Goal: Information Seeking & Learning: Learn about a topic

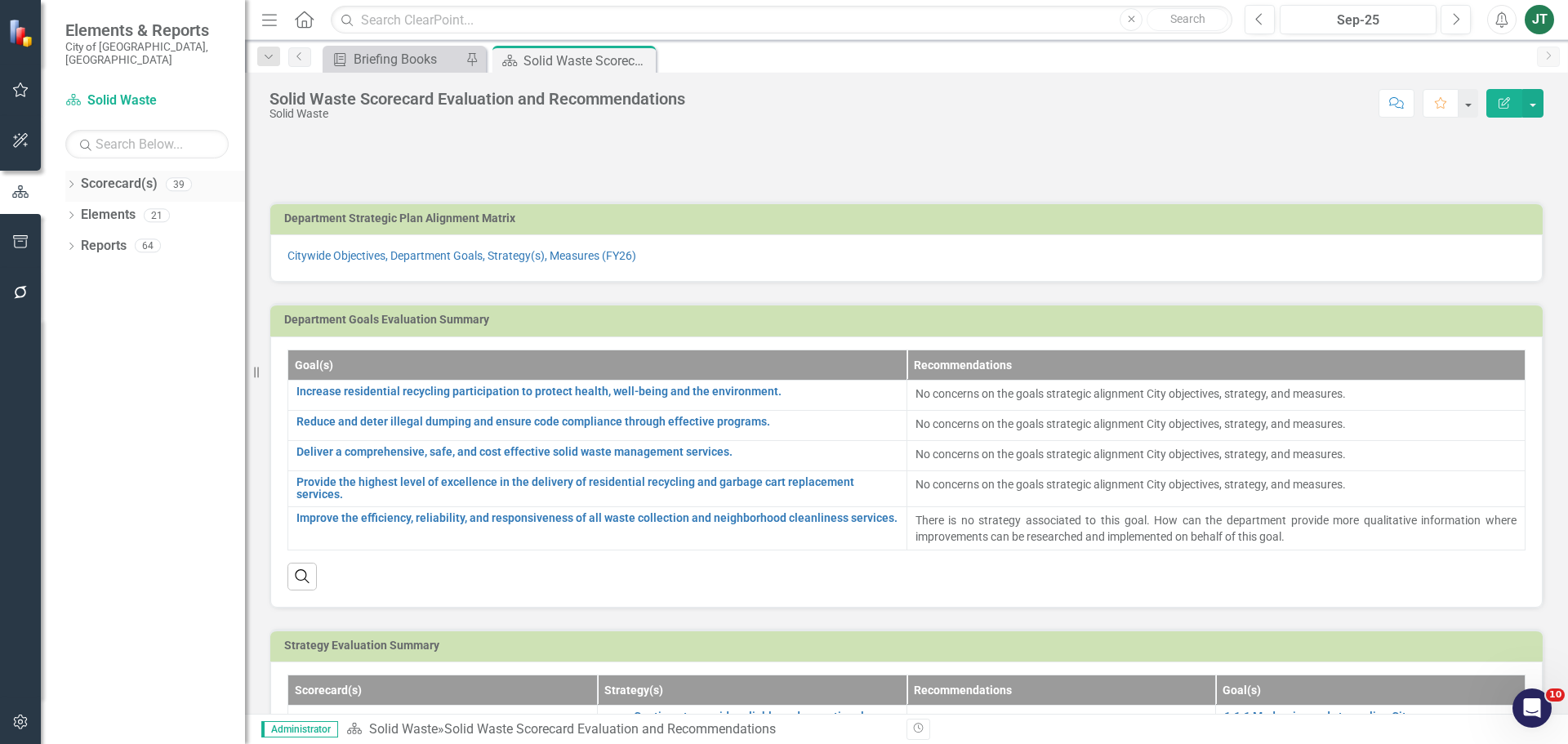
click at [73, 181] on icon "Dropdown" at bounding box center [71, 185] width 12 height 9
click at [82, 241] on icon at bounding box center [80, 245] width 4 height 8
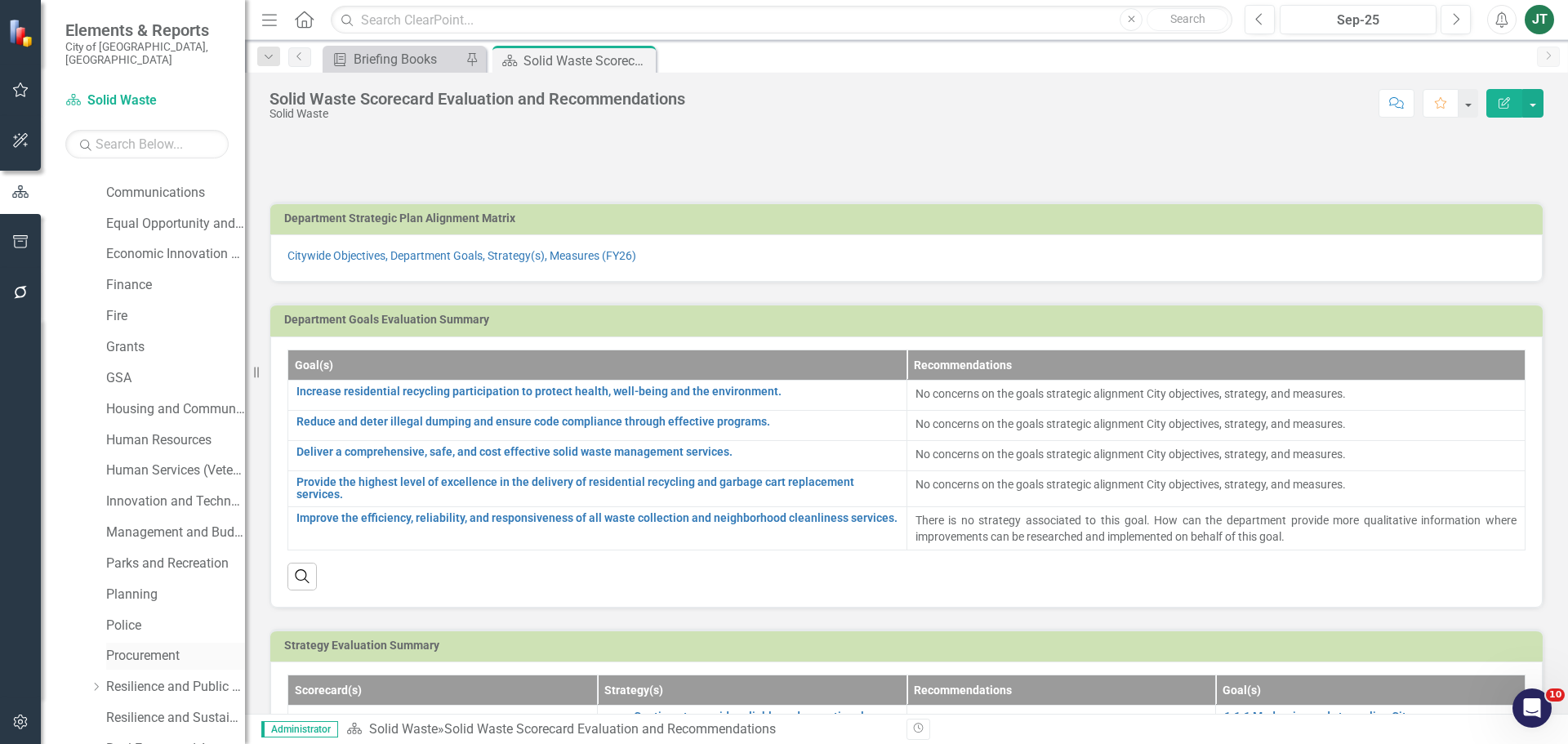
scroll to position [327, 0]
click at [152, 529] on link "Parks and Recreation" at bounding box center [175, 538] width 138 height 19
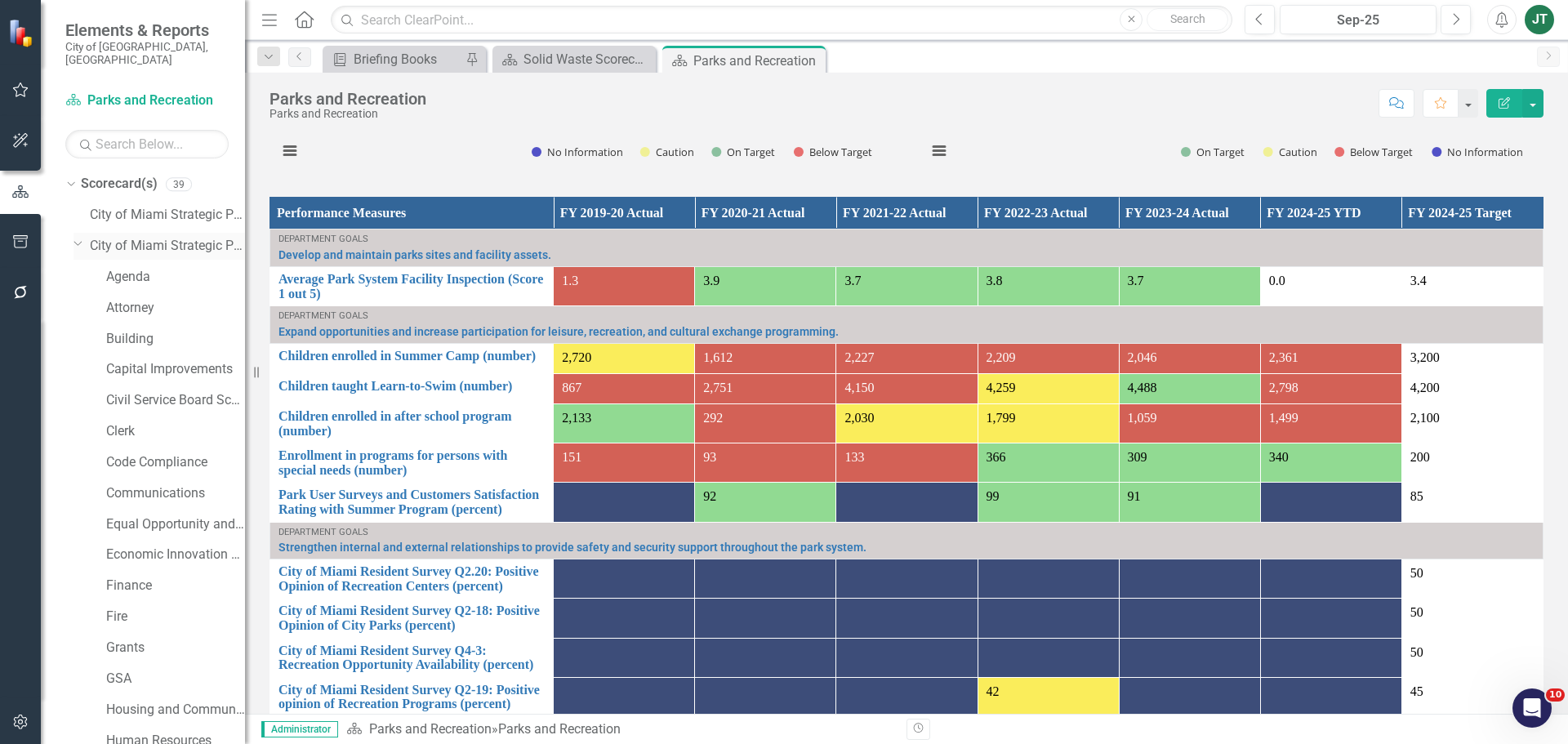
click at [77, 237] on icon "Dropdown" at bounding box center [78, 243] width 10 height 13
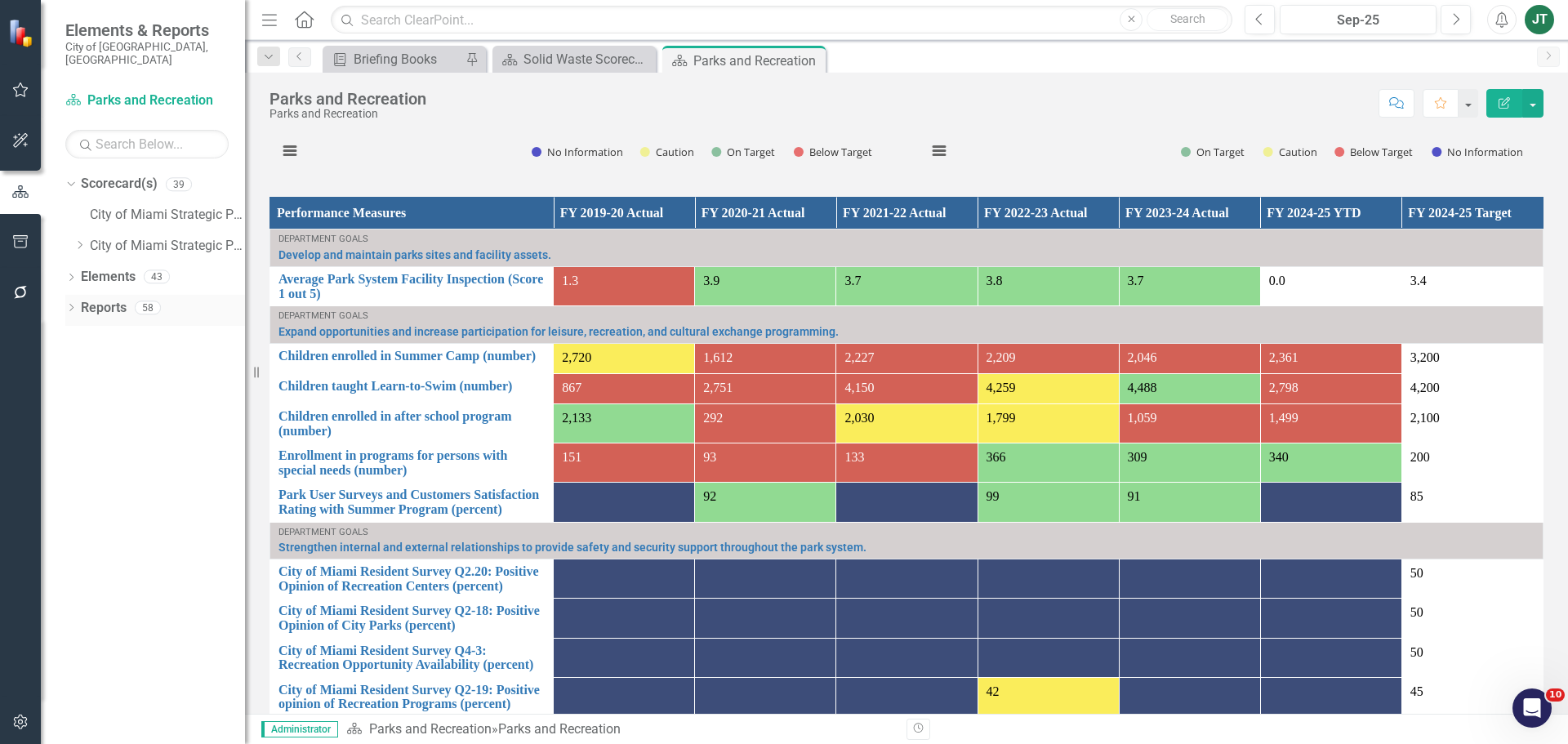
click at [73, 304] on icon "Dropdown" at bounding box center [71, 309] width 12 height 9
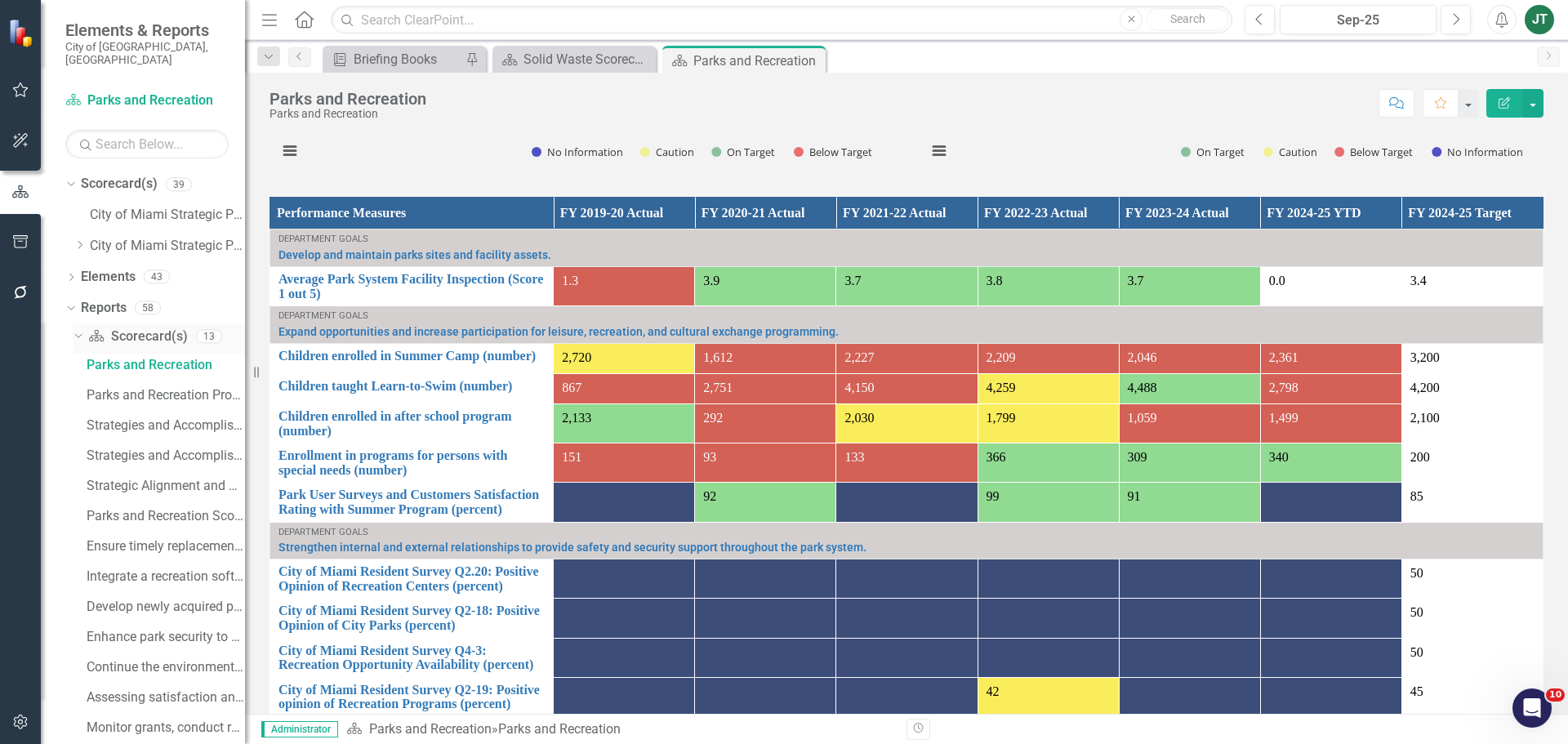
click at [80, 330] on icon "Dropdown" at bounding box center [76, 336] width 9 height 12
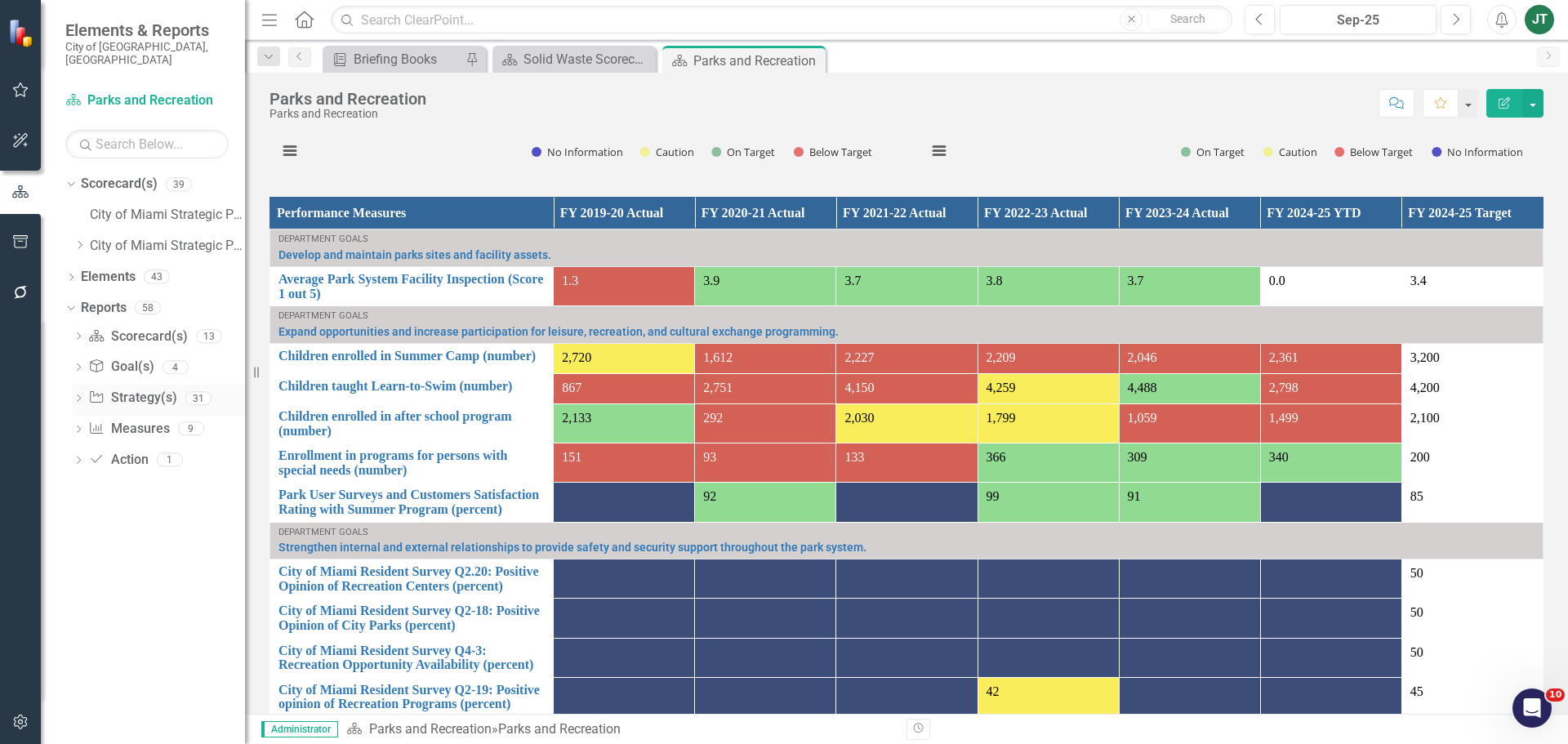
click at [133, 389] on link "Strategy Strategy(s)" at bounding box center [133, 398] width 88 height 19
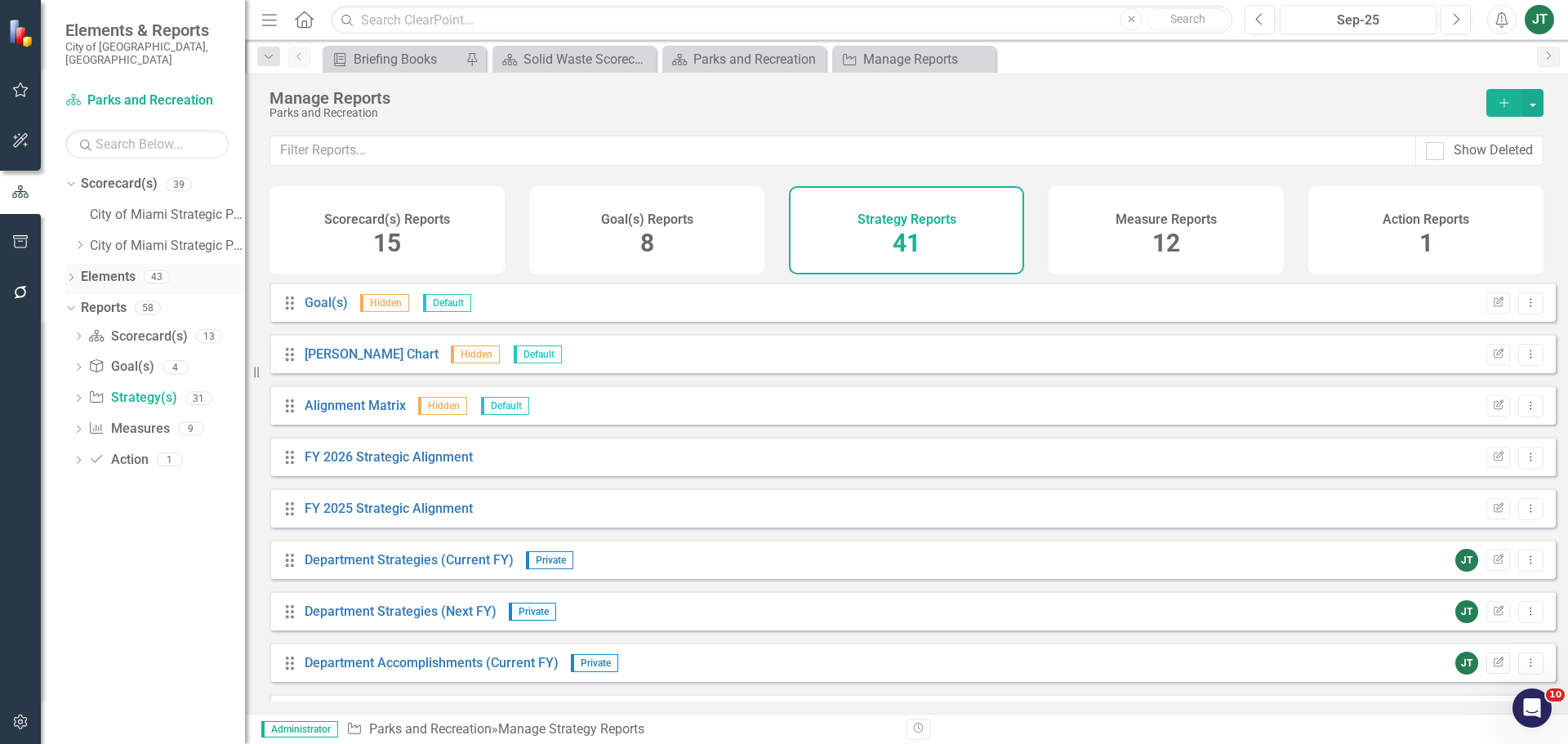
click at [107, 268] on link "Elements" at bounding box center [108, 277] width 55 height 19
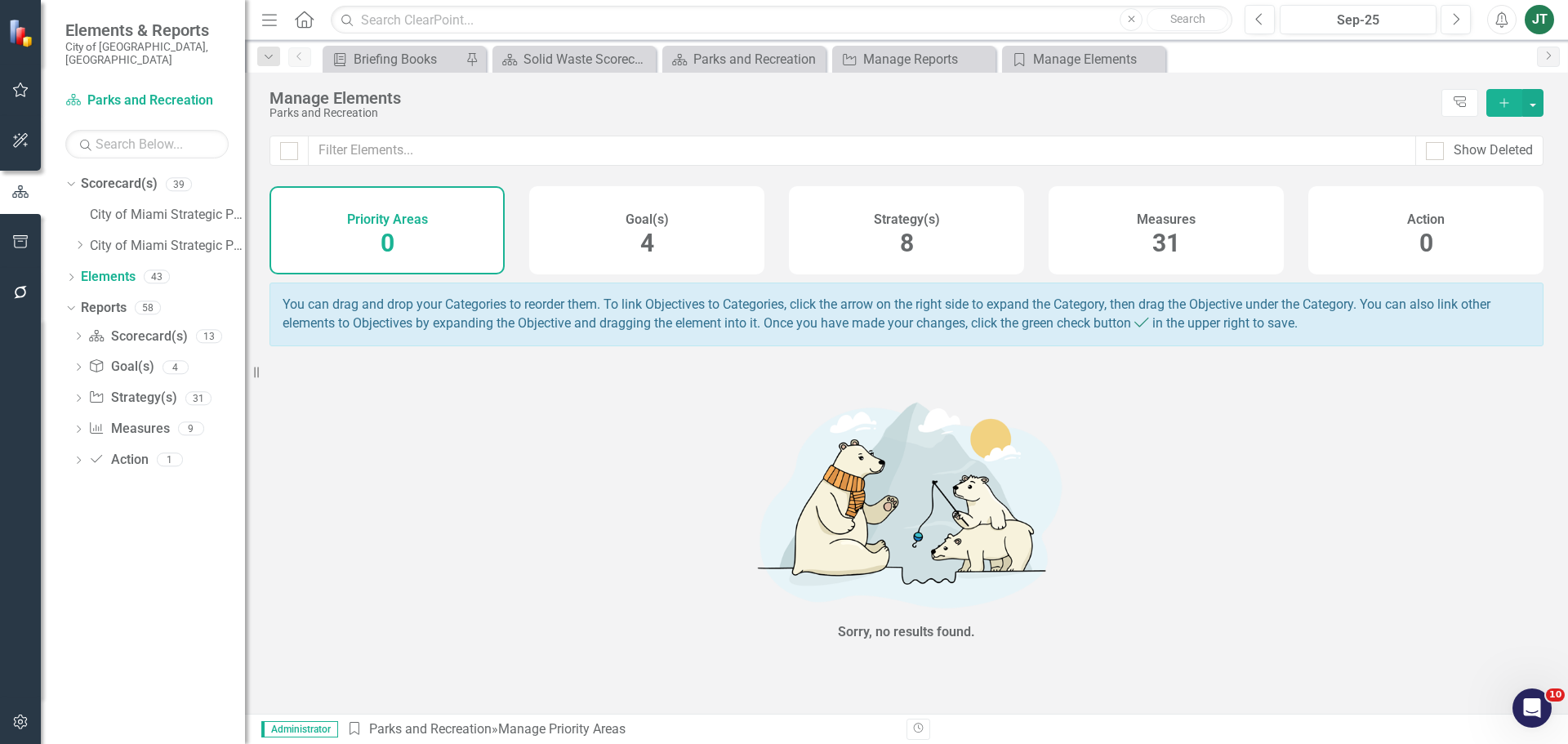
click at [962, 232] on div "Strategy(s) 8" at bounding box center [907, 230] width 235 height 88
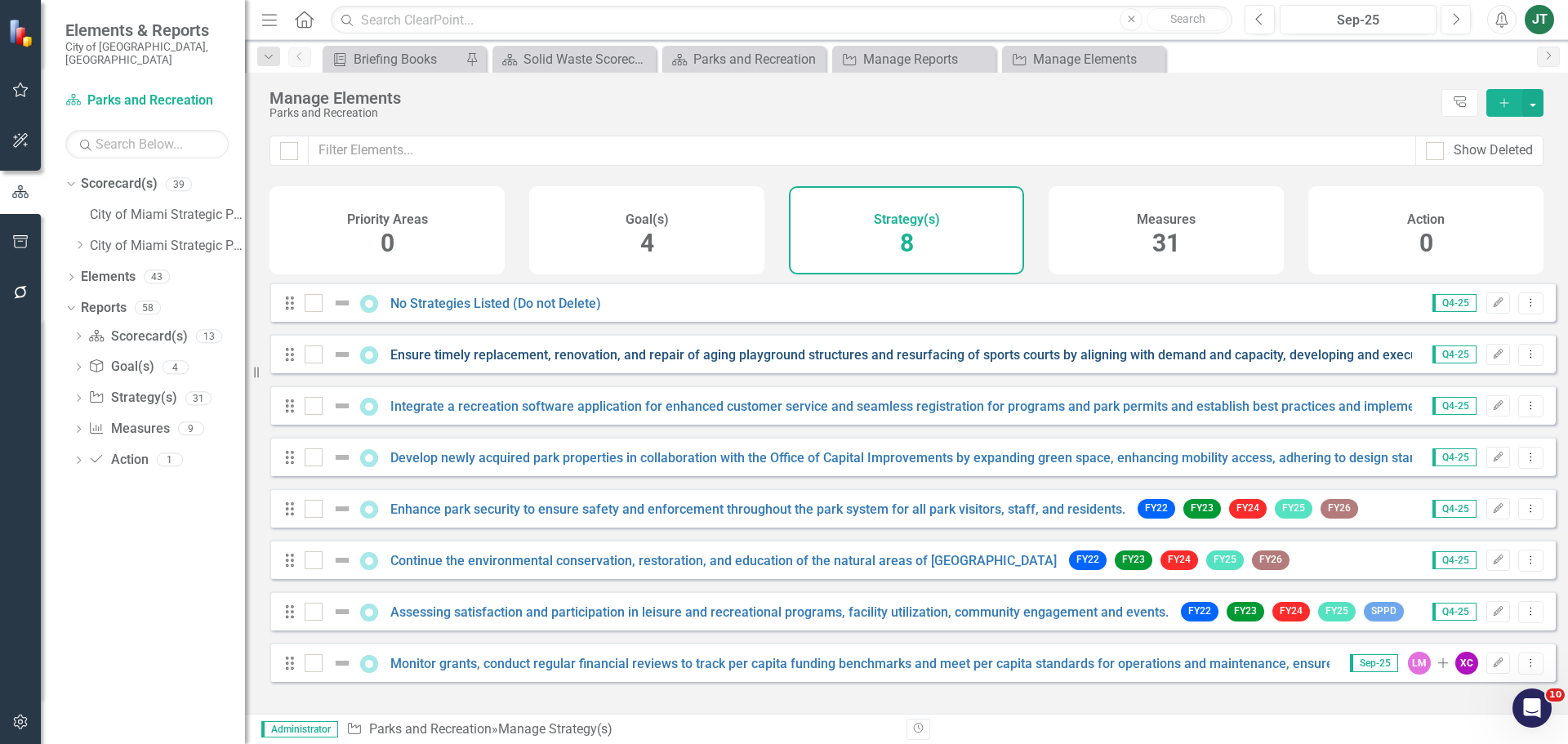
click at [832, 363] on link "Ensure timely replacement, renovation, and repair of aging playground structure…" at bounding box center [1254, 354] width 1727 height 16
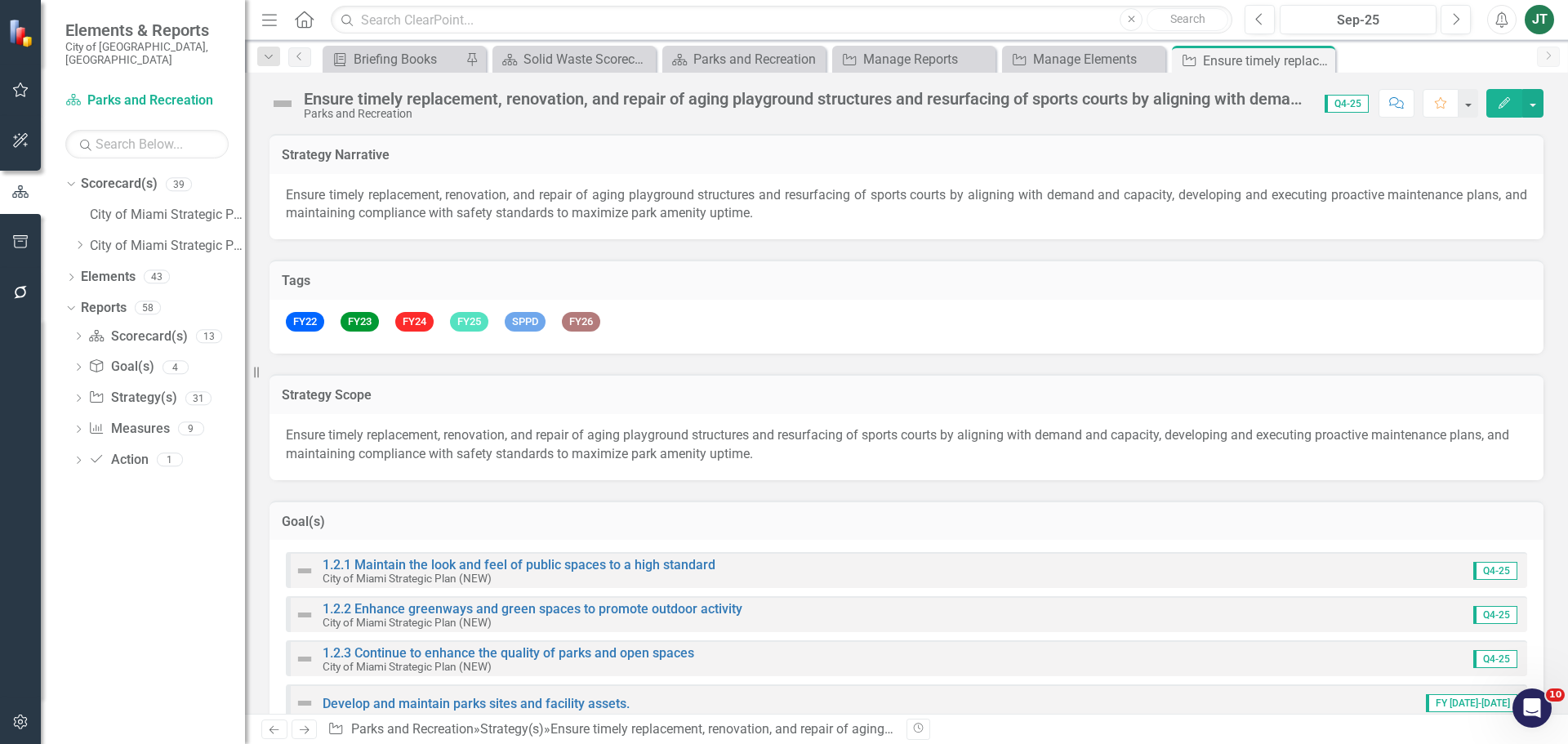
checkbox input "true"
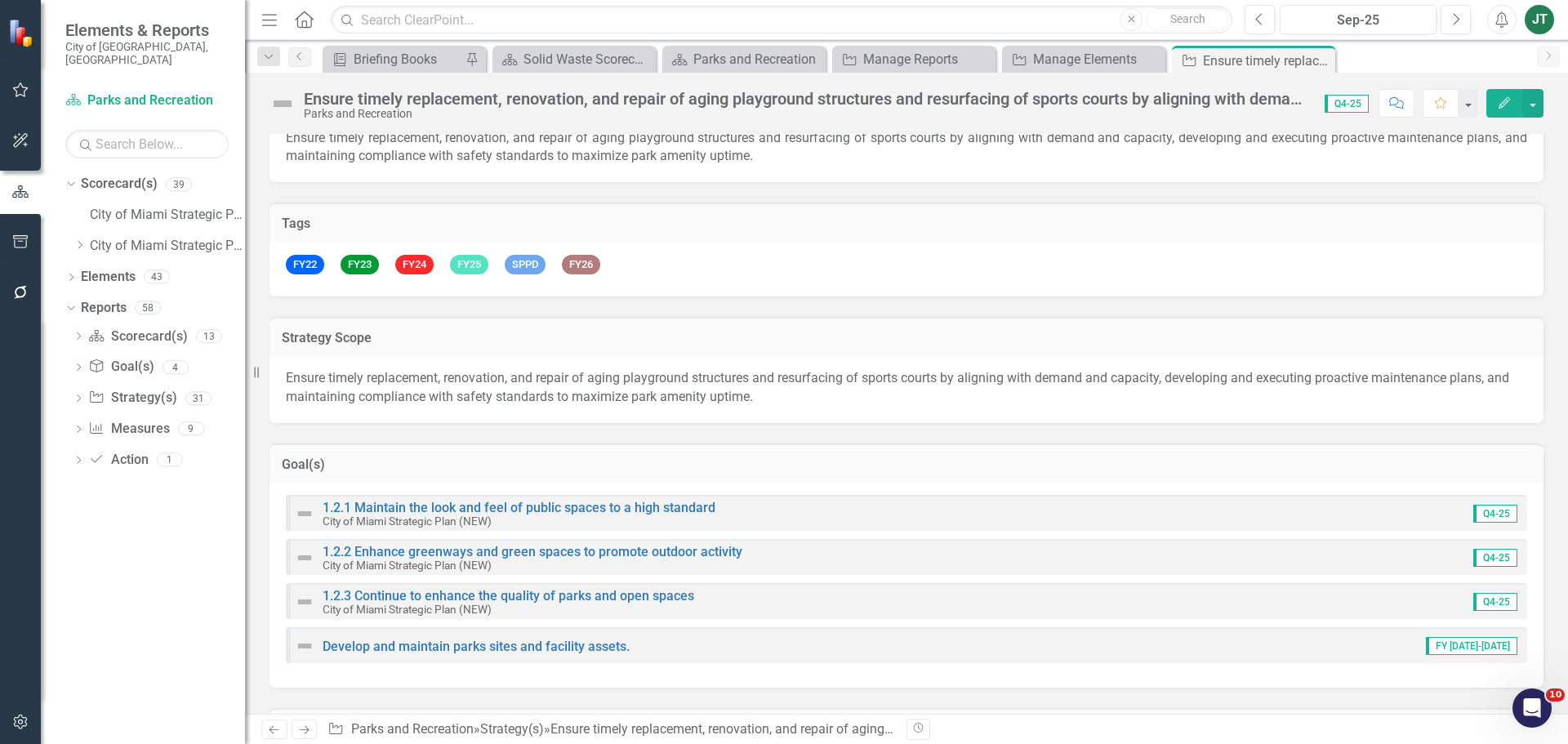
scroll to position [82, 0]
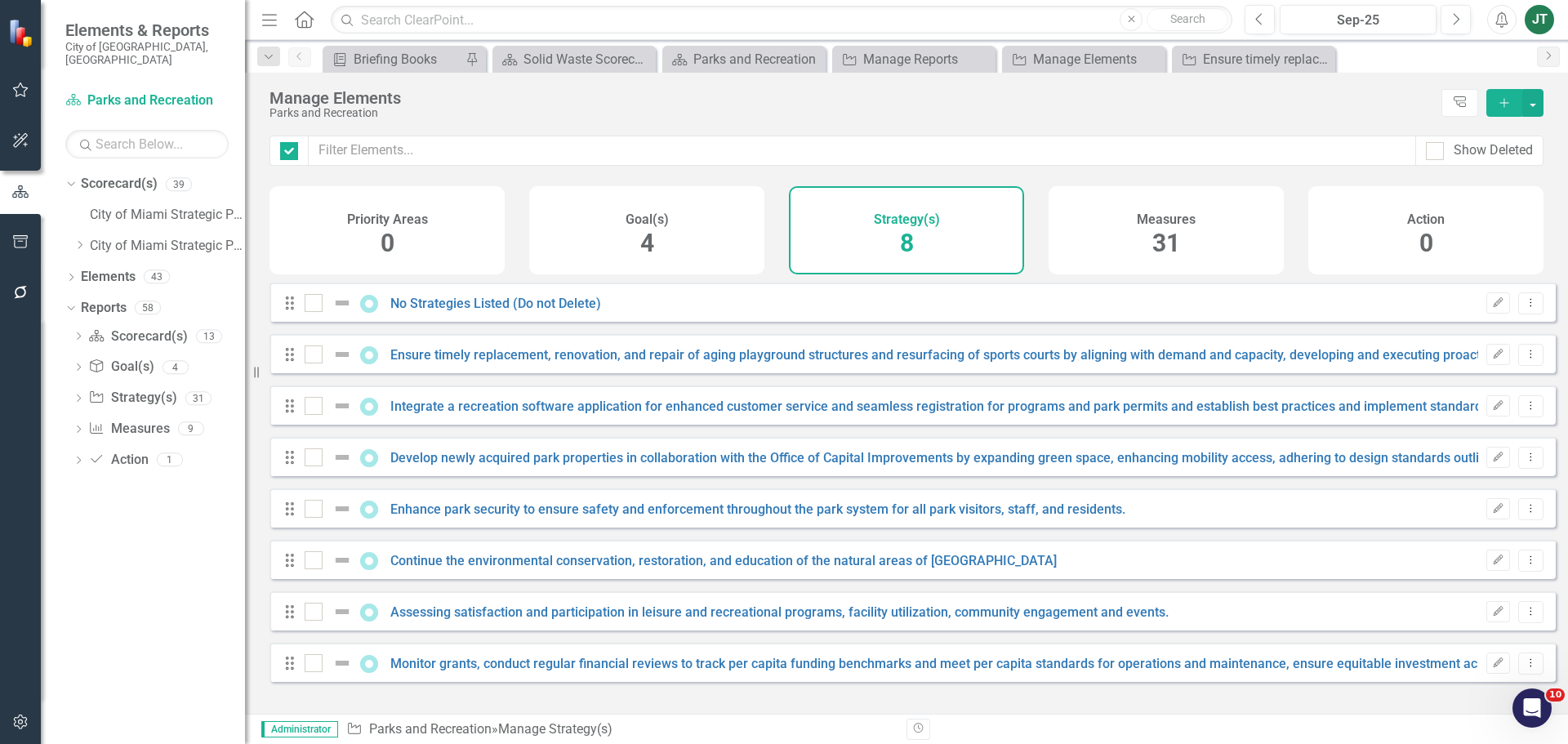
checkbox input "false"
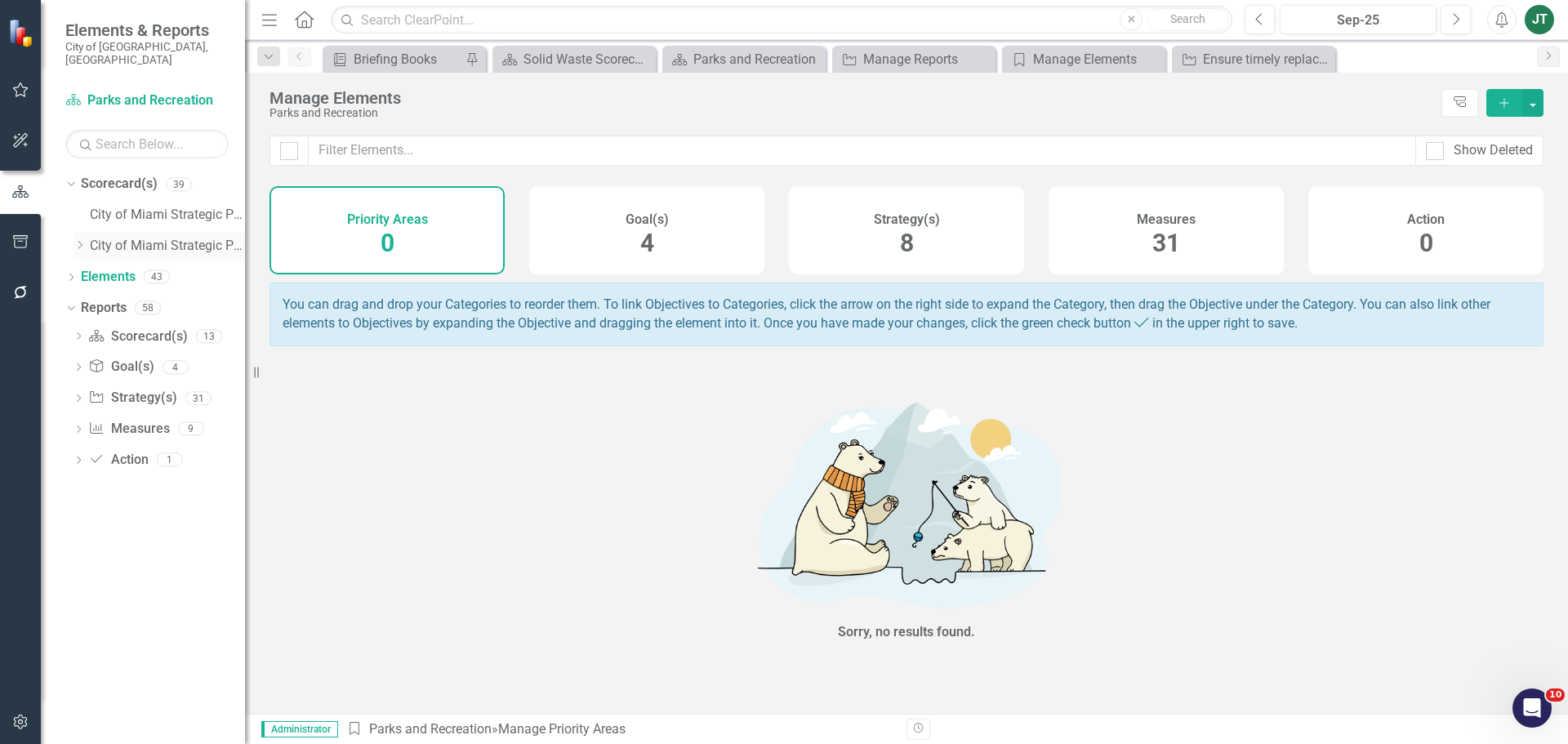
click at [76, 240] on icon "Dropdown" at bounding box center [79, 245] width 13 height 10
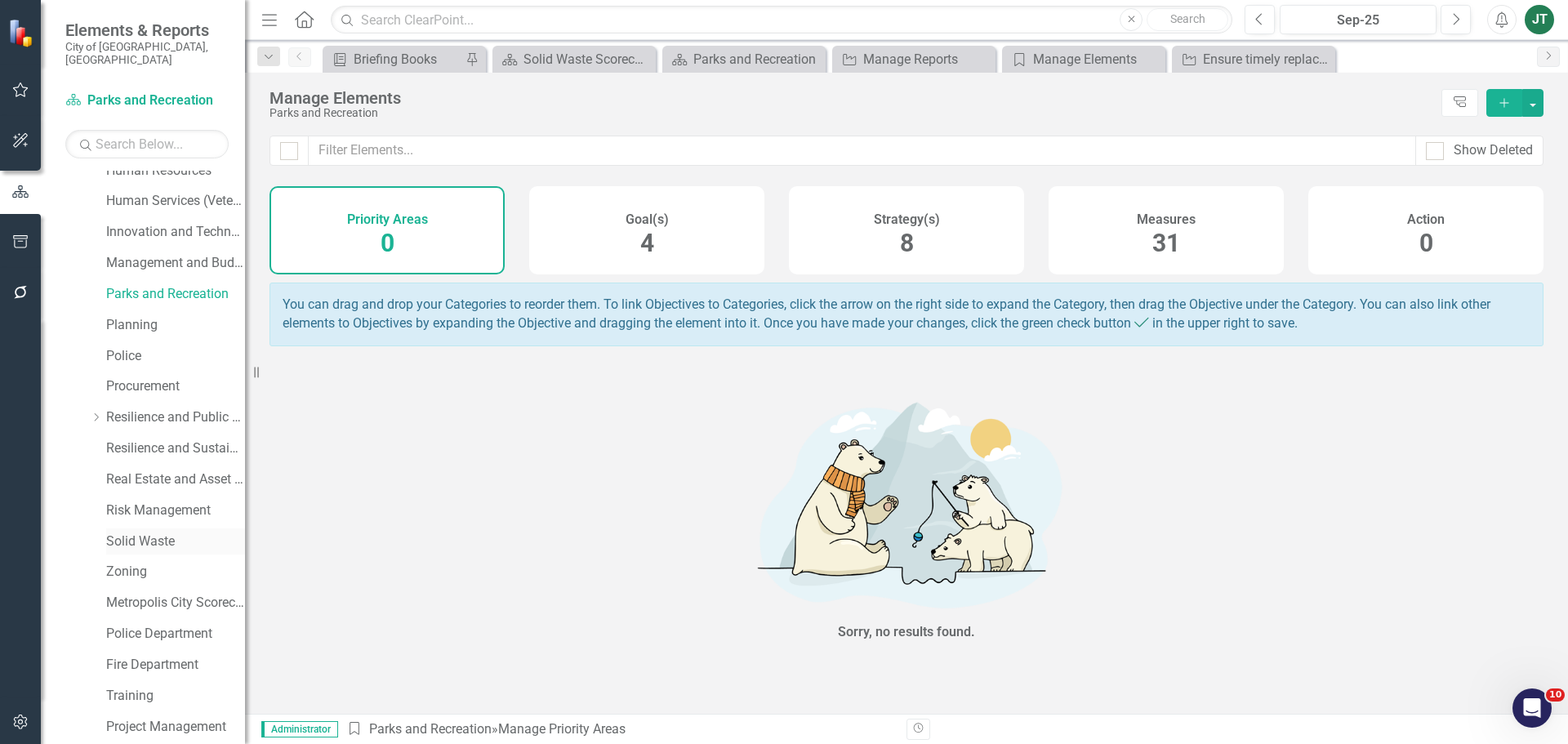
scroll to position [572, 0]
click at [178, 407] on link "Resilience and Public Works" at bounding box center [175, 416] width 138 height 19
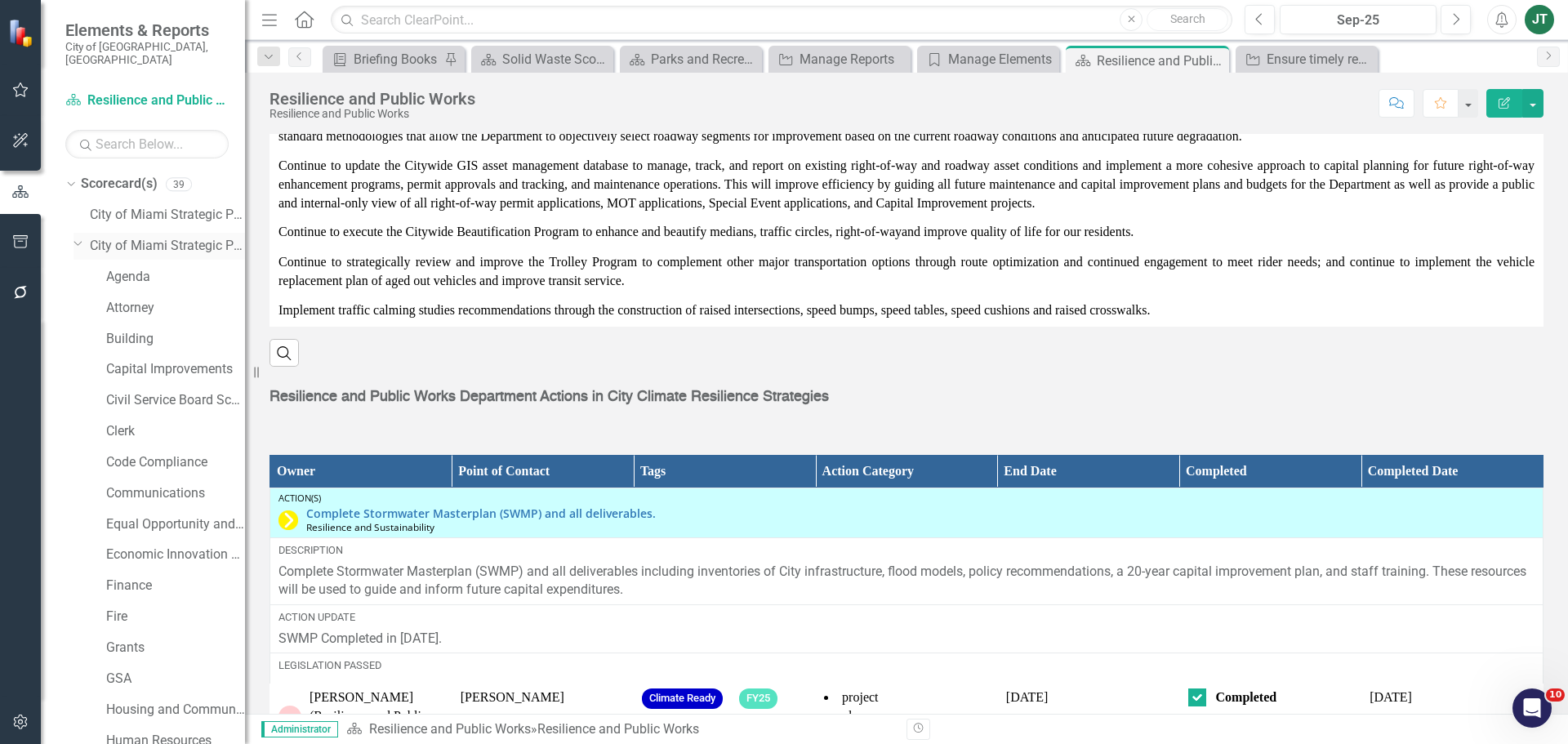
click at [82, 237] on icon "Dropdown" at bounding box center [78, 243] width 10 height 13
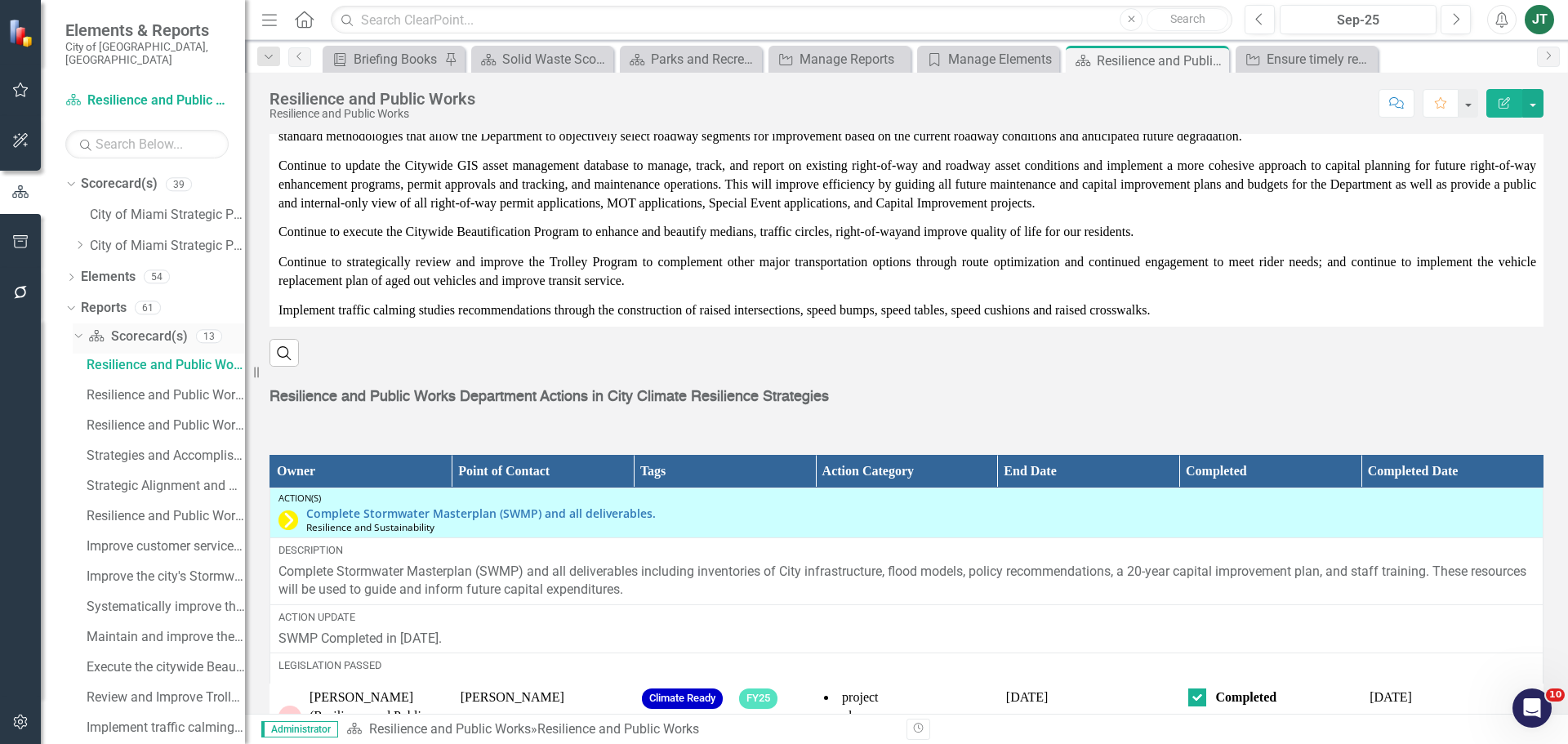
click at [77, 330] on icon "Dropdown" at bounding box center [76, 336] width 9 height 12
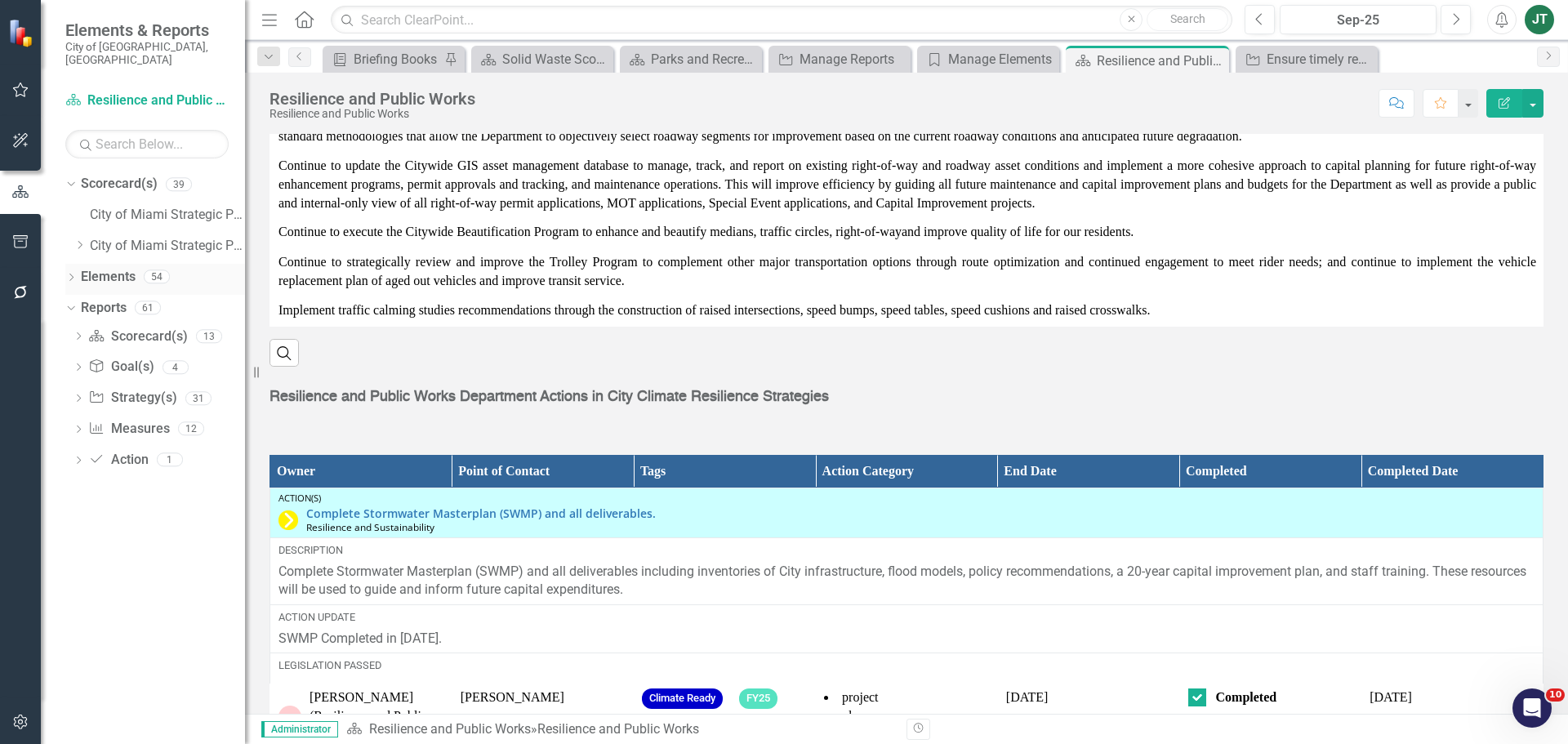
click at [107, 268] on link "Elements" at bounding box center [108, 277] width 55 height 19
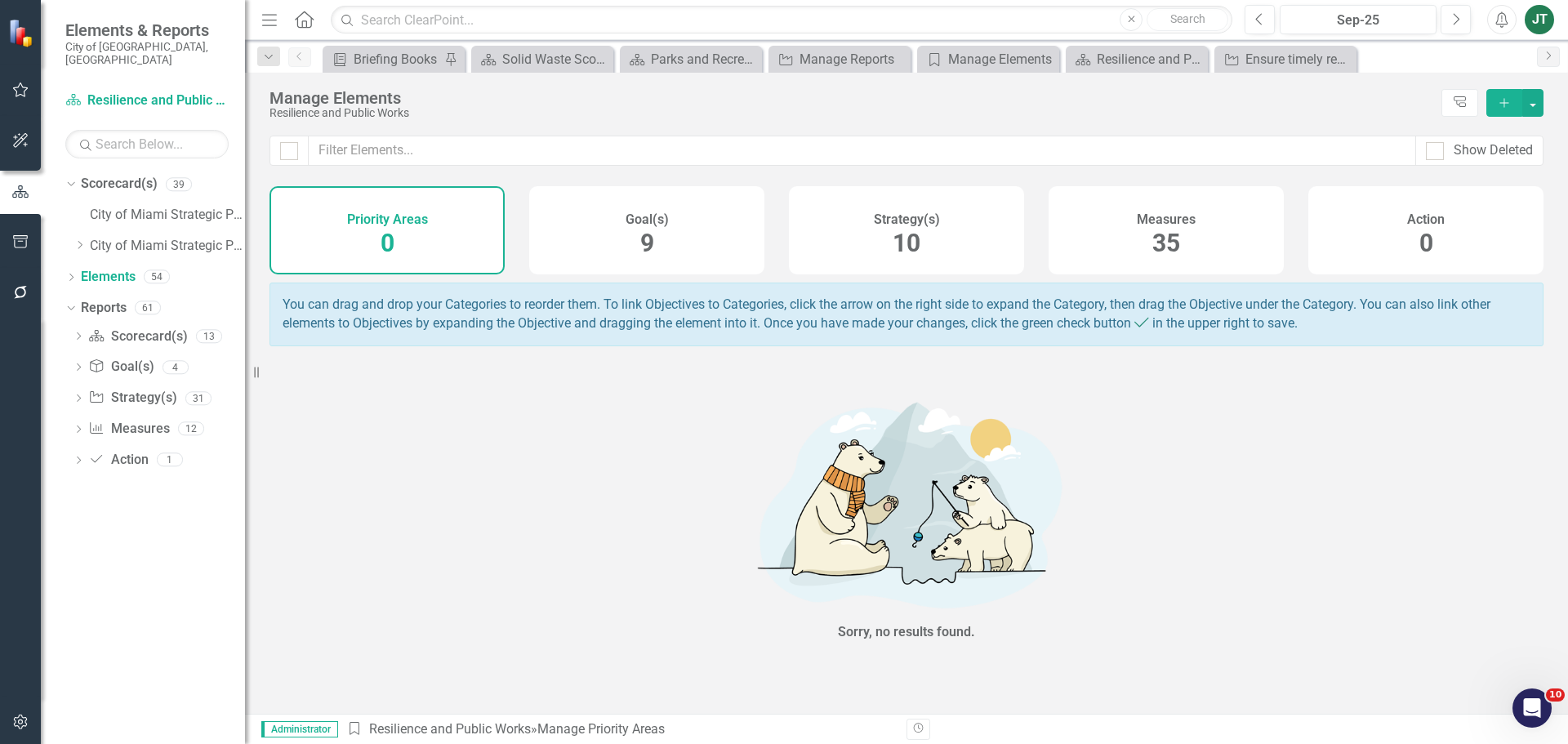
click at [871, 225] on div "Strategy(s) 10" at bounding box center [907, 230] width 235 height 88
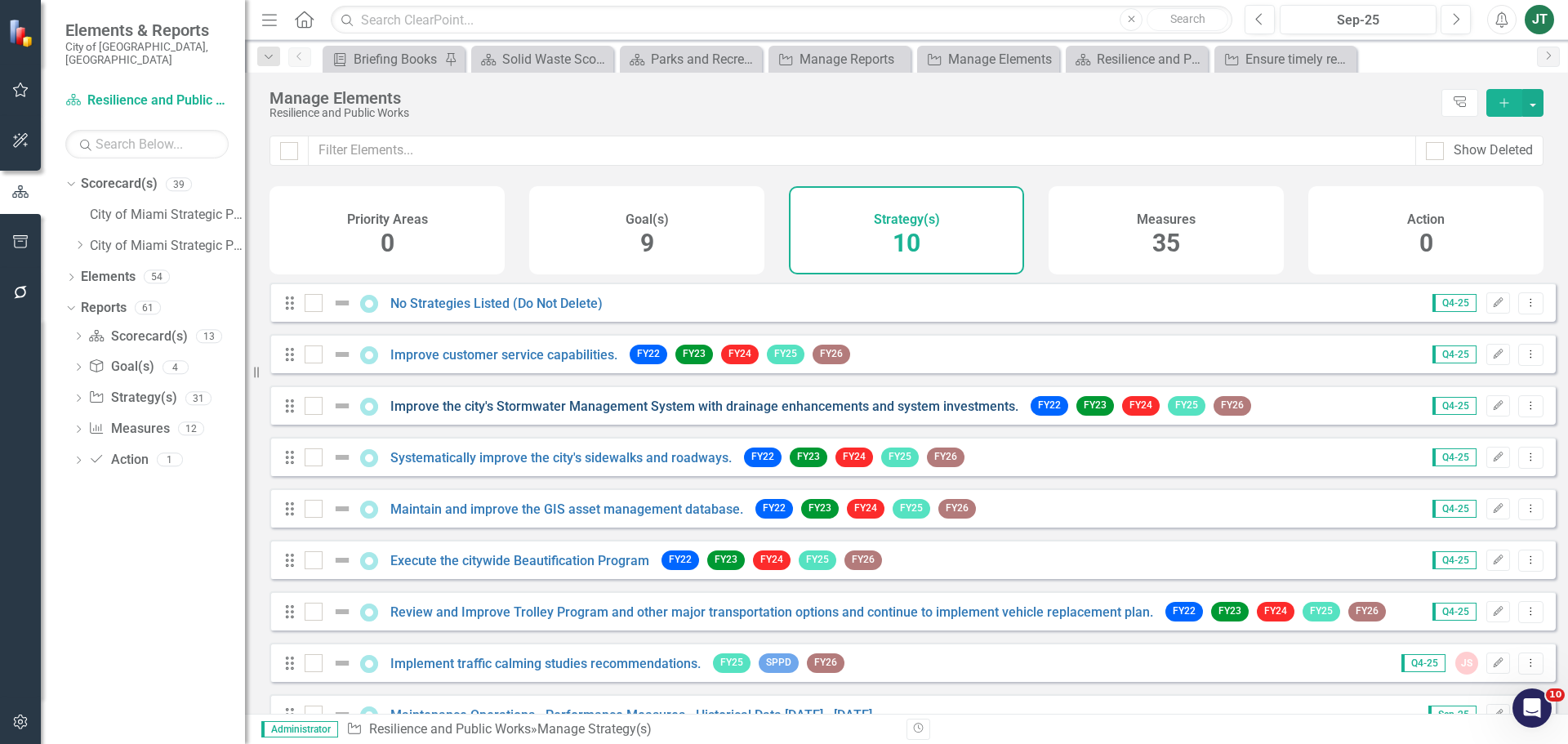
click at [929, 414] on link "Improve the city's Stormwater Management System with drainage enhancements and …" at bounding box center [704, 406] width 628 height 16
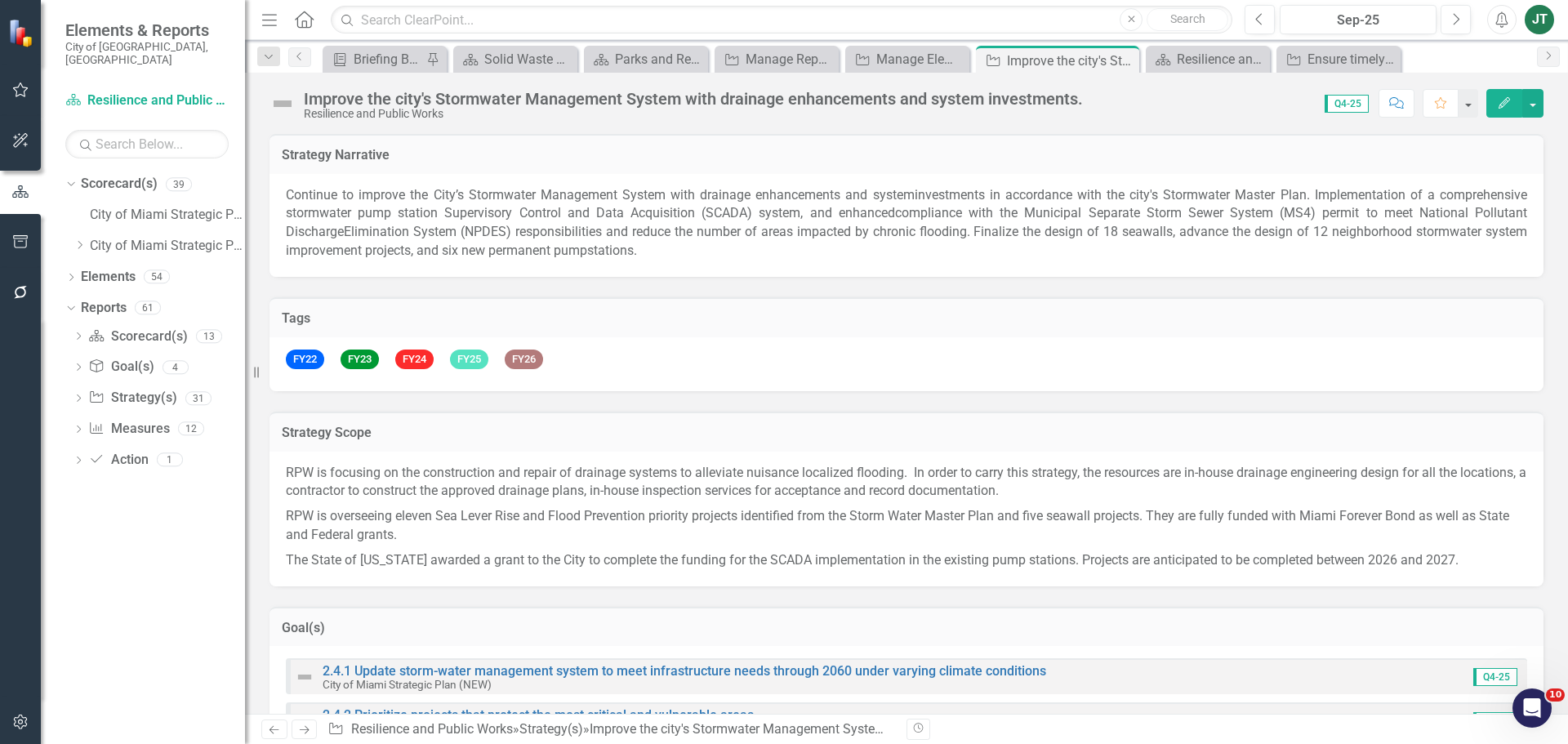
click at [592, 224] on span "Elimination System (NPDES) responsibilities and reduce the number of areas impa…" at bounding box center [907, 240] width 1242 height 34
click at [497, 101] on div "Improve the city's Stormwater Management System with drainage enhancements and …" at bounding box center [693, 99] width 779 height 18
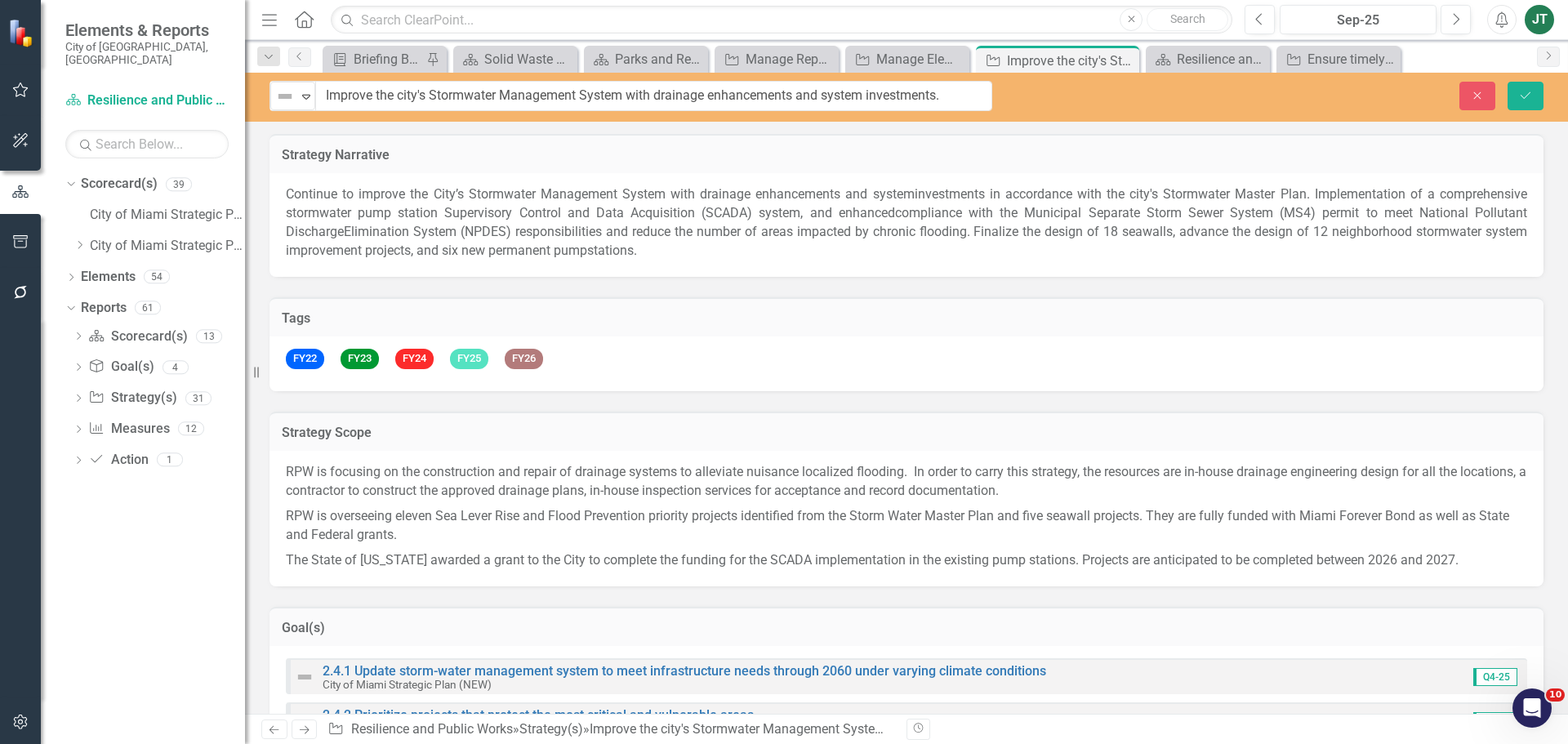
click at [497, 101] on input "Improve the city's Stormwater Management System with drainage enhancements and …" at bounding box center [654, 96] width 677 height 30
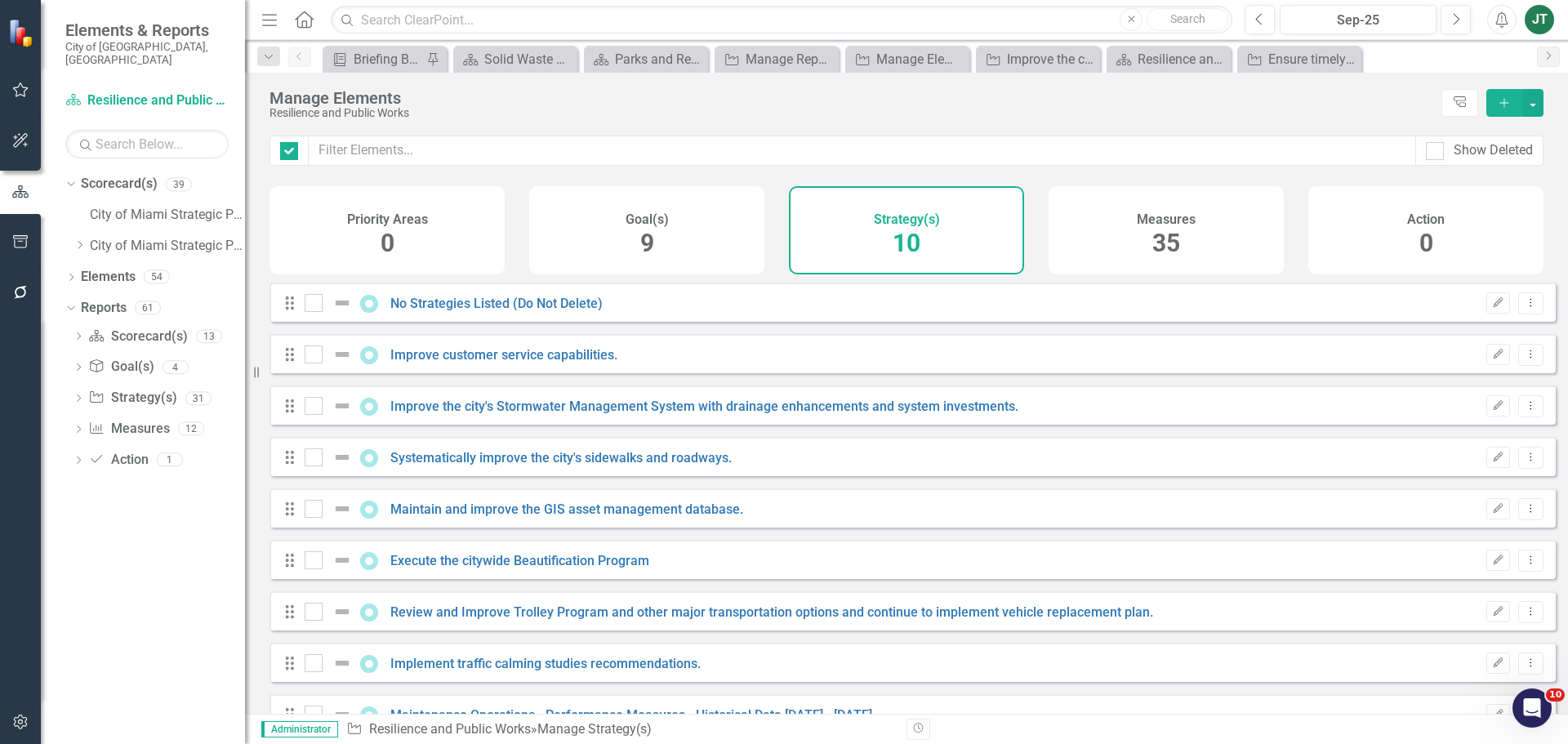
checkbox input "false"
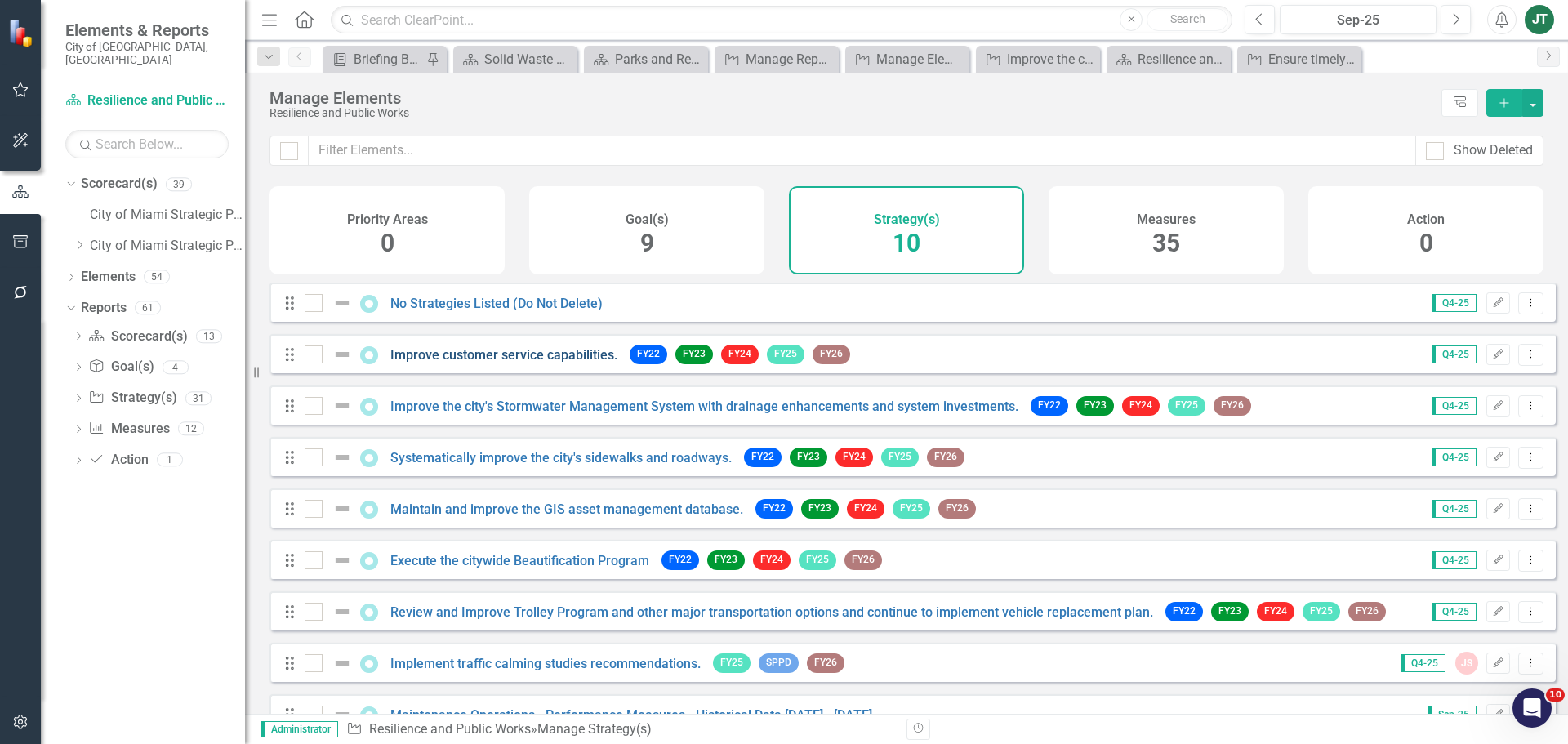
click at [577, 363] on link "Improve customer service capabilities." at bounding box center [504, 354] width 227 height 16
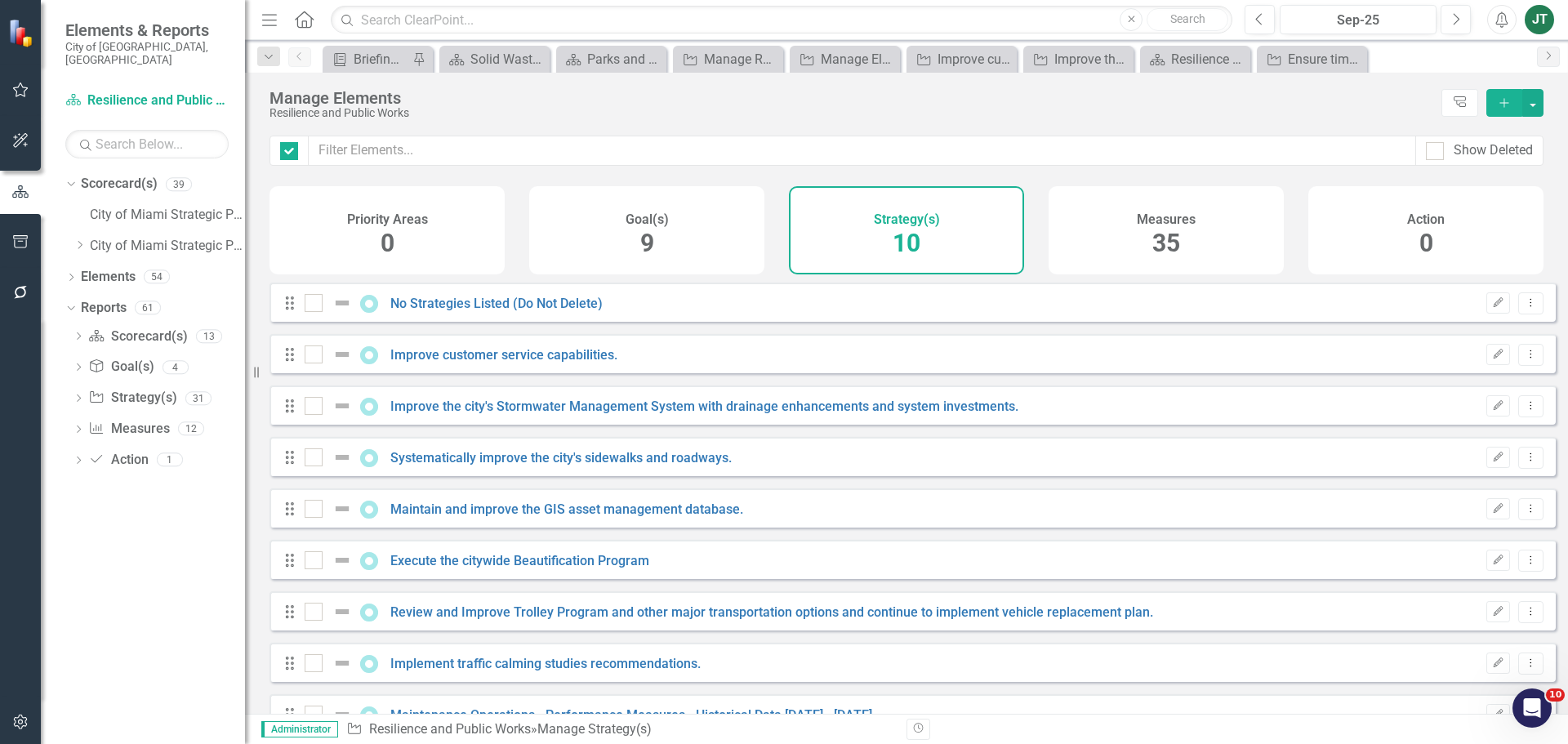
checkbox input "false"
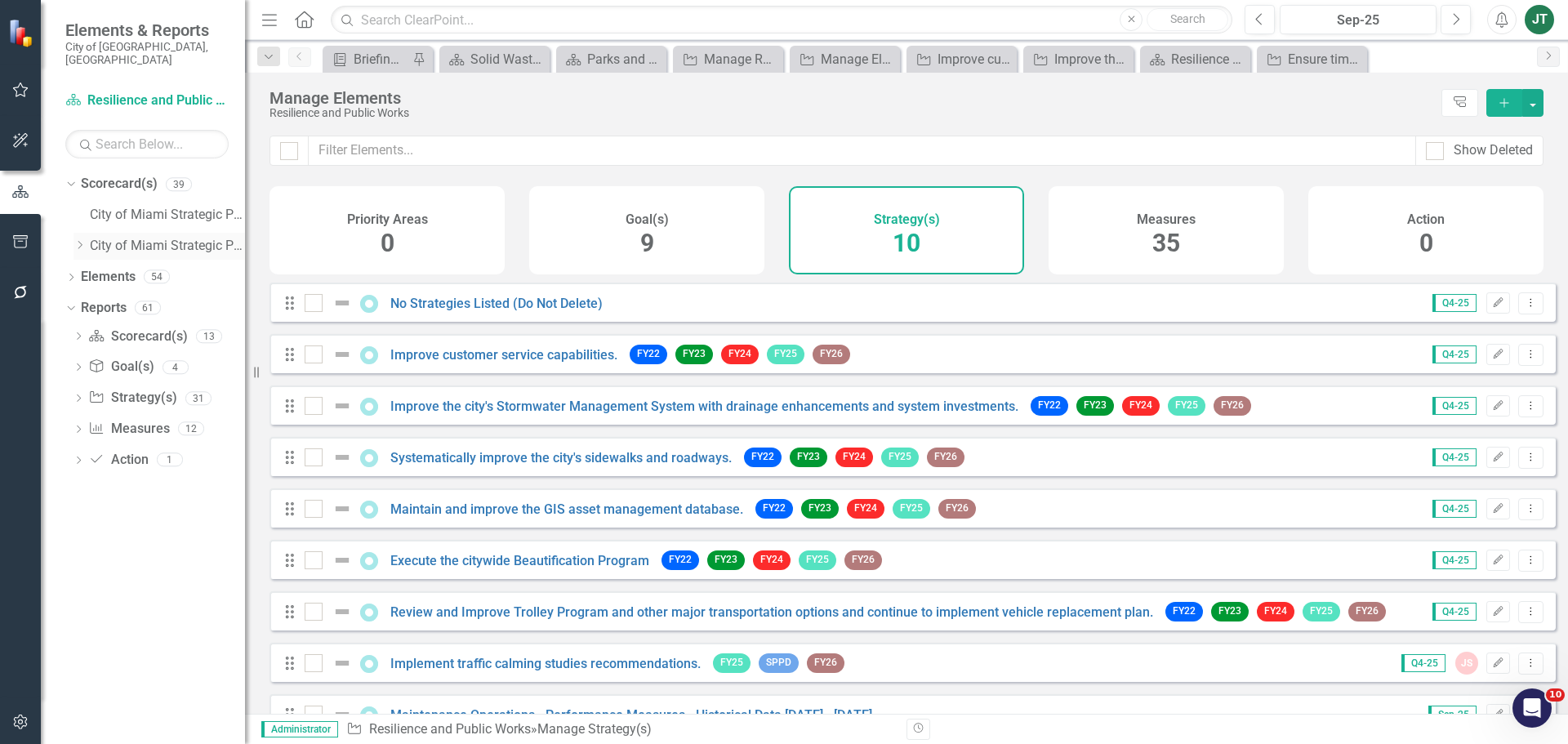
click at [76, 240] on icon "Dropdown" at bounding box center [79, 245] width 13 height 10
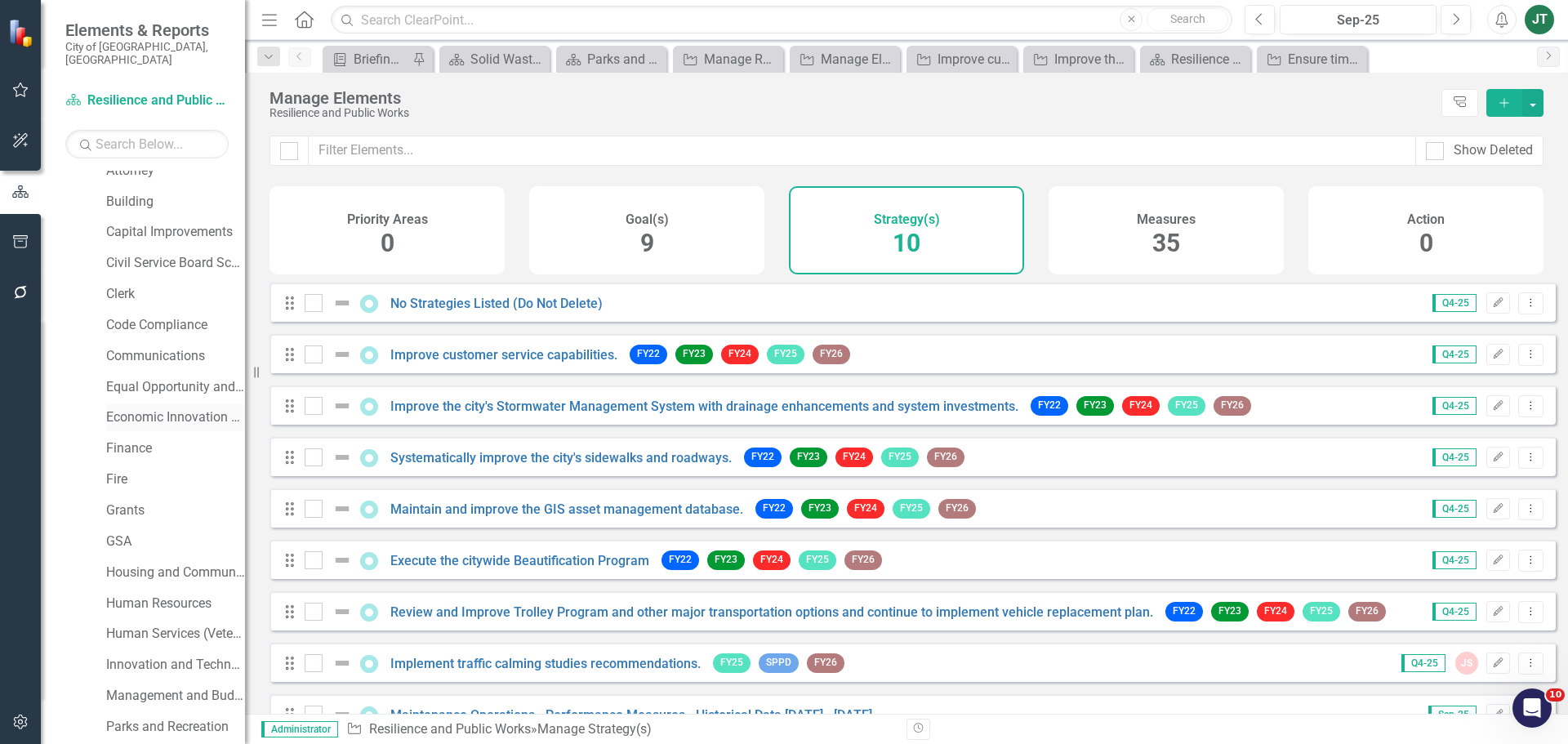
scroll to position [163, 0]
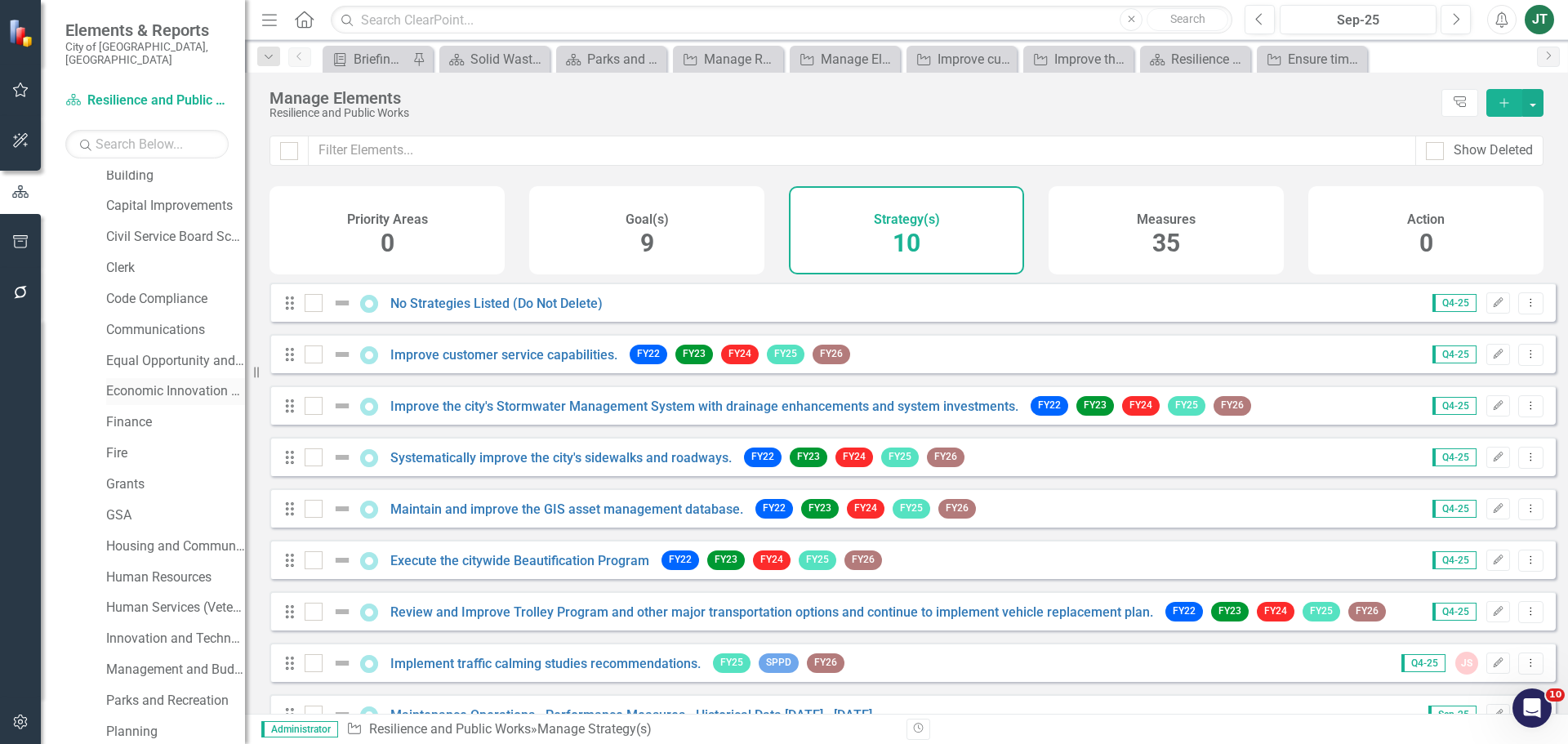
click at [161, 382] on link "Economic Innovation and Development" at bounding box center [175, 391] width 138 height 19
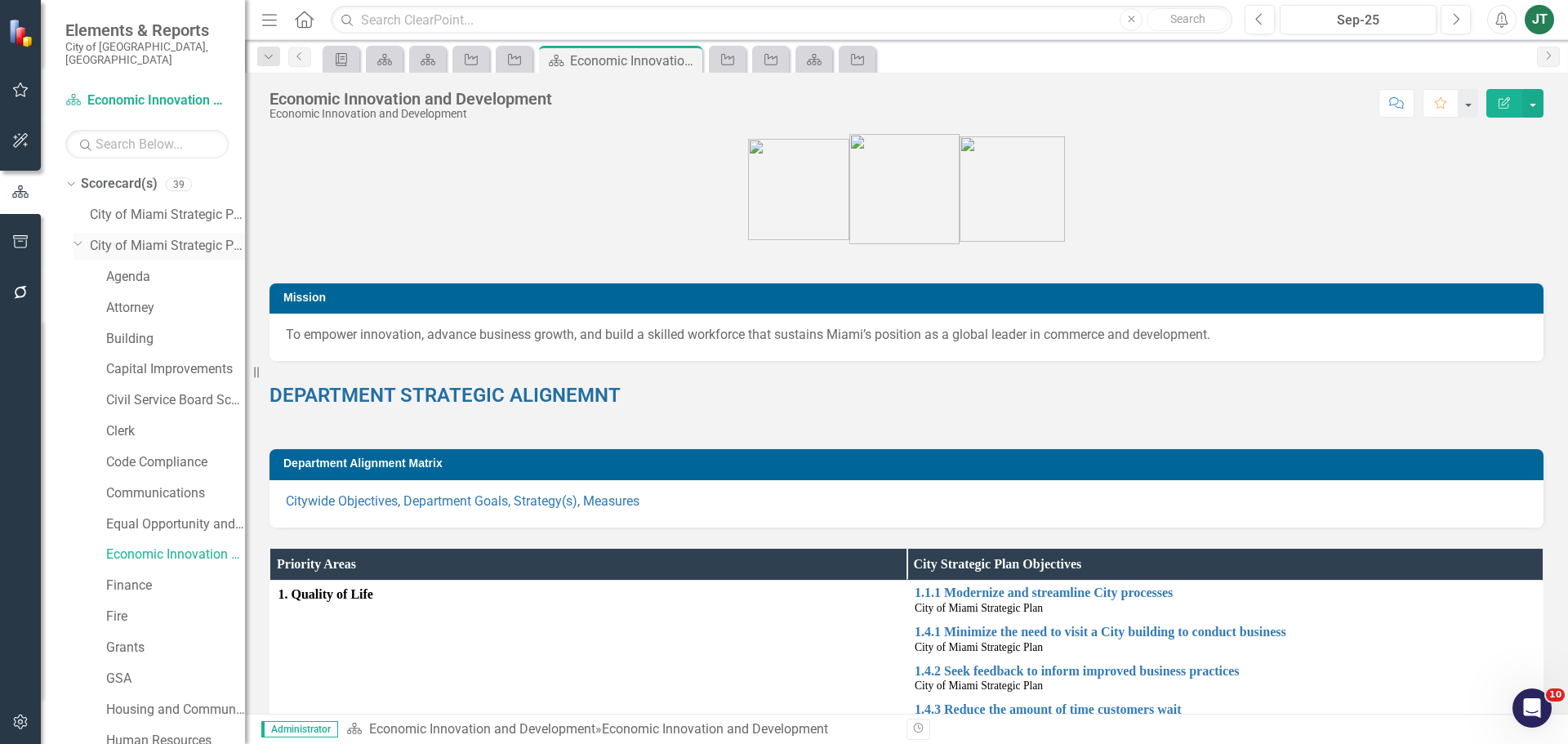
click at [81, 237] on icon "Dropdown" at bounding box center [78, 243] width 10 height 13
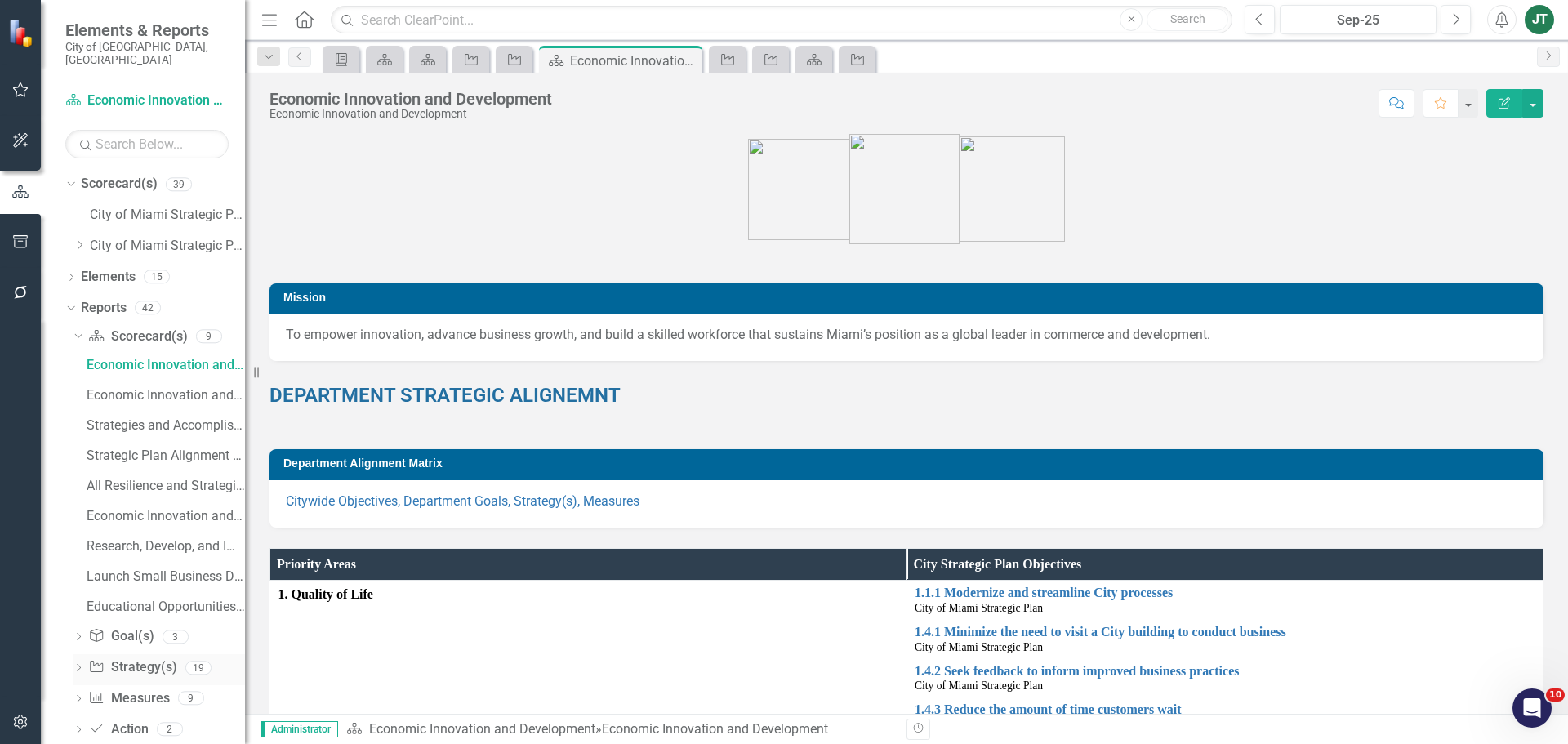
click at [138, 658] on link "Strategy Strategy(s)" at bounding box center [133, 667] width 88 height 19
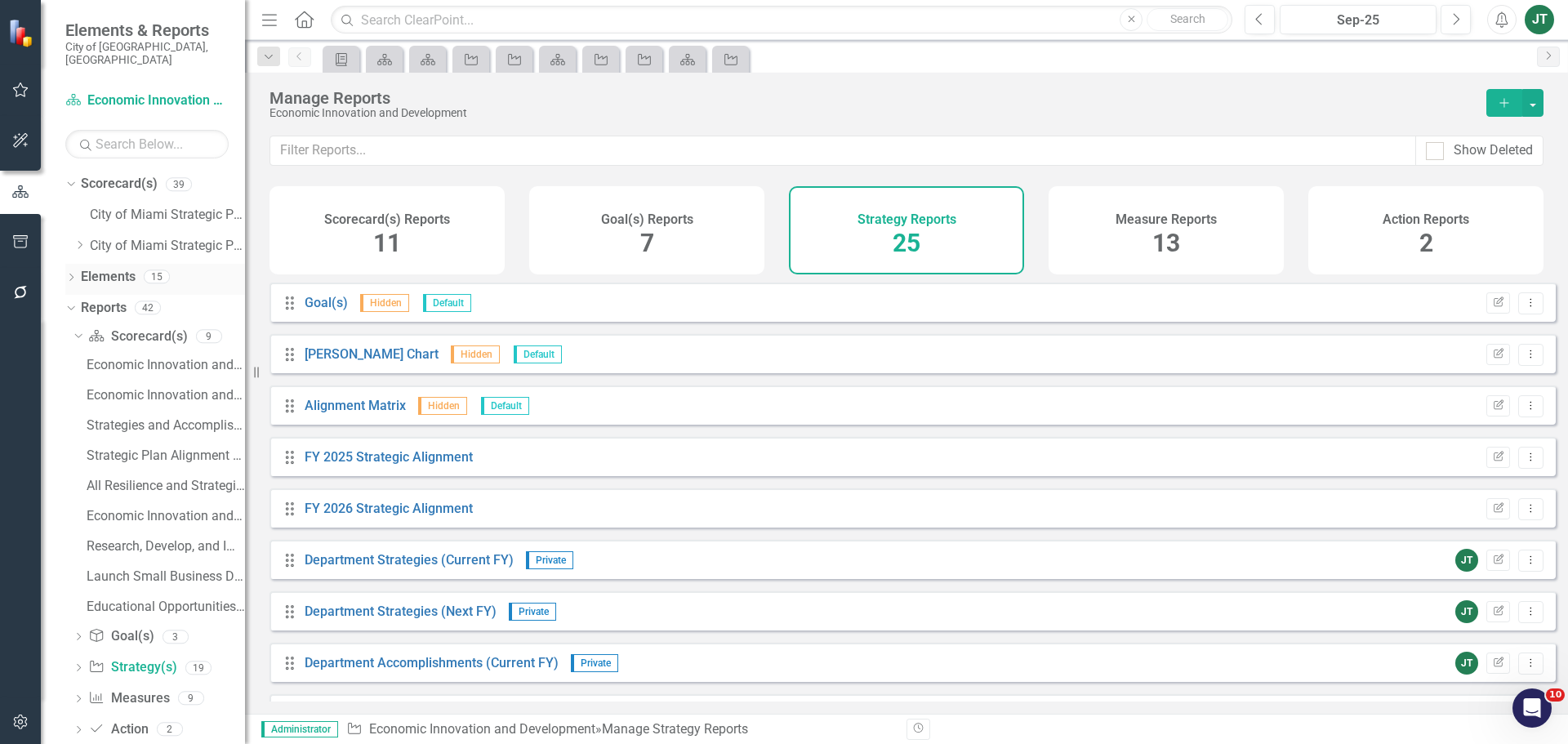
click at [88, 268] on link "Elements" at bounding box center [108, 277] width 55 height 19
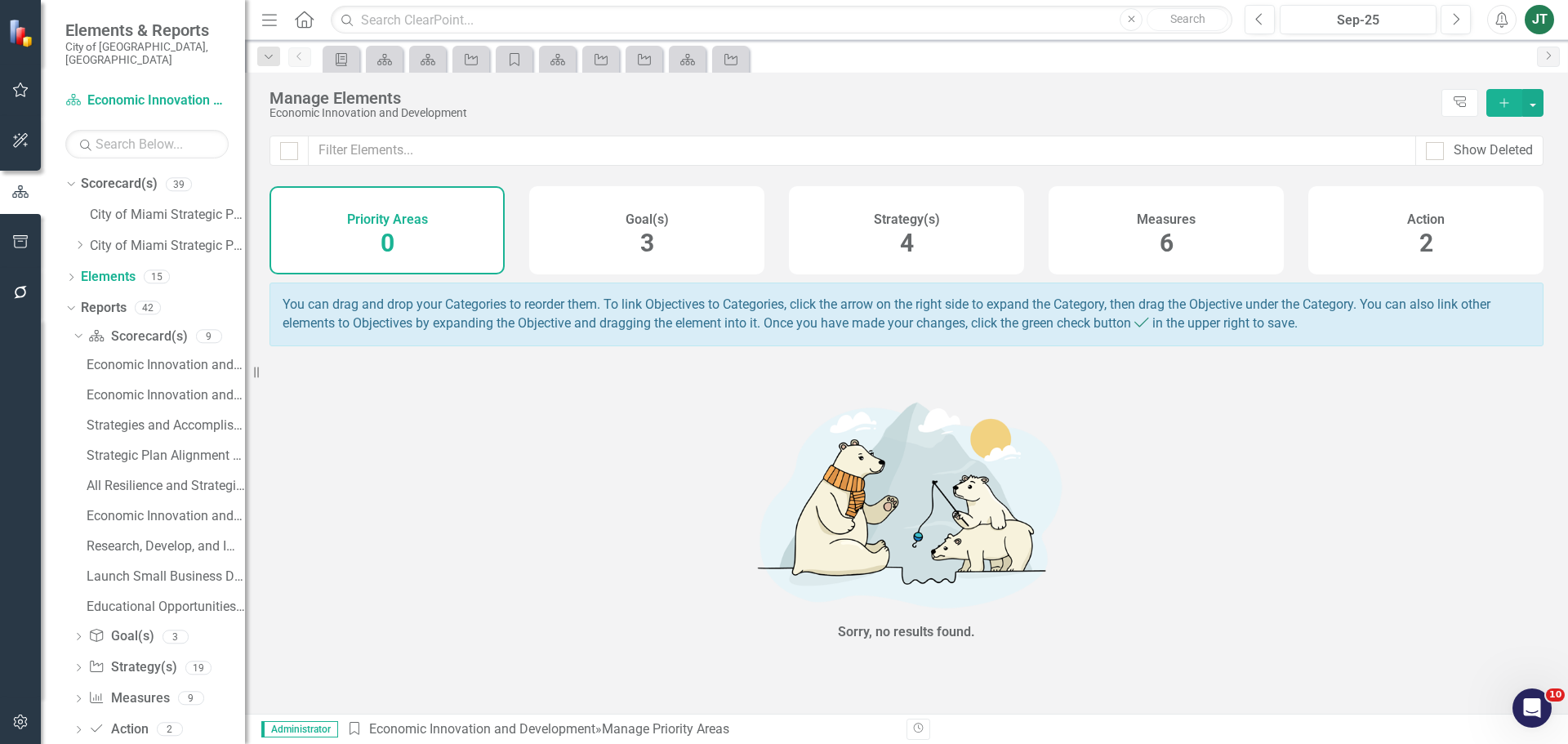
click at [904, 229] on span "4" at bounding box center [907, 243] width 14 height 28
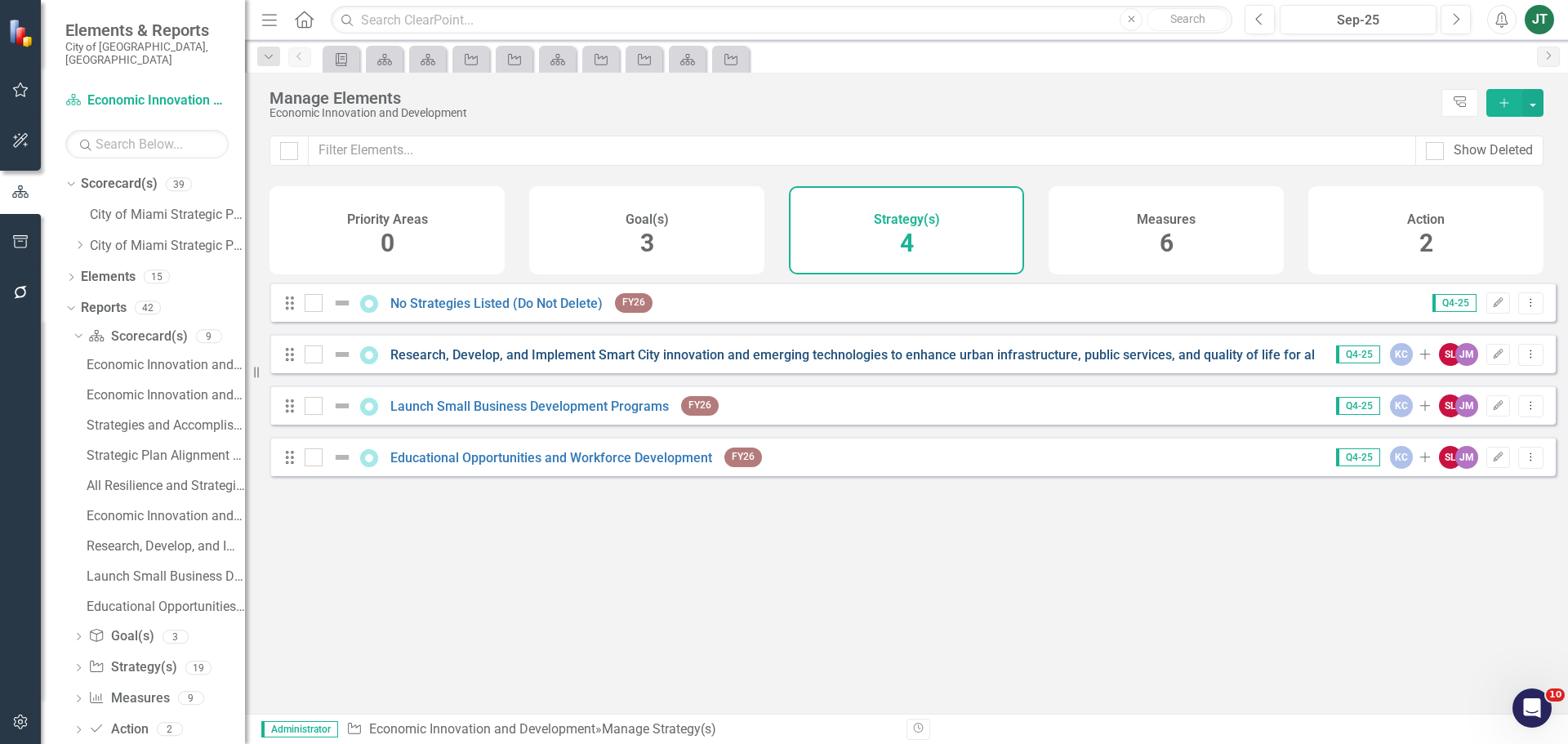
click at [765, 363] on link "Research, Develop, and Implement Smart City innovation and emerging technologie…" at bounding box center [988, 354] width 1197 height 16
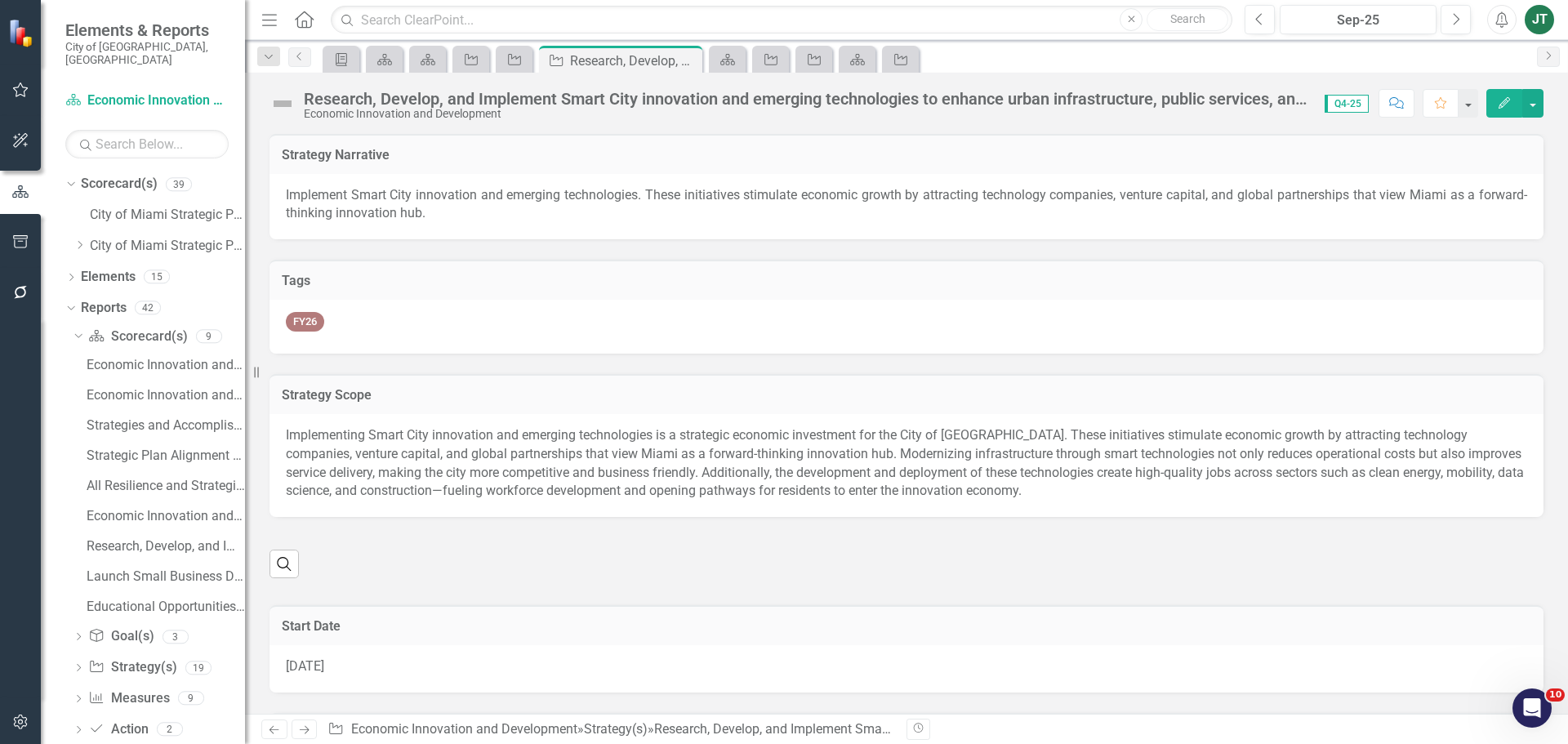
click at [985, 98] on div "Research, Develop, and Implement Smart City innovation and emerging technologie…" at bounding box center [806, 99] width 1005 height 18
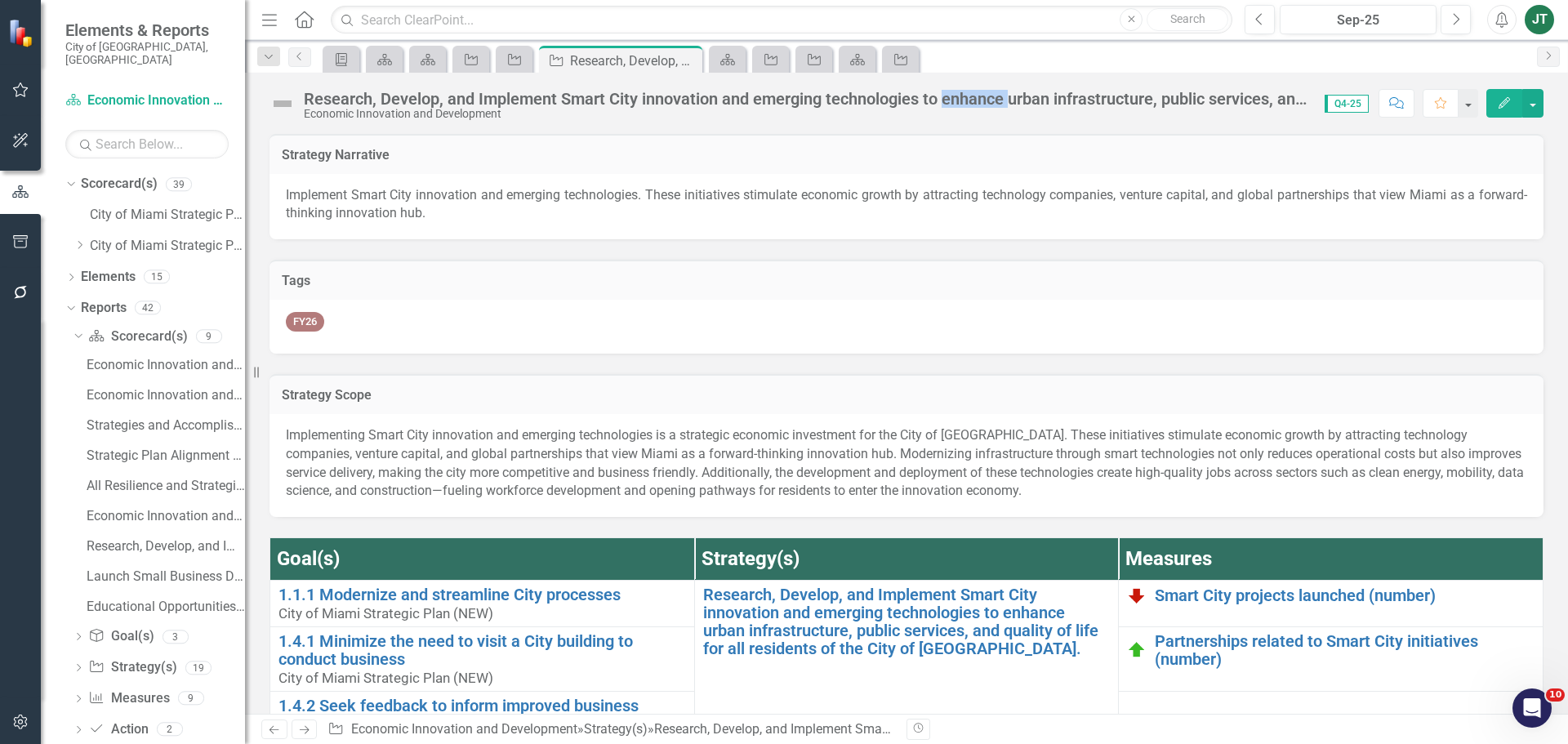
click at [985, 98] on div "Research, Develop, and Implement Smart City innovation and emerging technologie…" at bounding box center [806, 99] width 1005 height 18
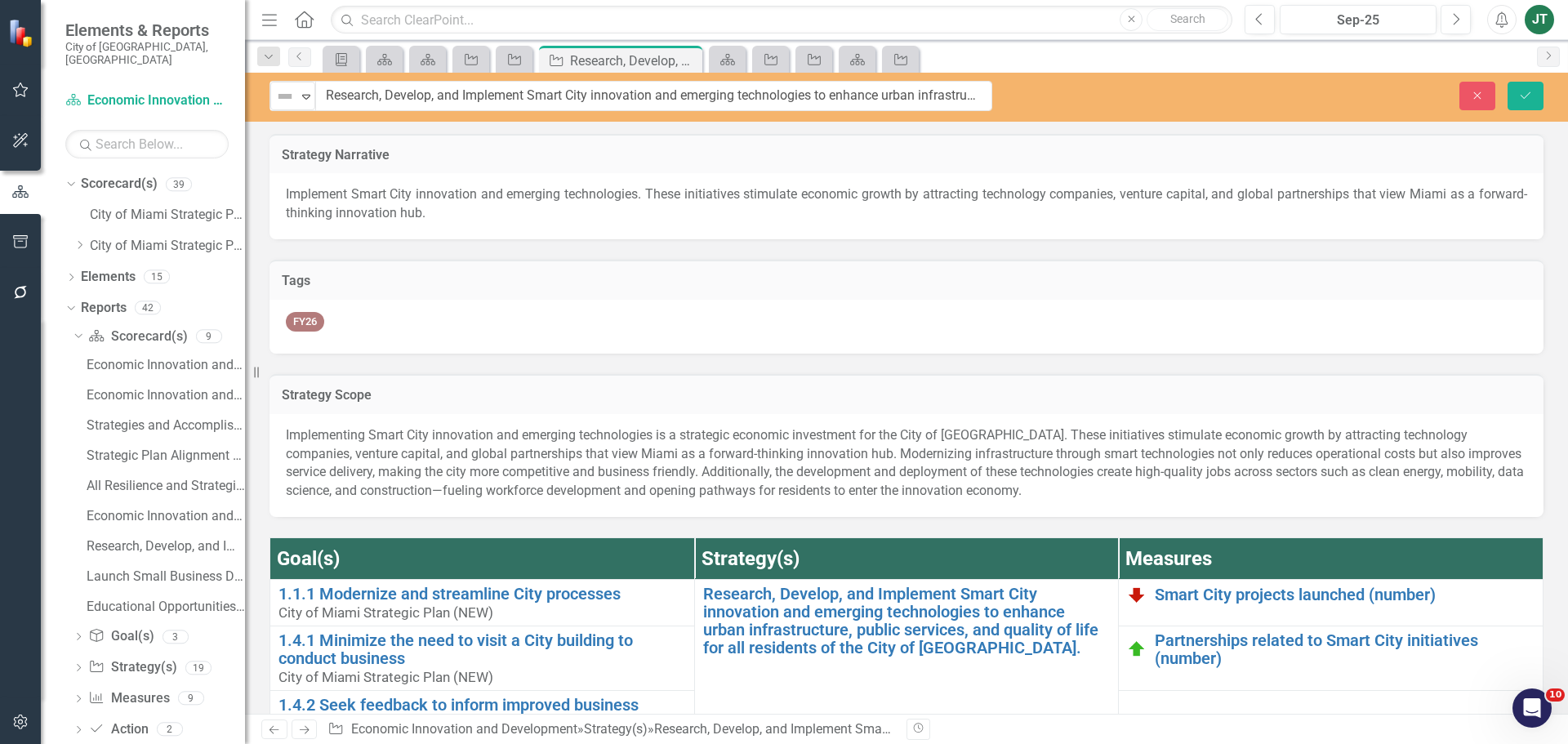
click at [497, 102] on input "Research, Develop, and Implement Smart City innovation and emerging technologie…" at bounding box center [654, 96] width 677 height 30
drag, startPoint x: 450, startPoint y: 103, endPoint x: 1057, endPoint y: 101, distance: 607.0
click at [1057, 101] on div "Not Defined Expand Research, Develop, and Implement Smart City innovation and e…" at bounding box center [907, 96] width 1323 height 30
click at [962, 98] on input "Research, Develop, and Implement Smart City innovation and emerging technologie…" at bounding box center [654, 96] width 677 height 30
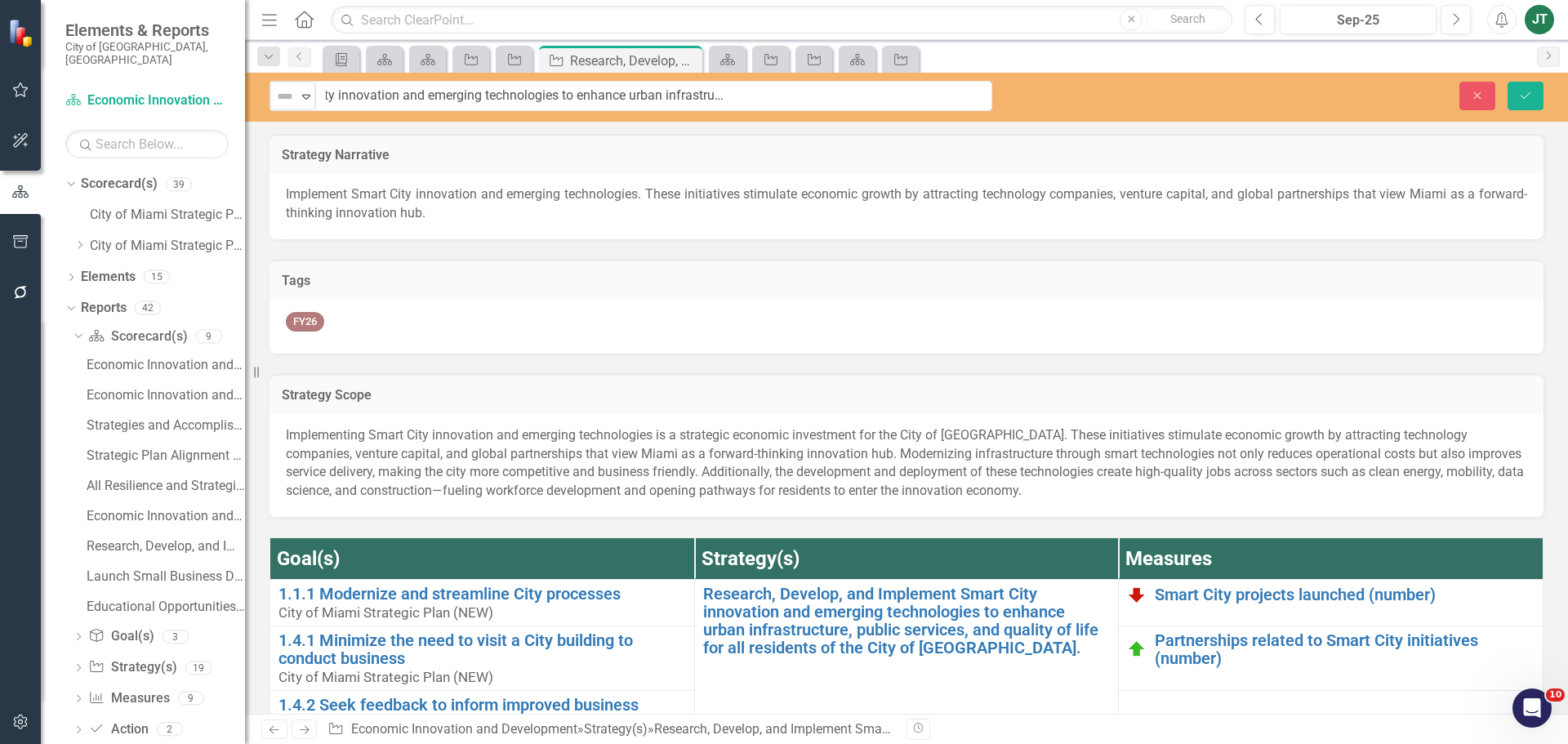
scroll to position [0, 0]
drag, startPoint x: 983, startPoint y: 93, endPoint x: 380, endPoint y: 109, distance: 603.2
click at [259, 120] on div "Not Defined Expand Research, Develop, and Implement Smart City innovation and e…" at bounding box center [907, 97] width 1323 height 49
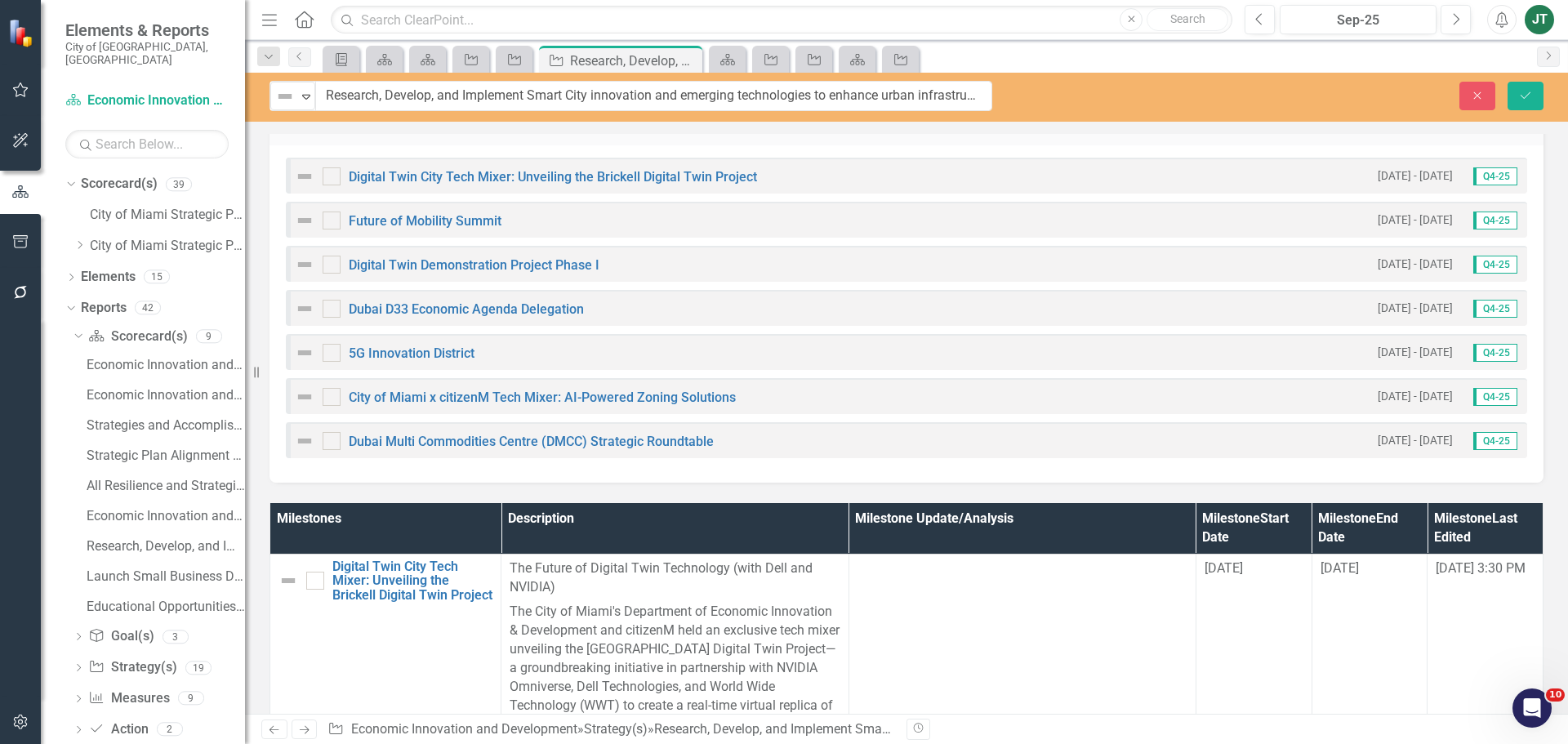
scroll to position [1470, 0]
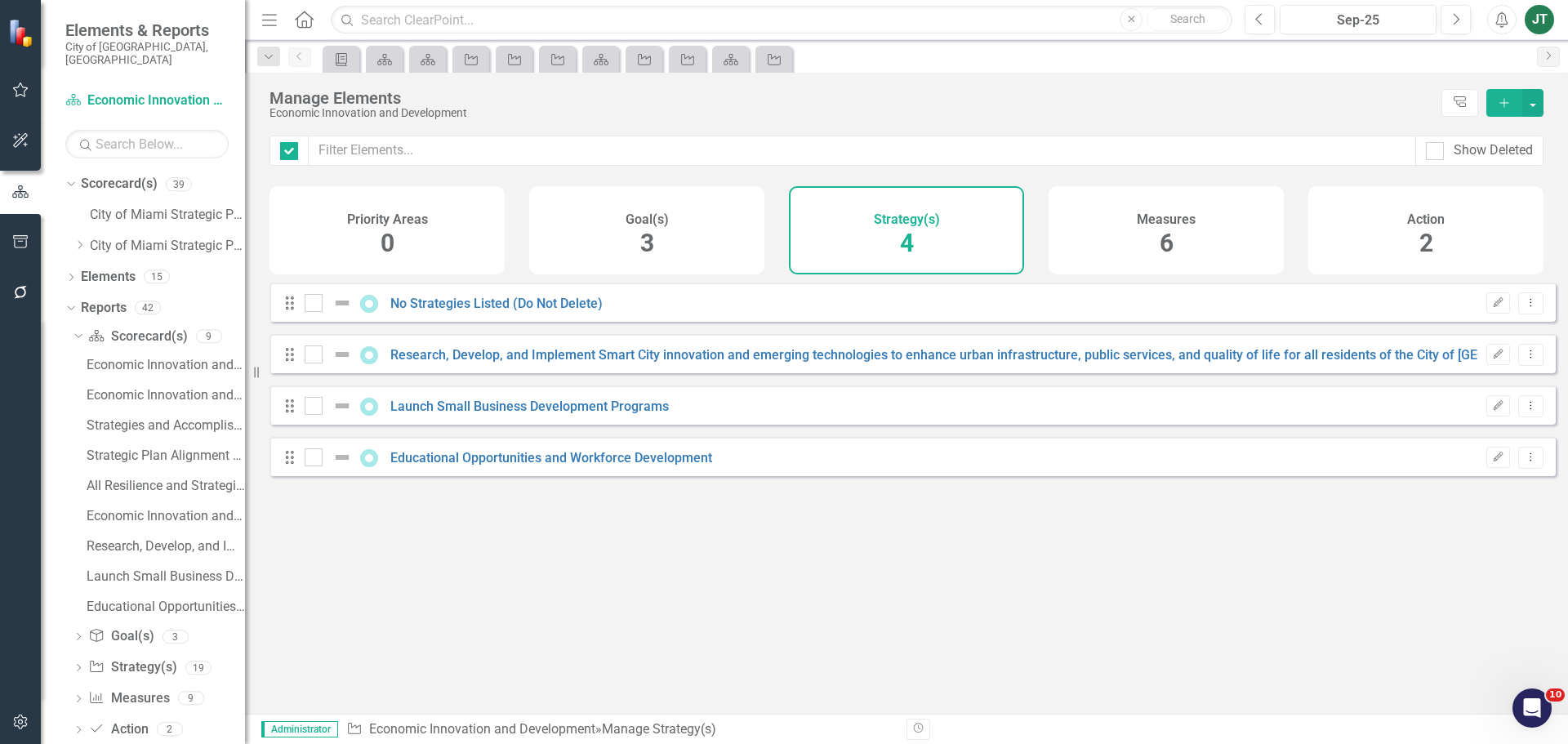
checkbox input "false"
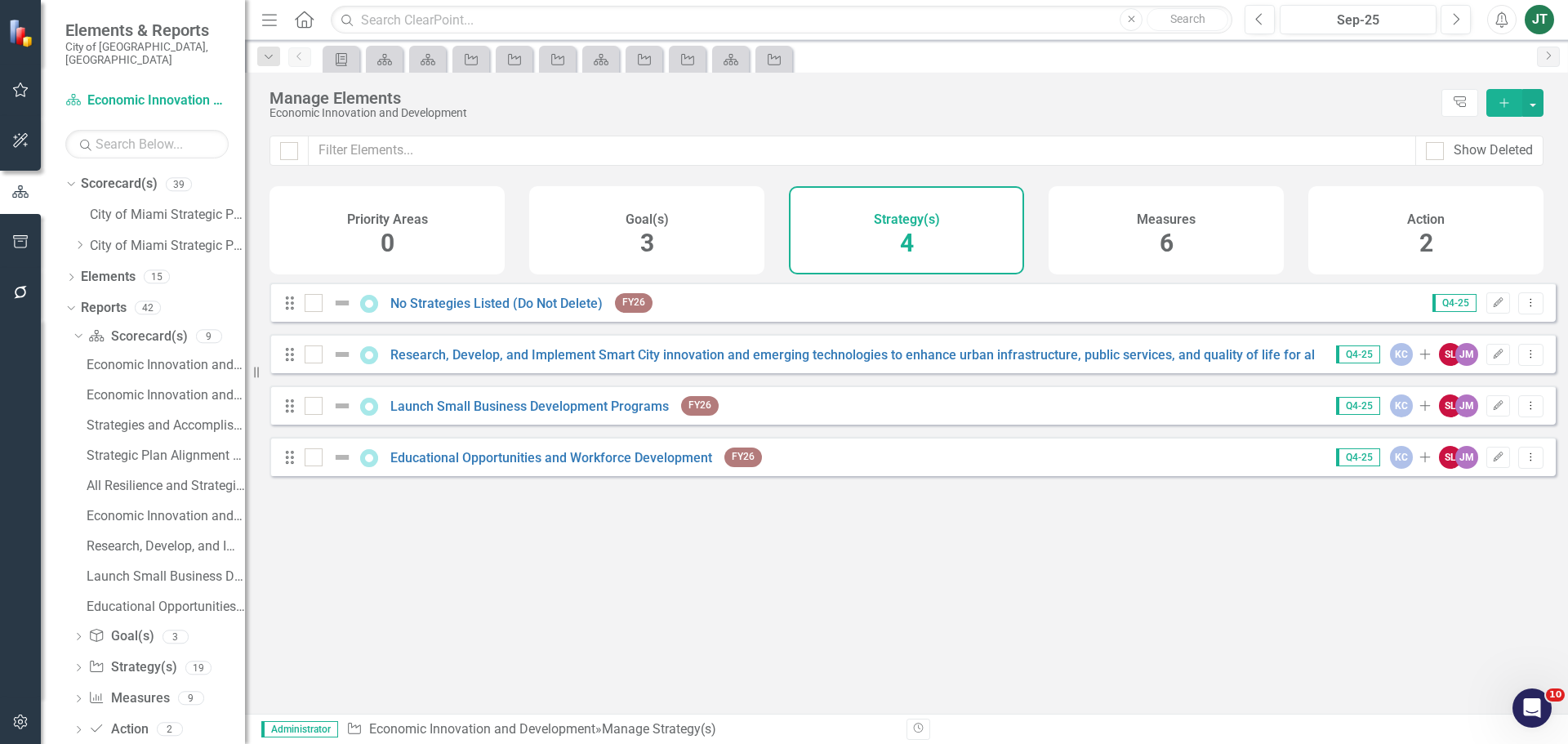
click at [642, 543] on div "Looks like you don't have any Strategy(s) set up yet. Why don't you add an Stra…" at bounding box center [912, 478] width 1286 height 390
click at [83, 240] on icon "Dropdown" at bounding box center [79, 245] width 13 height 10
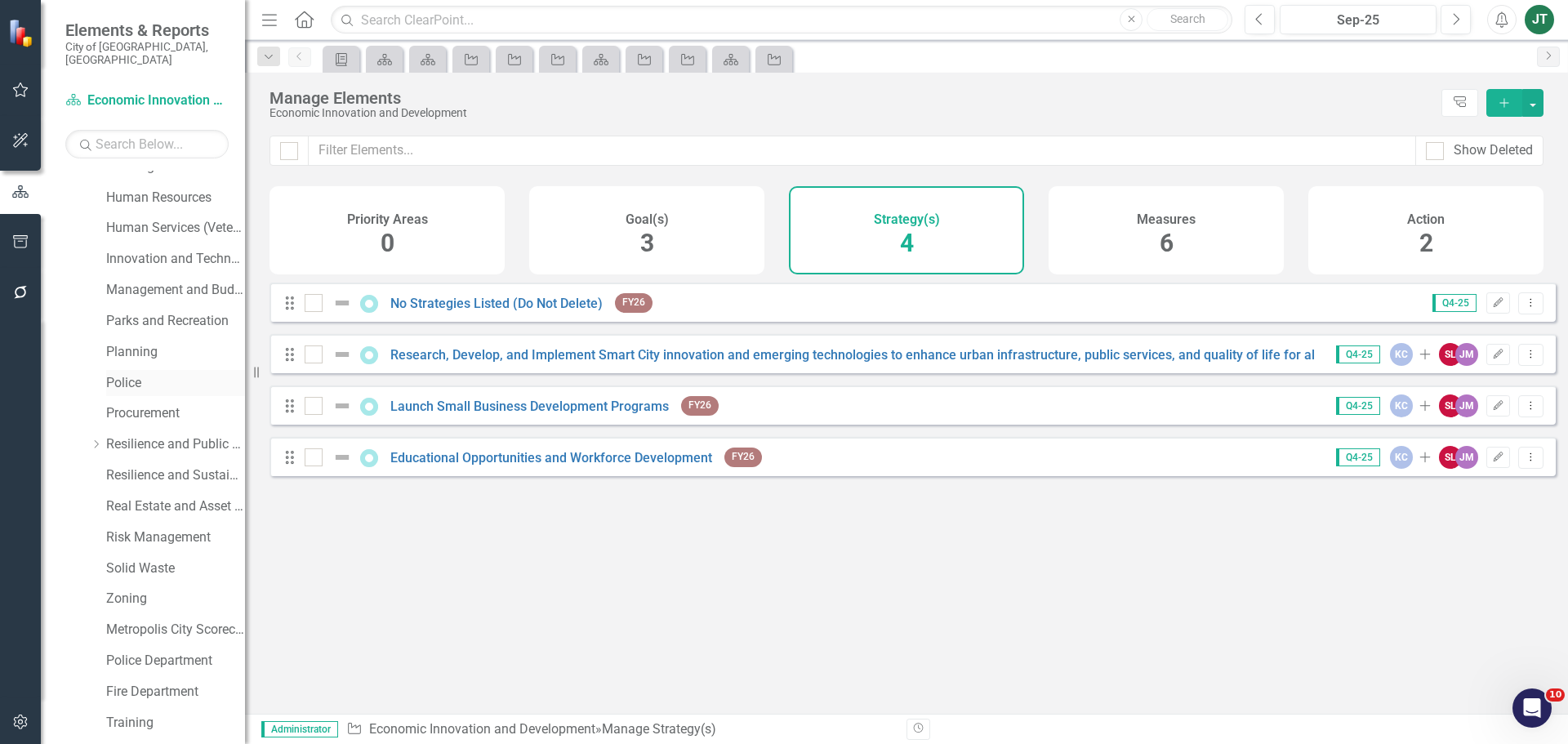
scroll to position [572, 0]
click at [148, 531] on link "Solid Waste" at bounding box center [175, 540] width 138 height 19
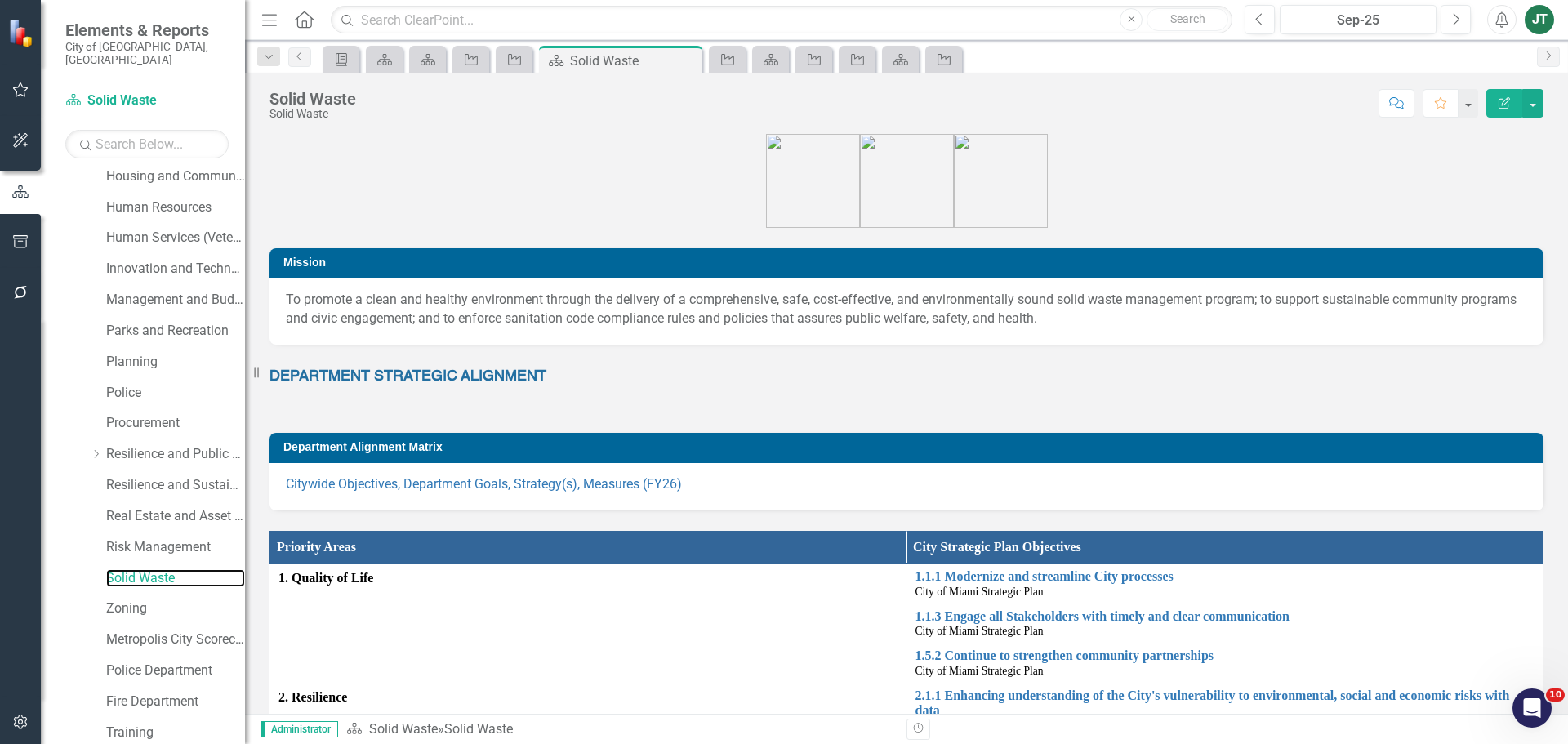
scroll to position [702, 0]
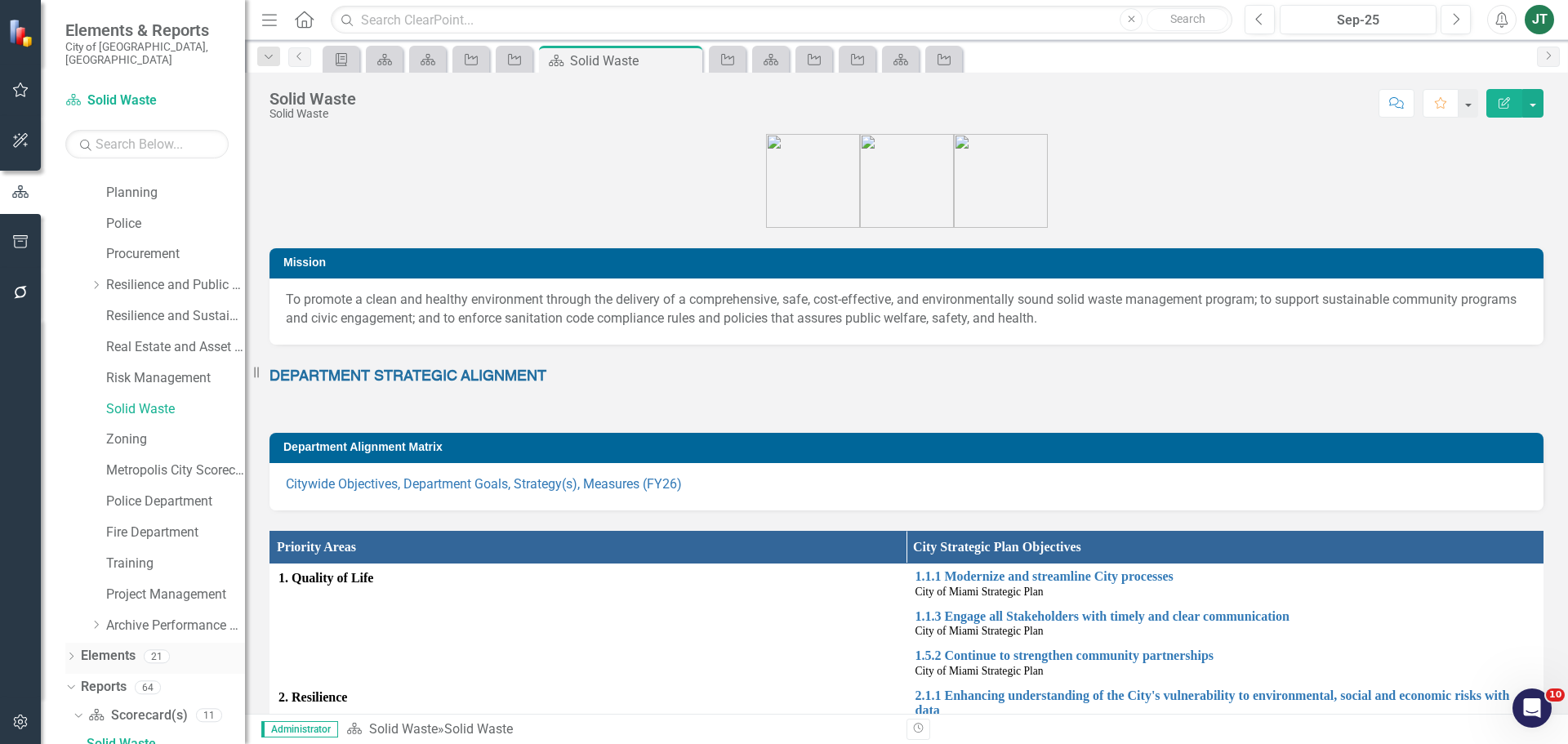
click at [113, 647] on link "Elements" at bounding box center [108, 656] width 55 height 19
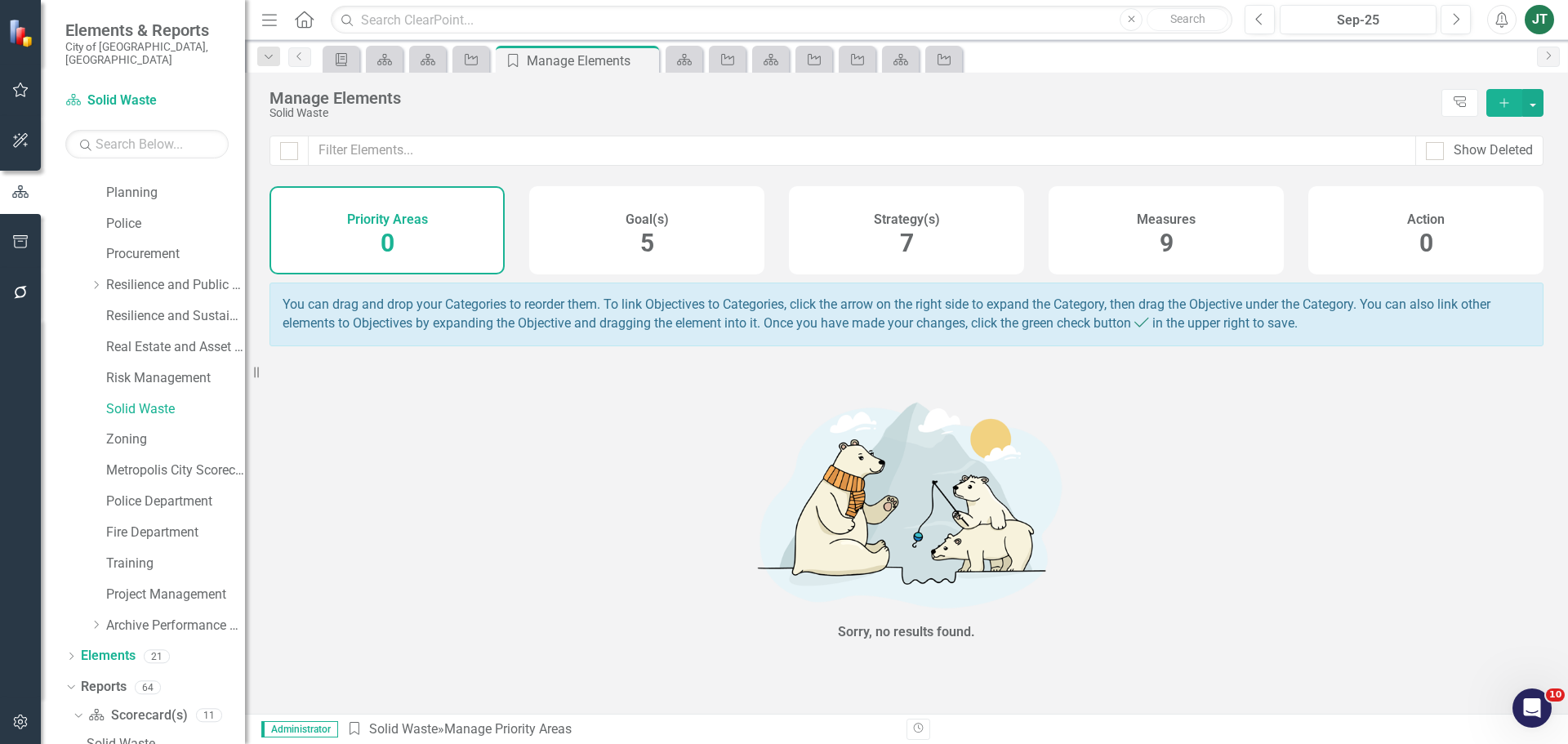
click at [907, 236] on span "7" at bounding box center [907, 243] width 14 height 28
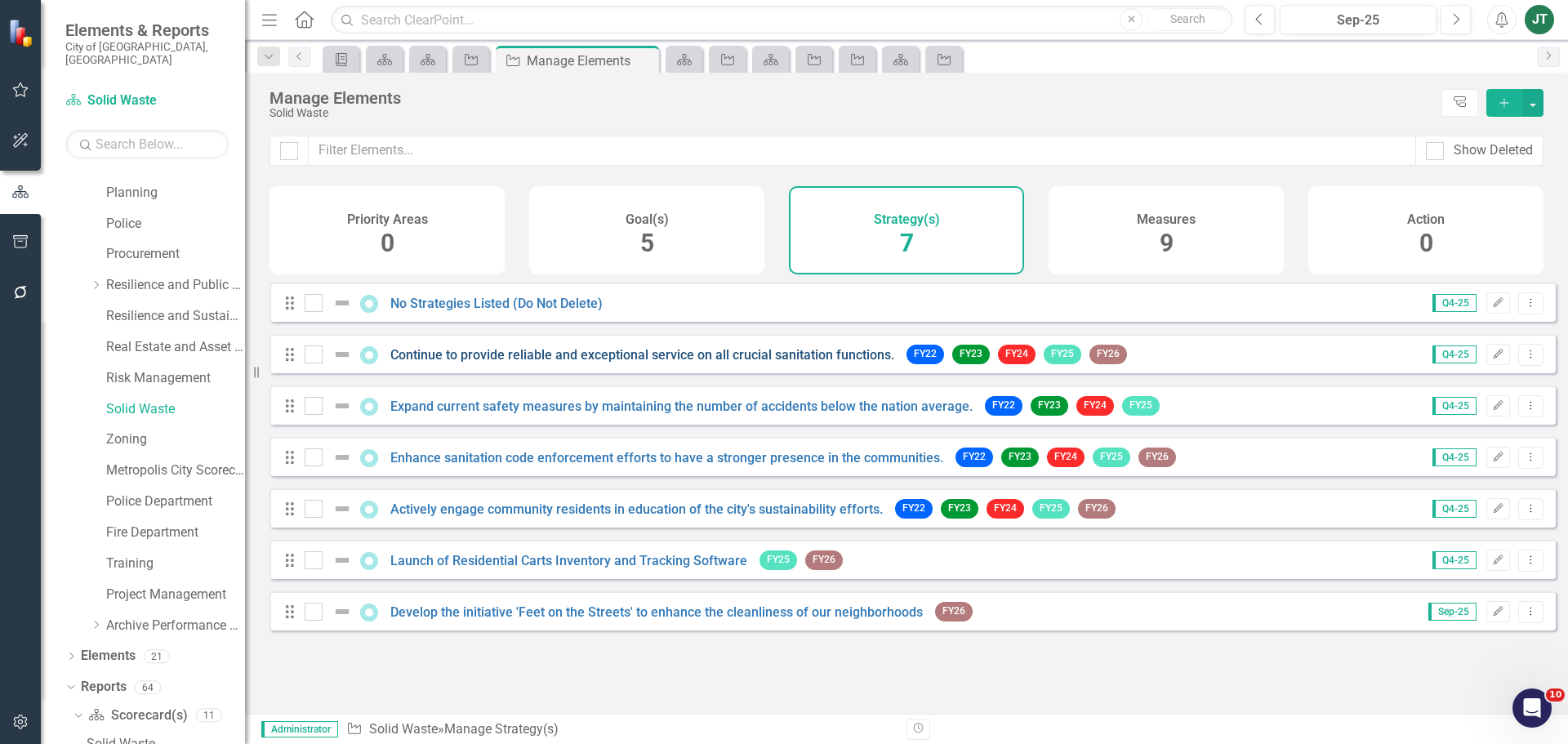
click at [817, 363] on link "Continue to provide reliable and exceptional service on all crucial sanitation …" at bounding box center [642, 354] width 504 height 16
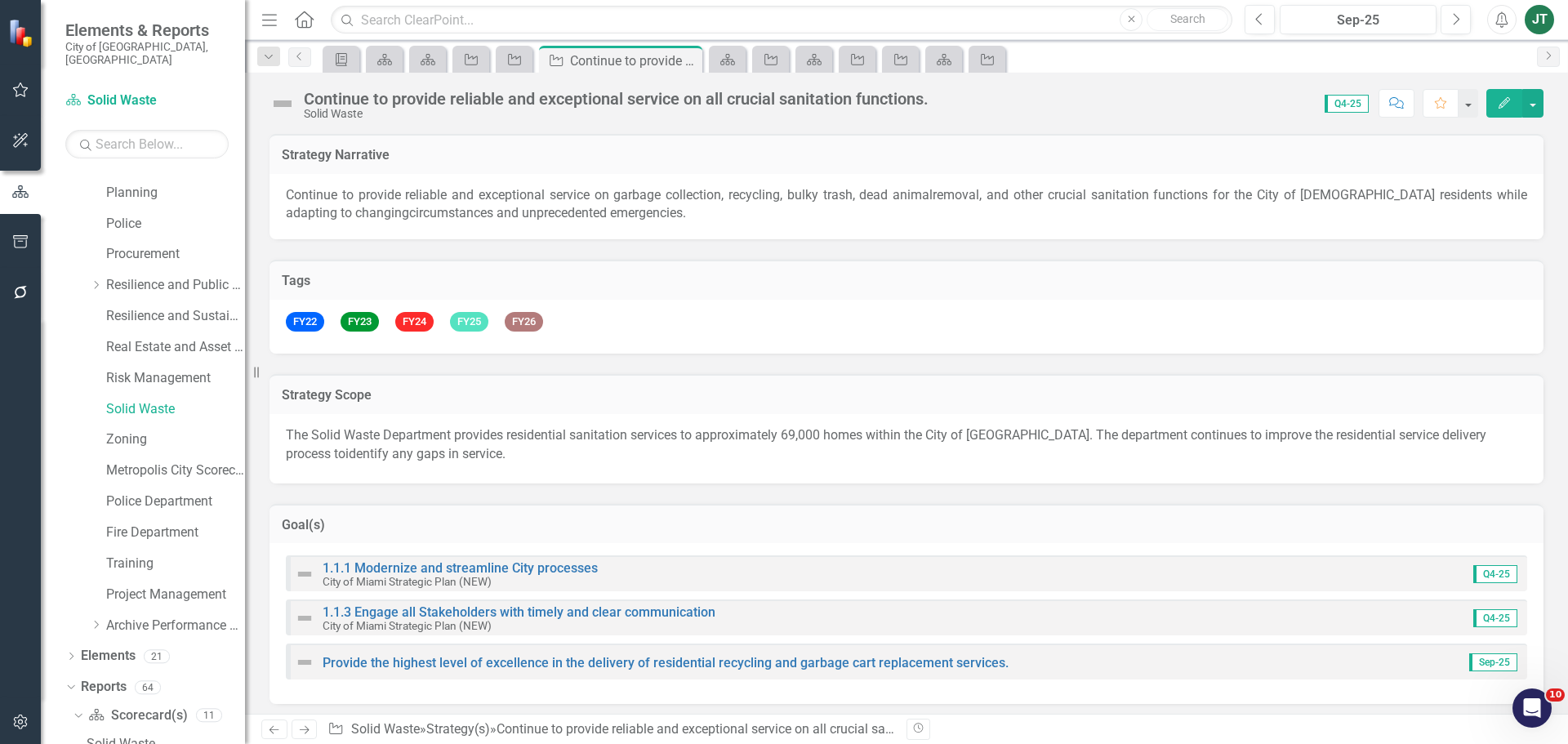
click at [556, 98] on div "Continue to provide reliable and exceptional service on all crucial sanitation …" at bounding box center [616, 99] width 625 height 18
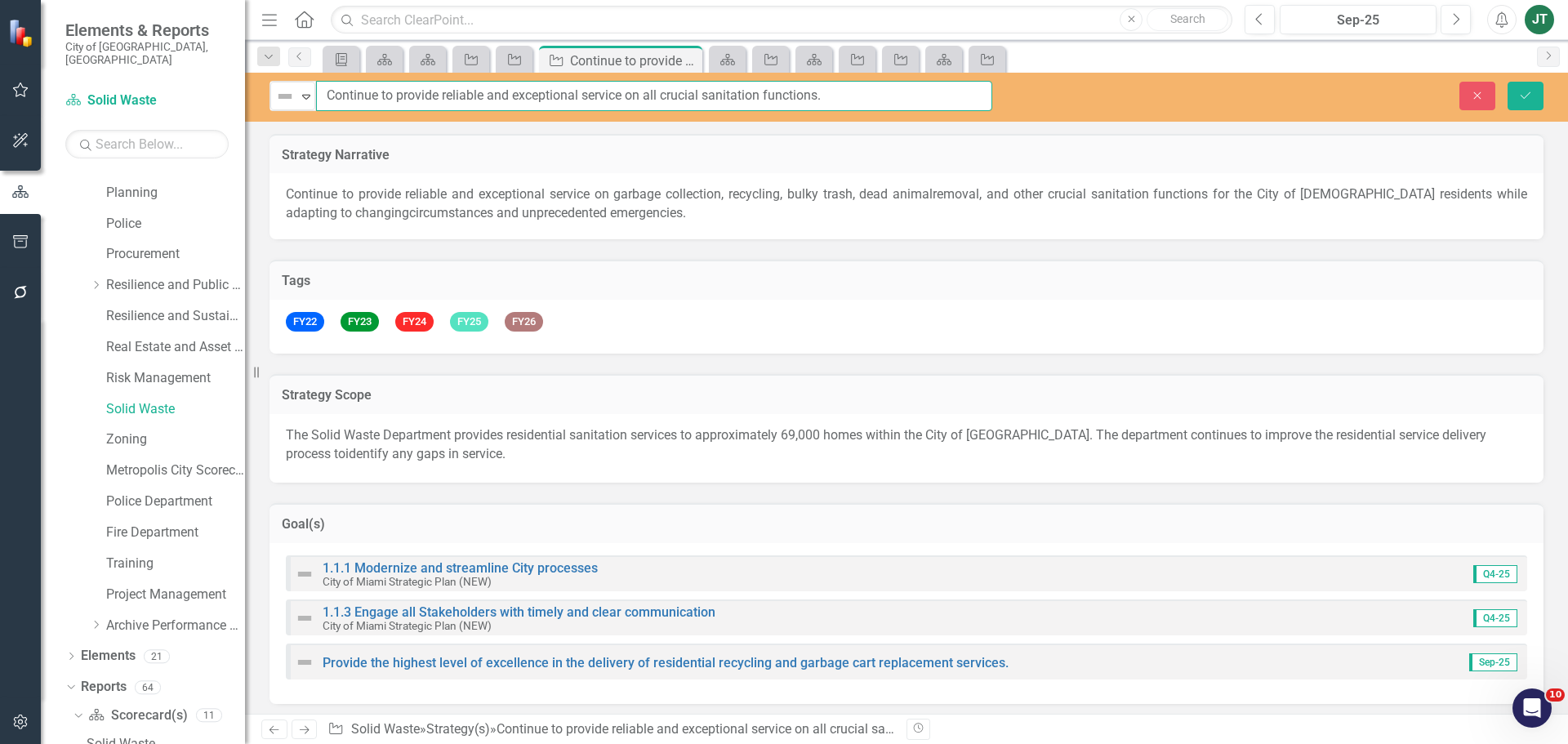
click at [556, 98] on input "Continue to provide reliable and exceptional service on all crucial sanitation …" at bounding box center [654, 96] width 676 height 30
drag, startPoint x: 1470, startPoint y: 97, endPoint x: 1348, endPoint y: 141, distance: 129.7
click at [1470, 97] on button "Close" at bounding box center [1477, 96] width 36 height 28
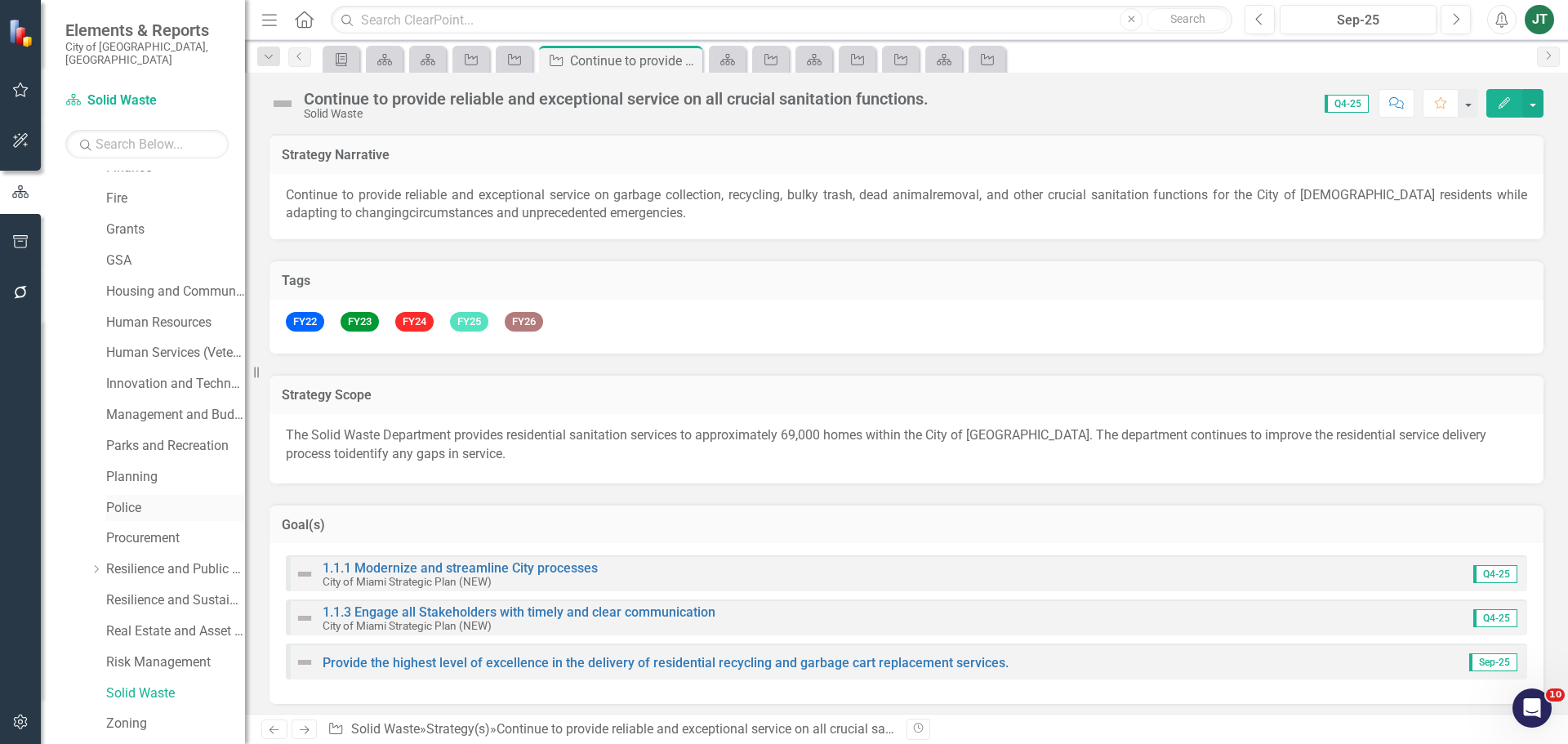
scroll to position [457, 0]
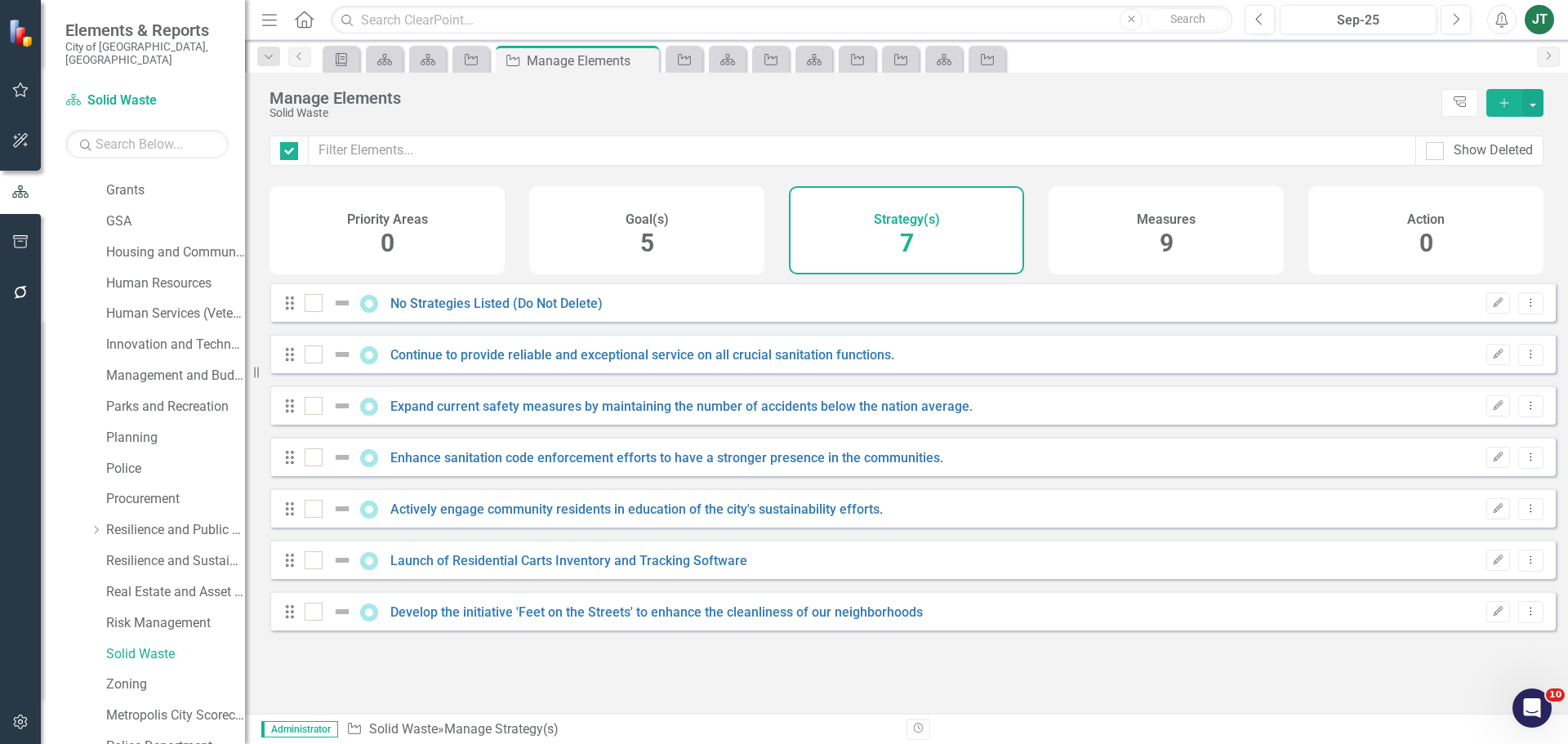
checkbox input "false"
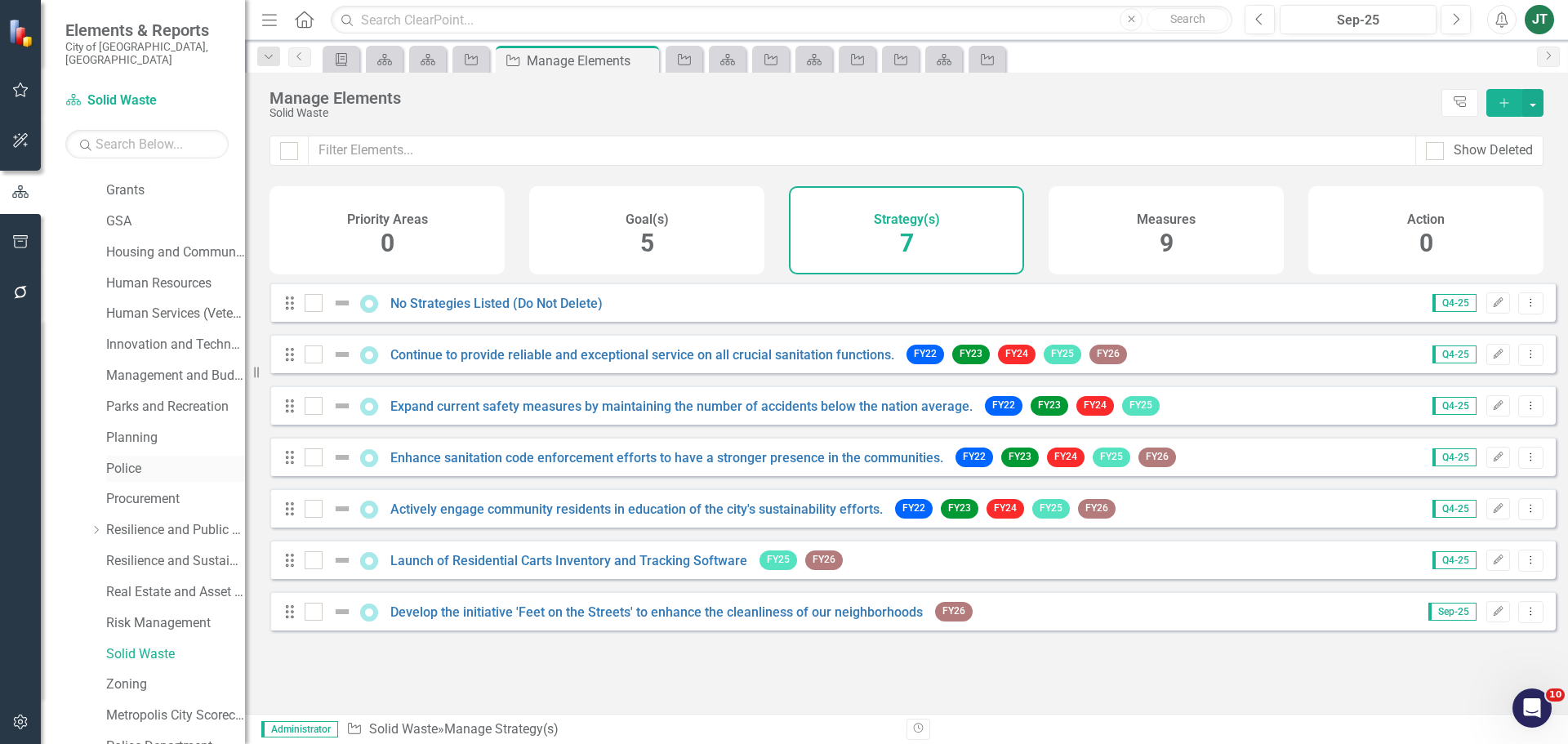
click at [134, 460] on link "Police" at bounding box center [175, 469] width 138 height 19
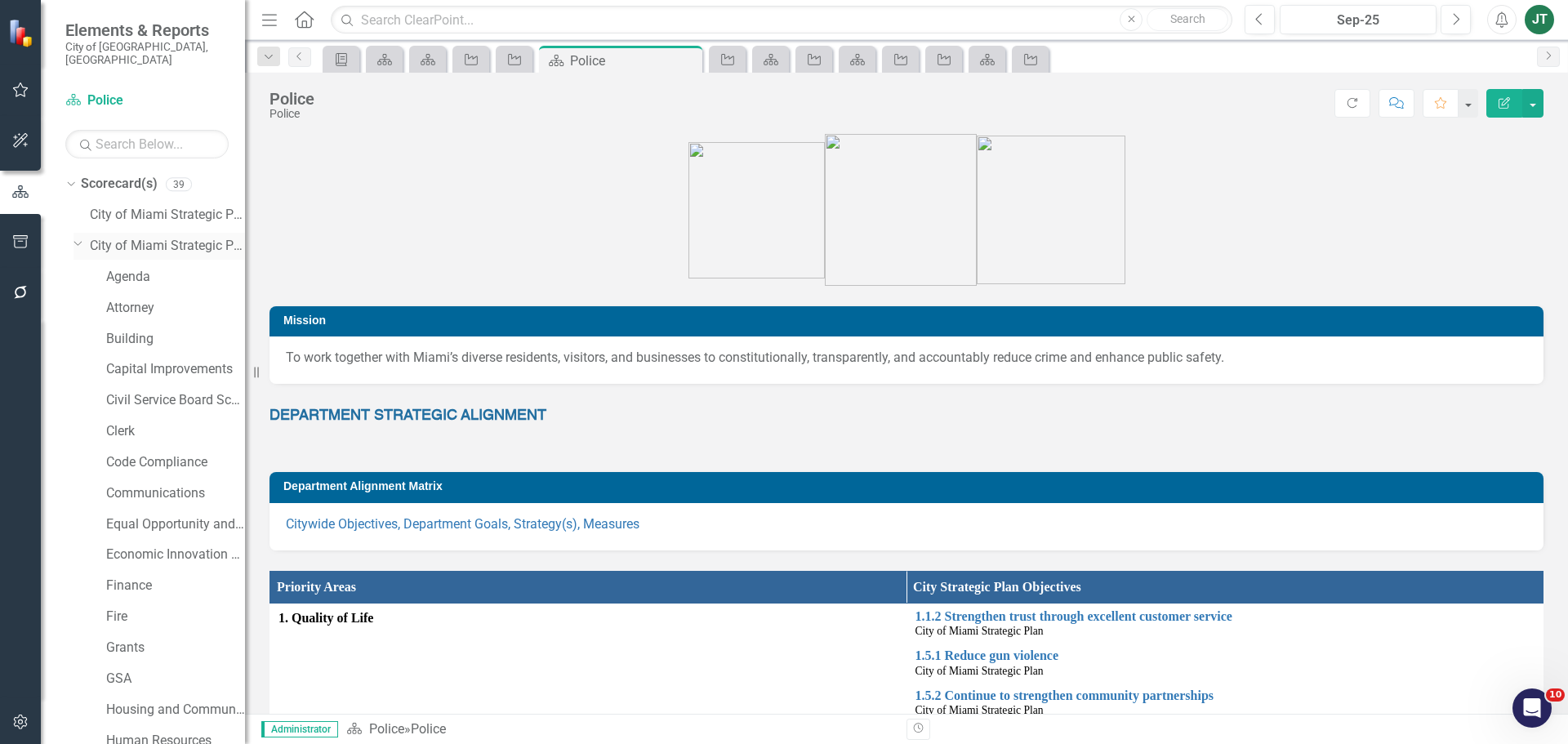
click at [75, 237] on icon "Dropdown" at bounding box center [78, 243] width 10 height 13
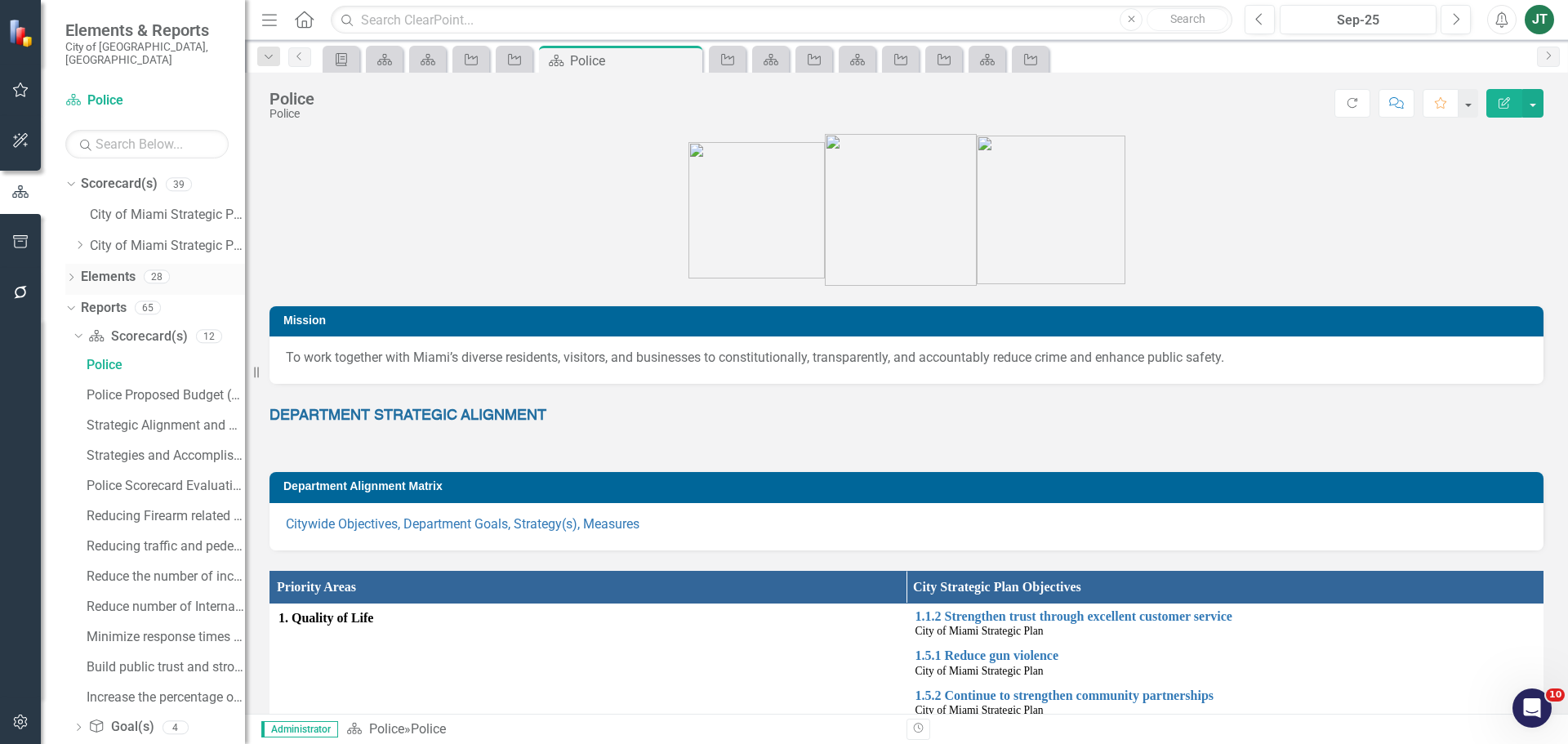
click at [108, 268] on link "Elements" at bounding box center [108, 277] width 55 height 19
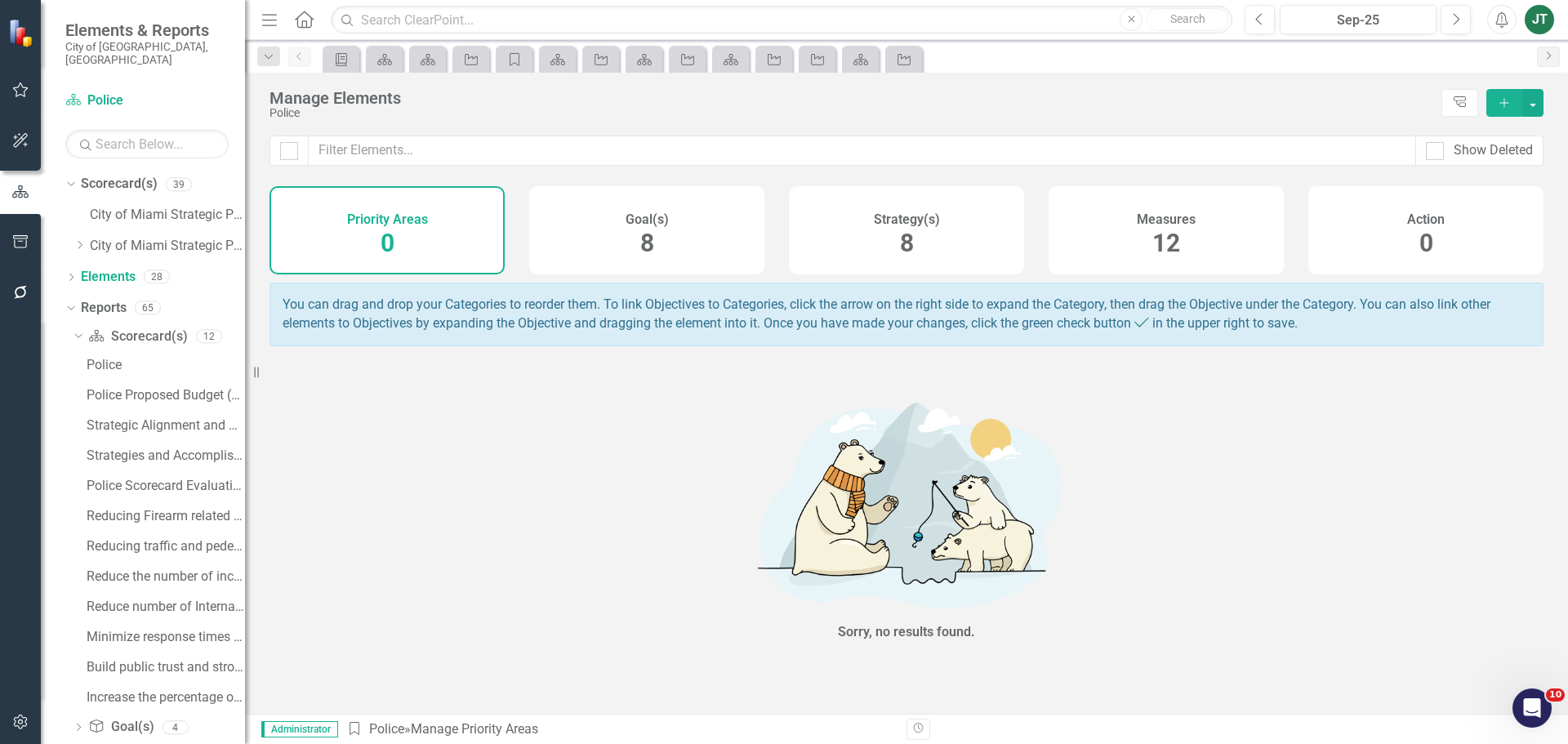
click at [887, 253] on div "Strategy(s) 8" at bounding box center [907, 230] width 235 height 88
click at [81, 240] on icon "Dropdown" at bounding box center [79, 245] width 13 height 10
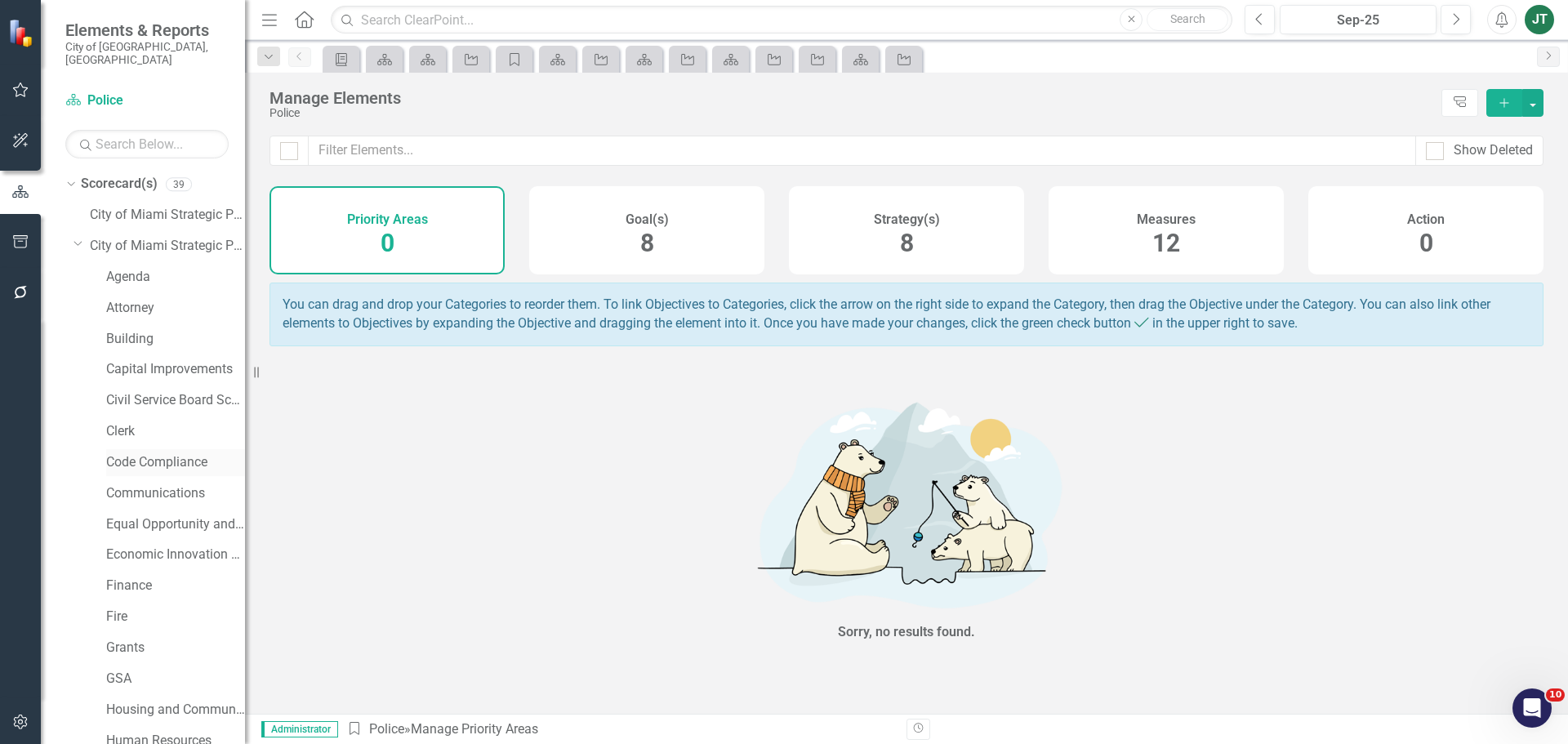
click at [136, 454] on link "Code Compliance" at bounding box center [175, 463] width 138 height 19
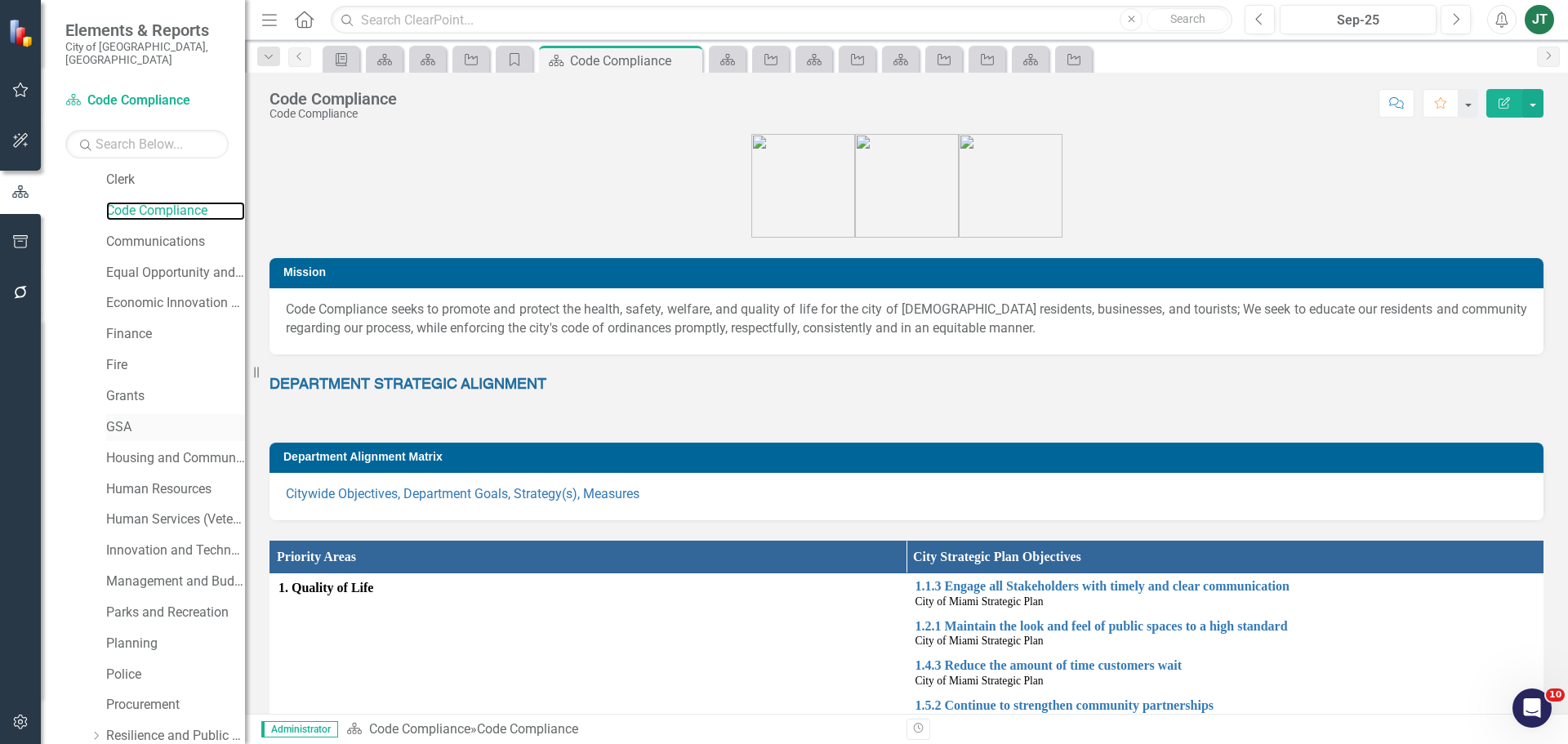
scroll to position [213, 0]
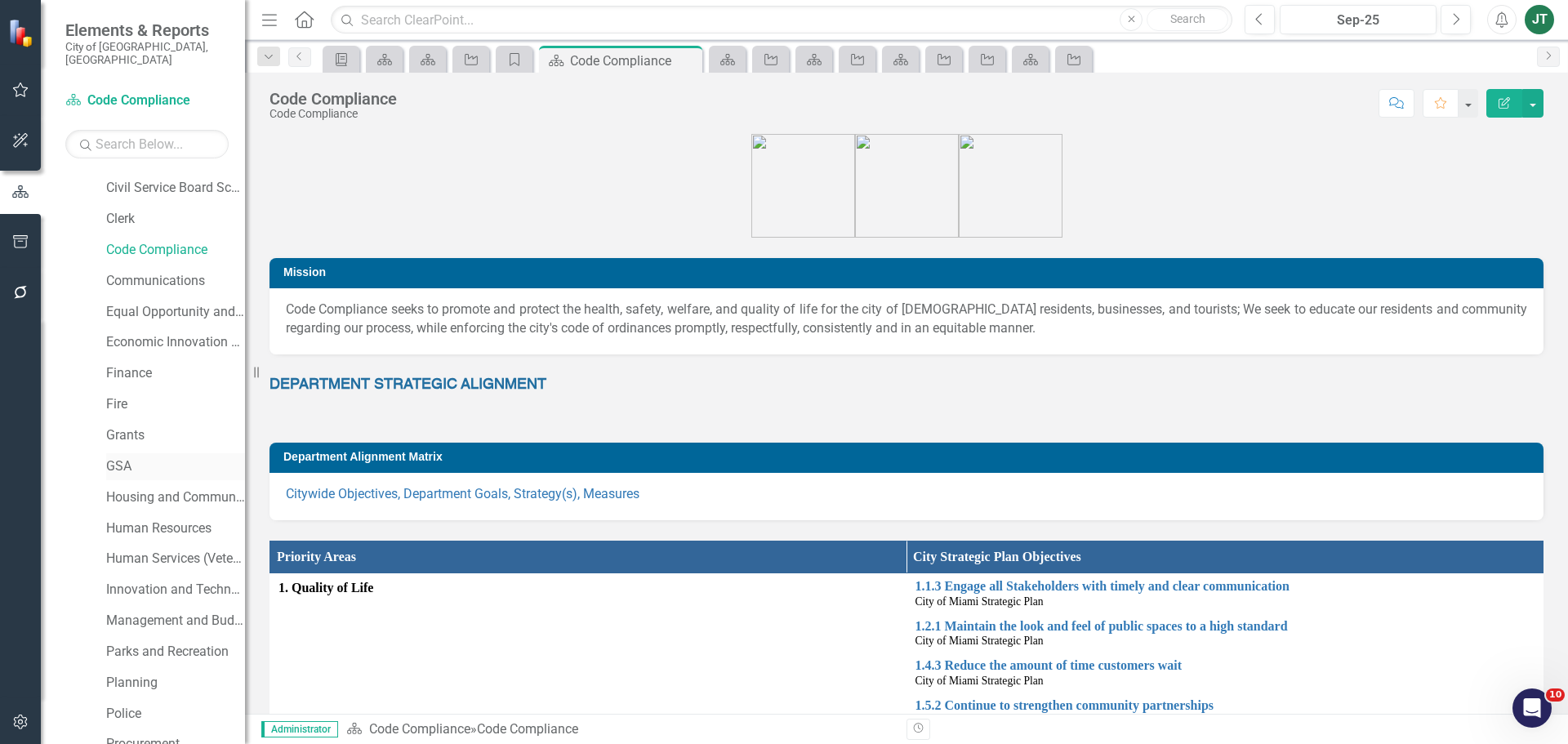
click at [118, 457] on link "GSA" at bounding box center [175, 466] width 138 height 19
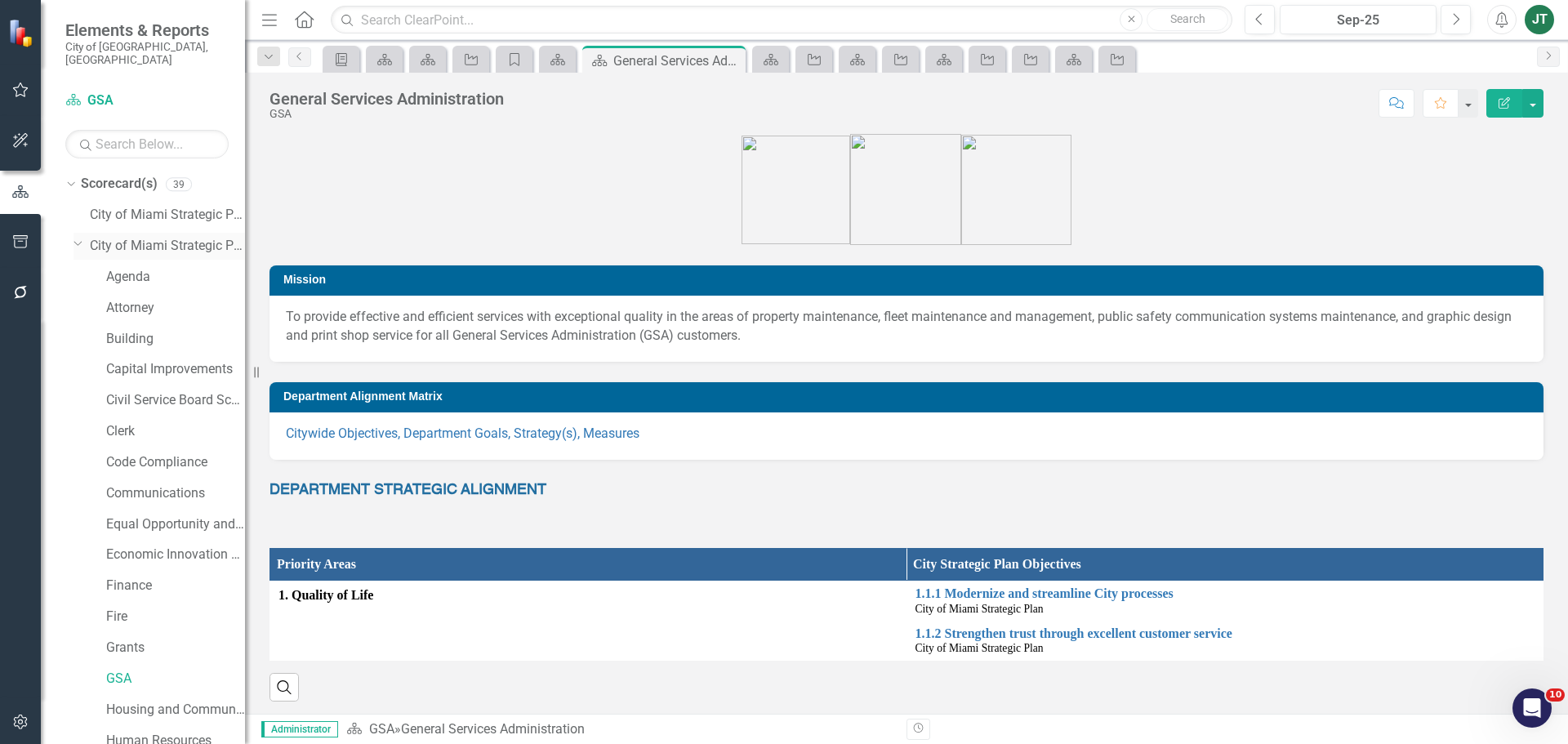
click at [76, 242] on icon at bounding box center [78, 244] width 8 height 4
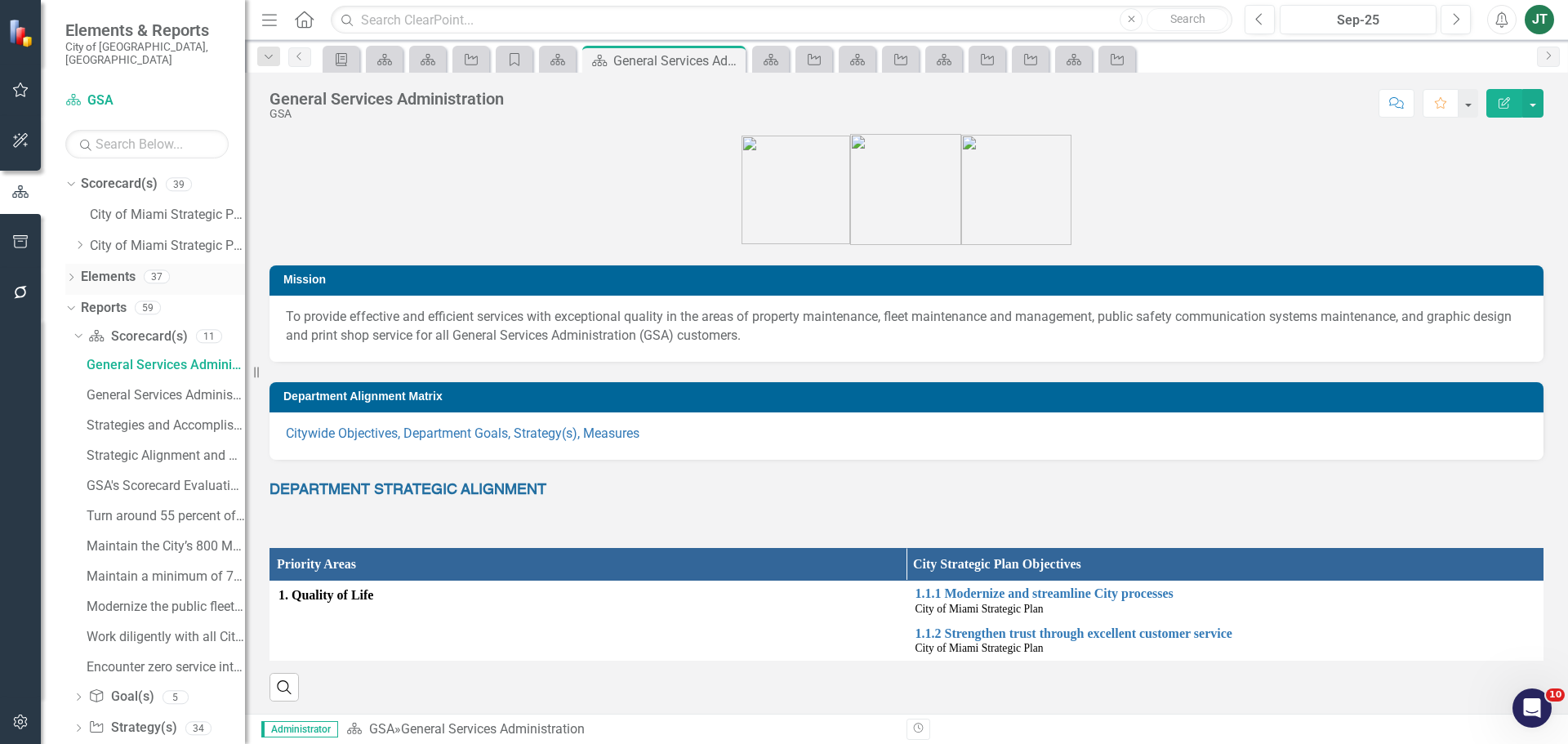
click at [109, 268] on link "Elements" at bounding box center [108, 277] width 55 height 19
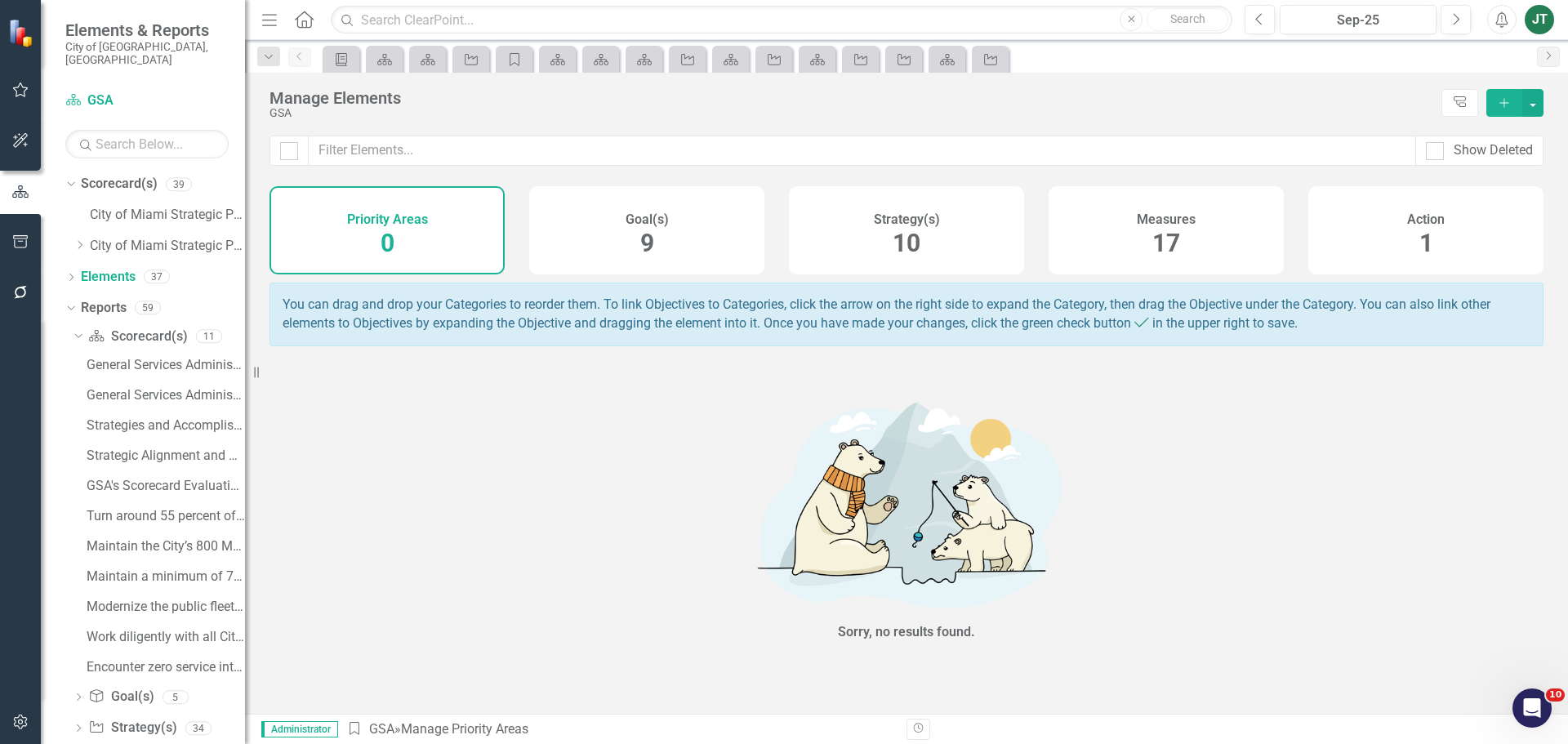
click at [982, 240] on div "Strategy(s) 10" at bounding box center [907, 230] width 235 height 88
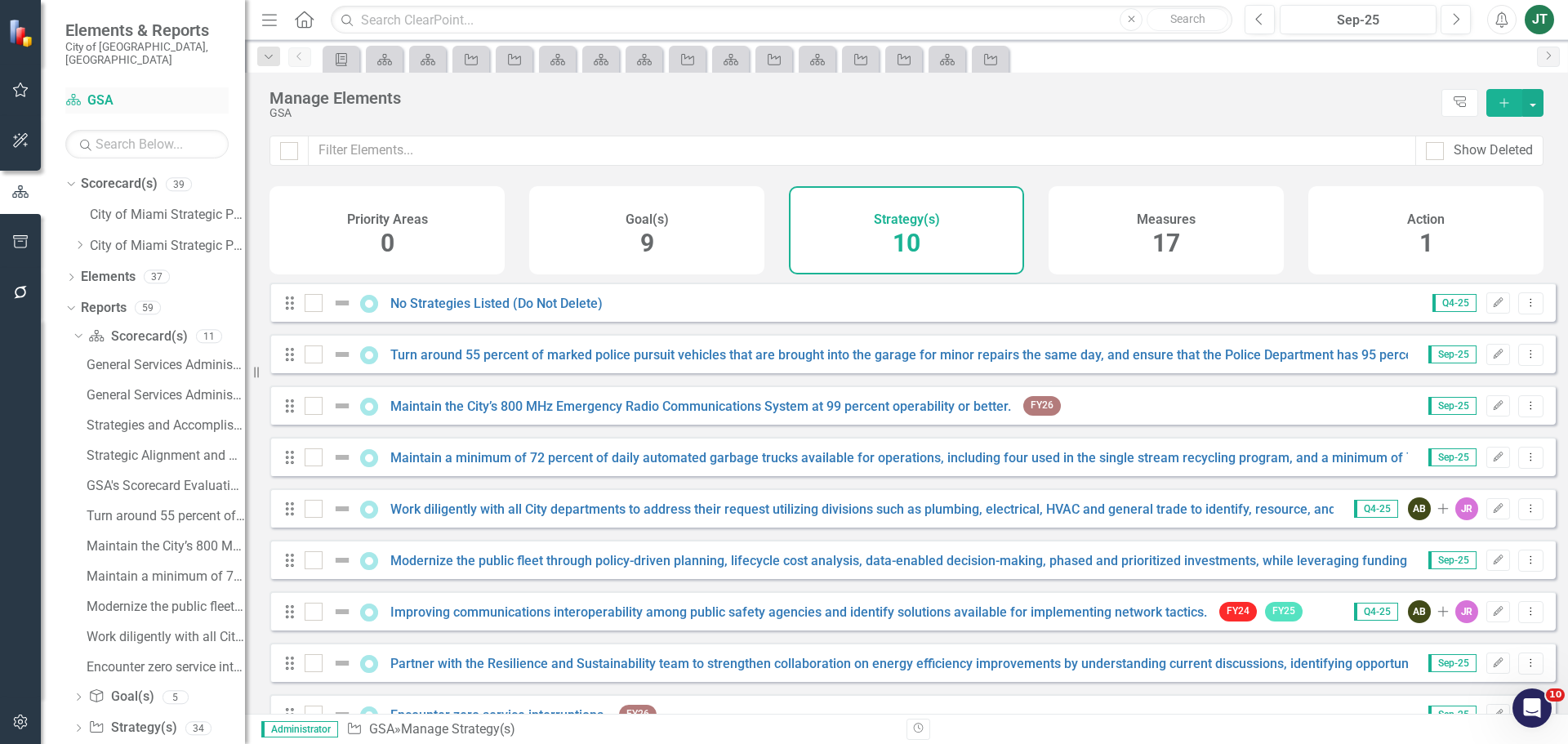
click at [98, 92] on link "Scorecard(s) GSA" at bounding box center [147, 101] width 163 height 19
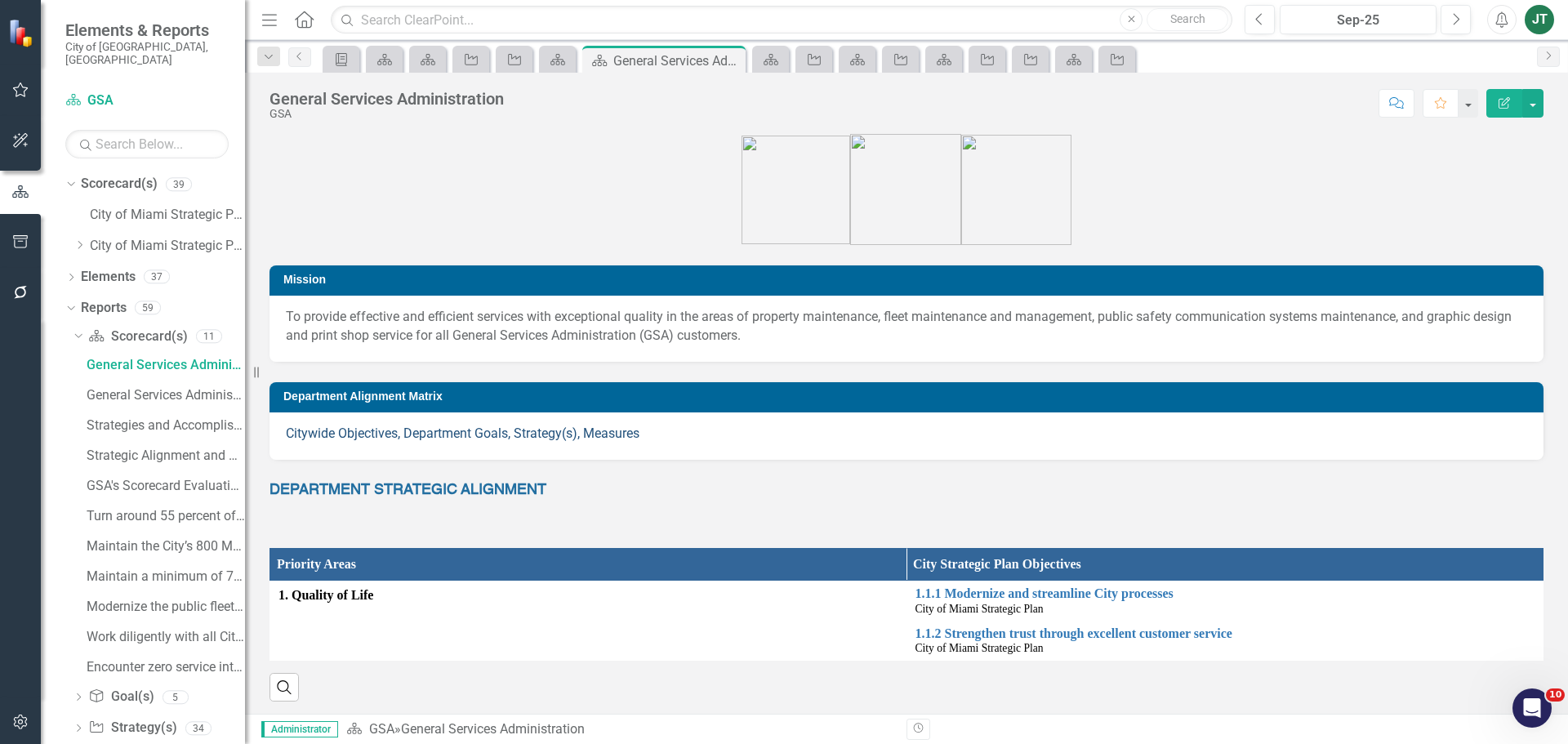
click at [457, 434] on link "Citywide Objectives, Department Goals, Strategy(s), Measures" at bounding box center [463, 433] width 354 height 16
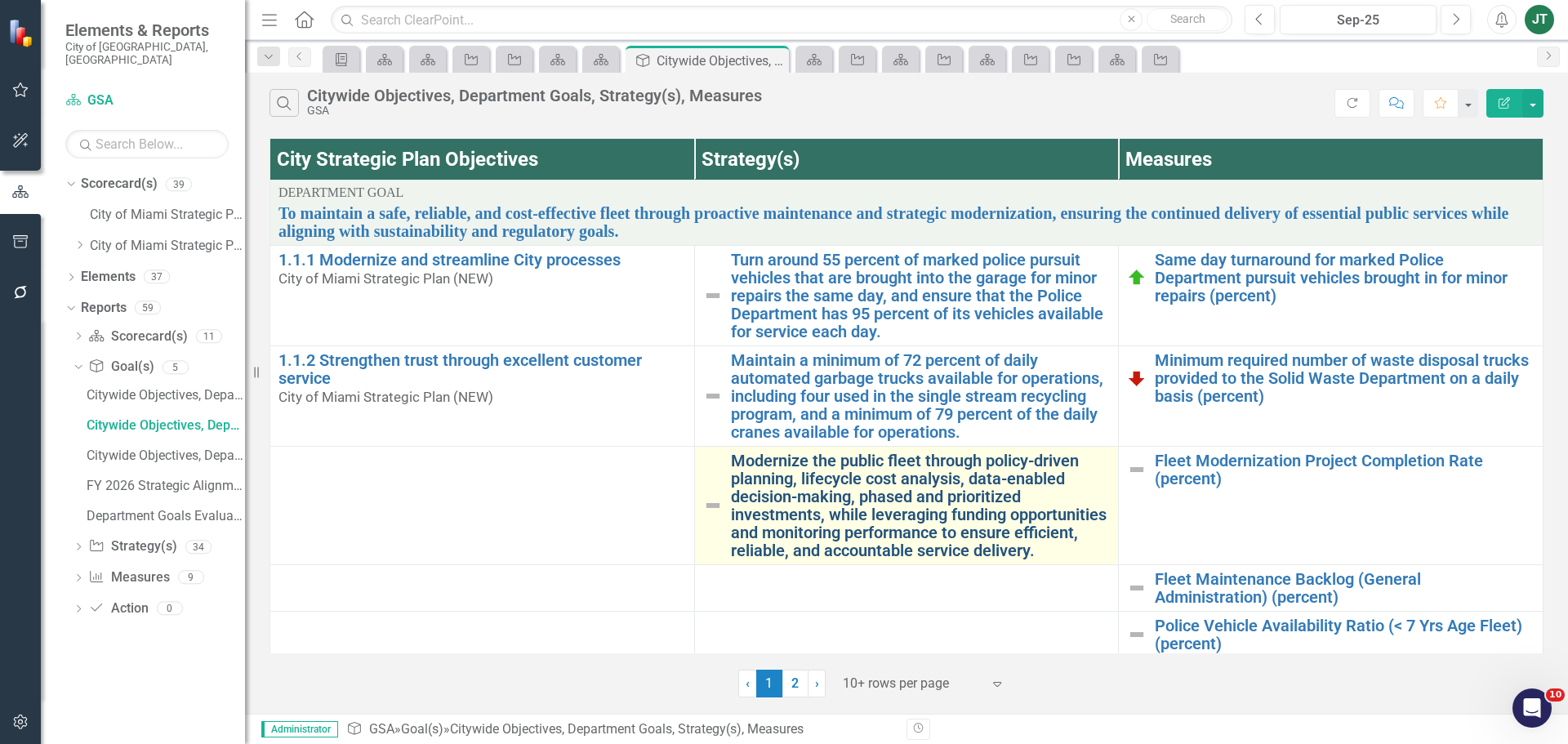
click at [917, 532] on link "Modernize the public fleet through policy-driven planning, lifecycle cost analy…" at bounding box center [920, 505] width 379 height 108
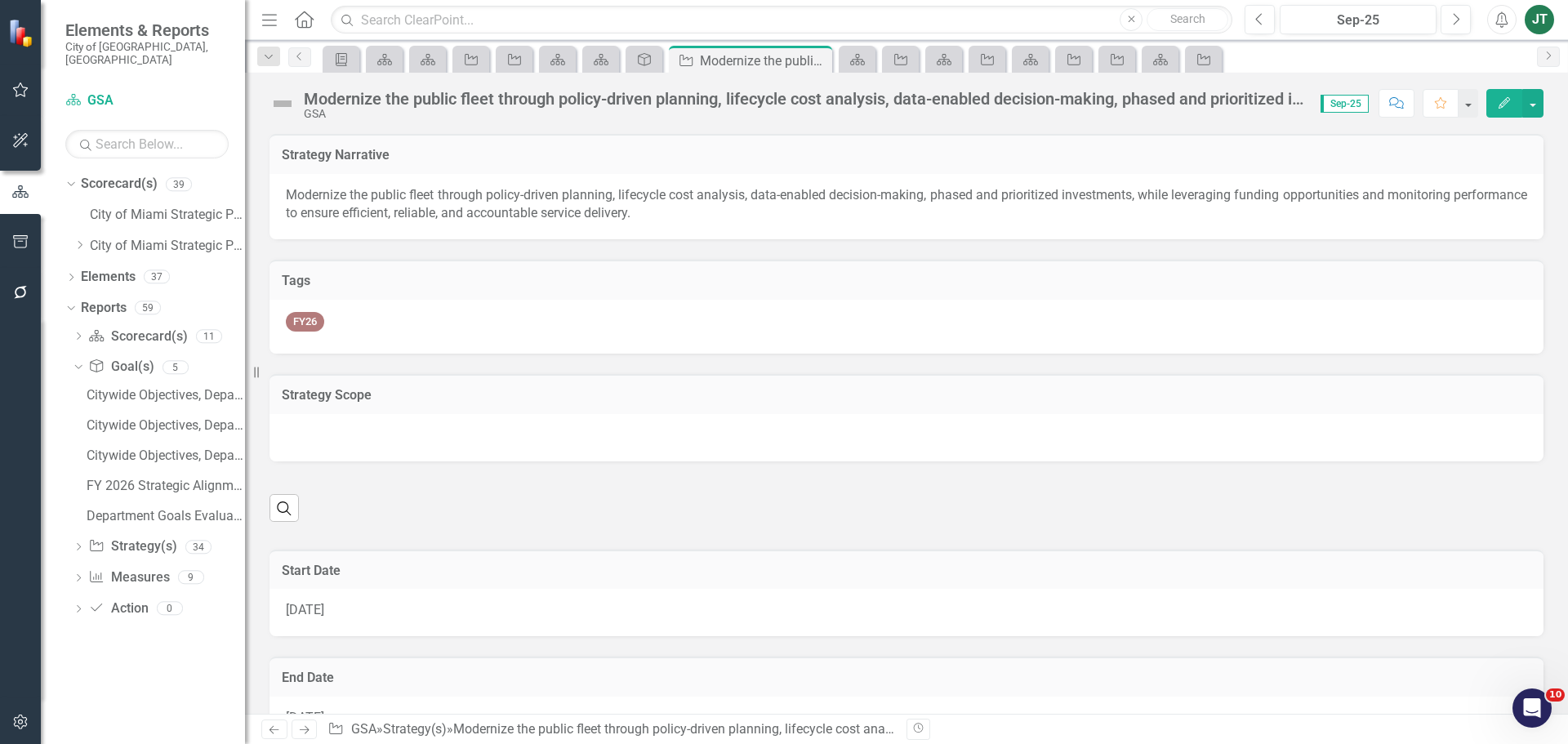
click at [526, 94] on div "Modernize the public fleet through policy-driven planning, lifecycle cost analy…" at bounding box center [804, 99] width 1001 height 18
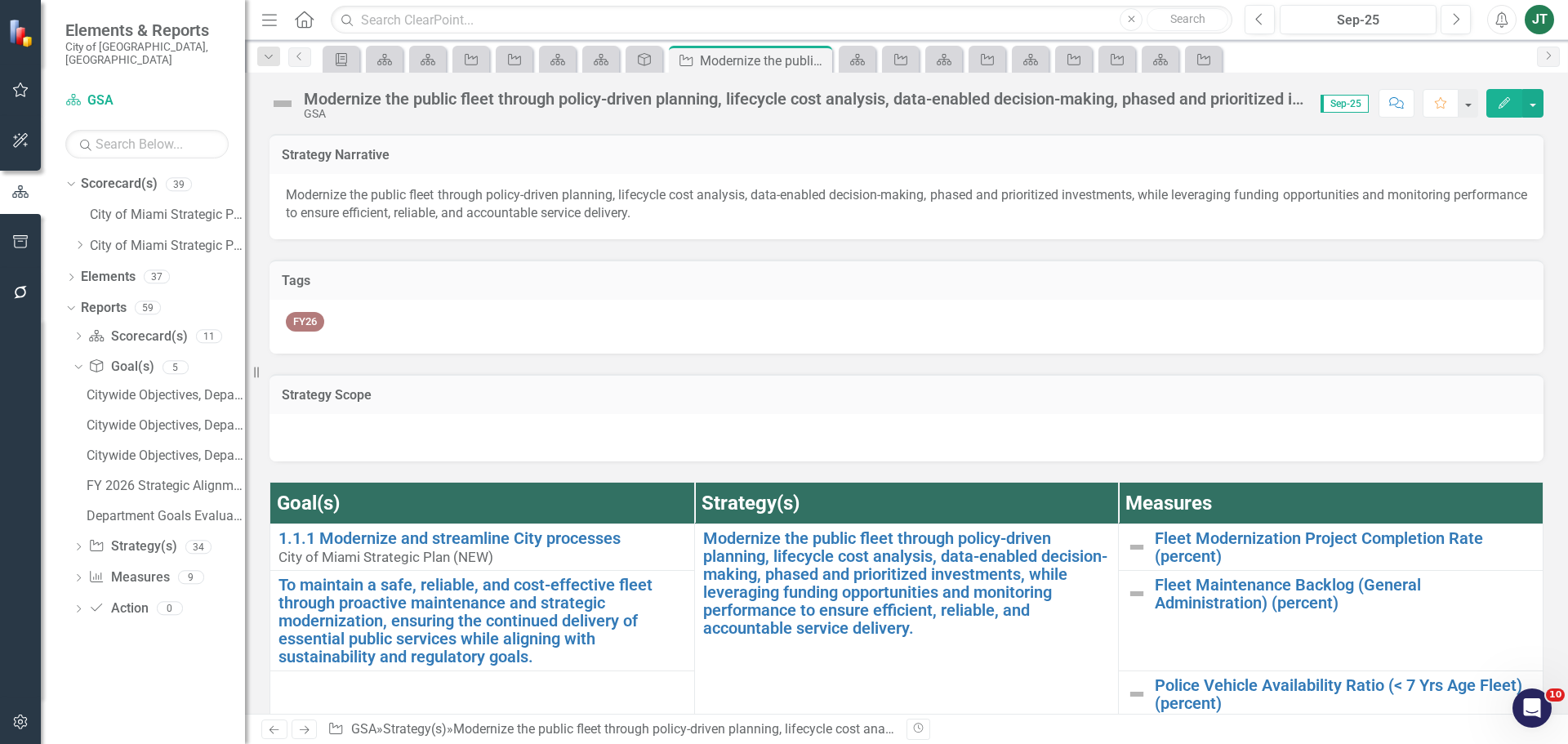
click at [526, 94] on div "Modernize the public fleet through policy-driven planning, lifecycle cost analy…" at bounding box center [804, 99] width 1001 height 18
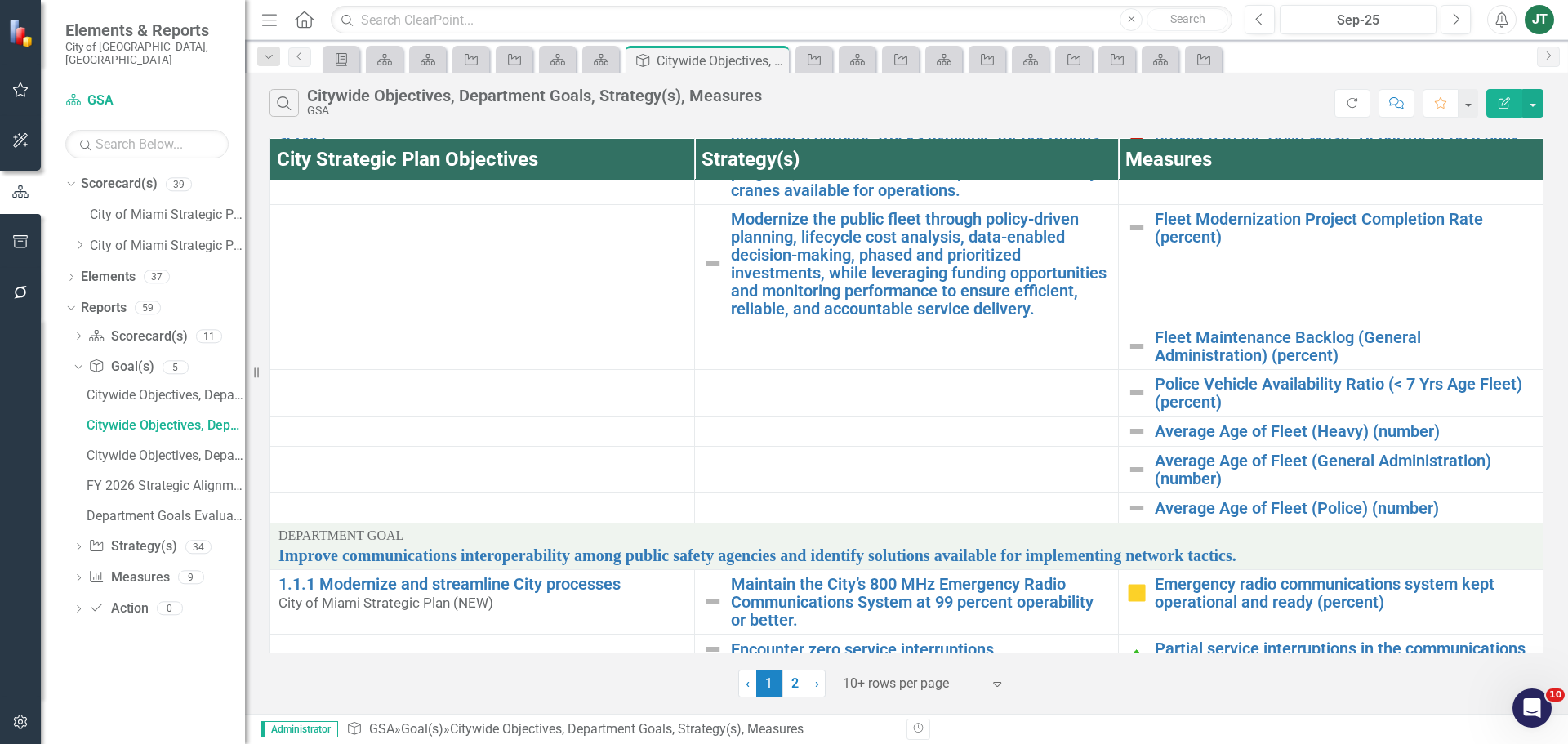
scroll to position [269, 0]
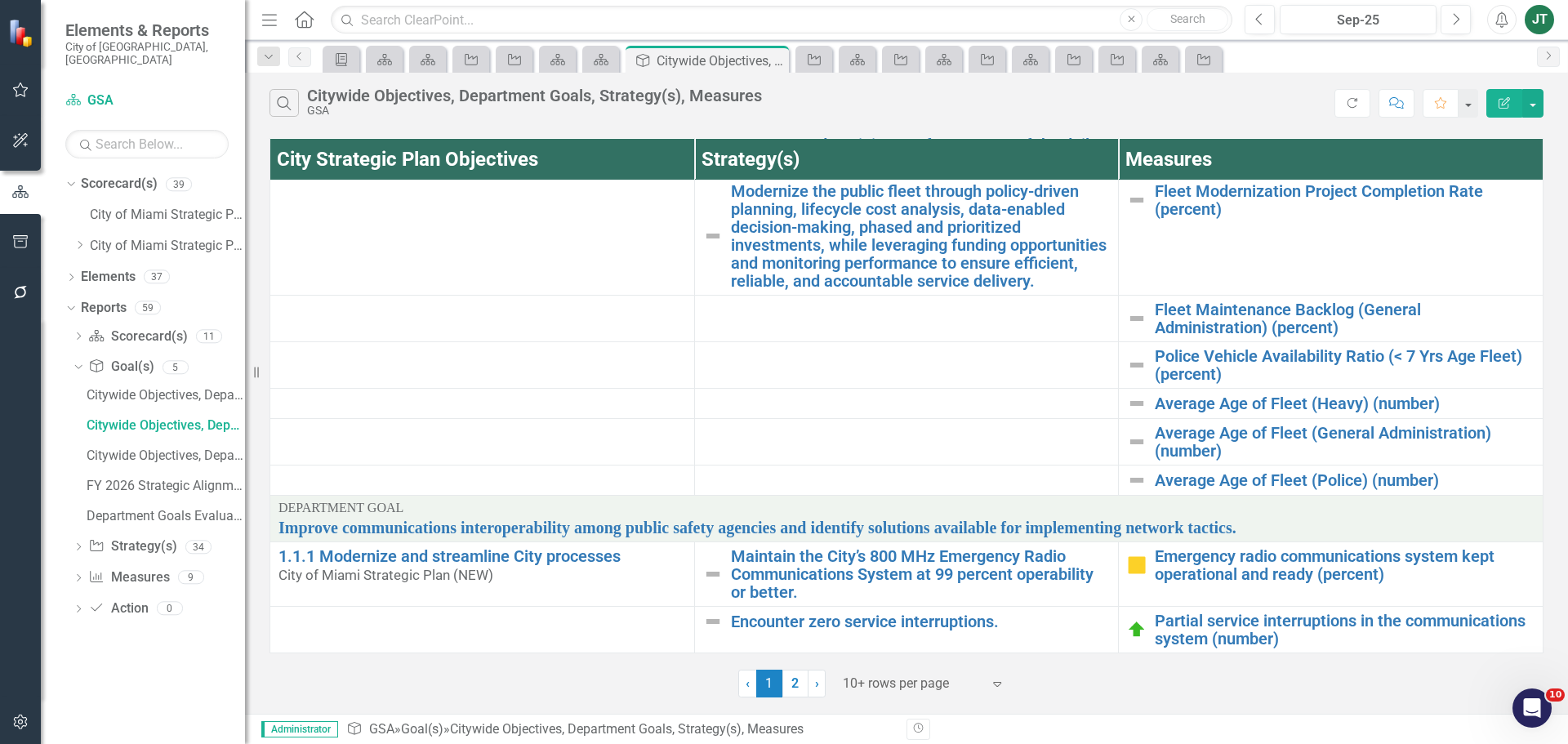
click at [857, 686] on div at bounding box center [912, 684] width 138 height 22
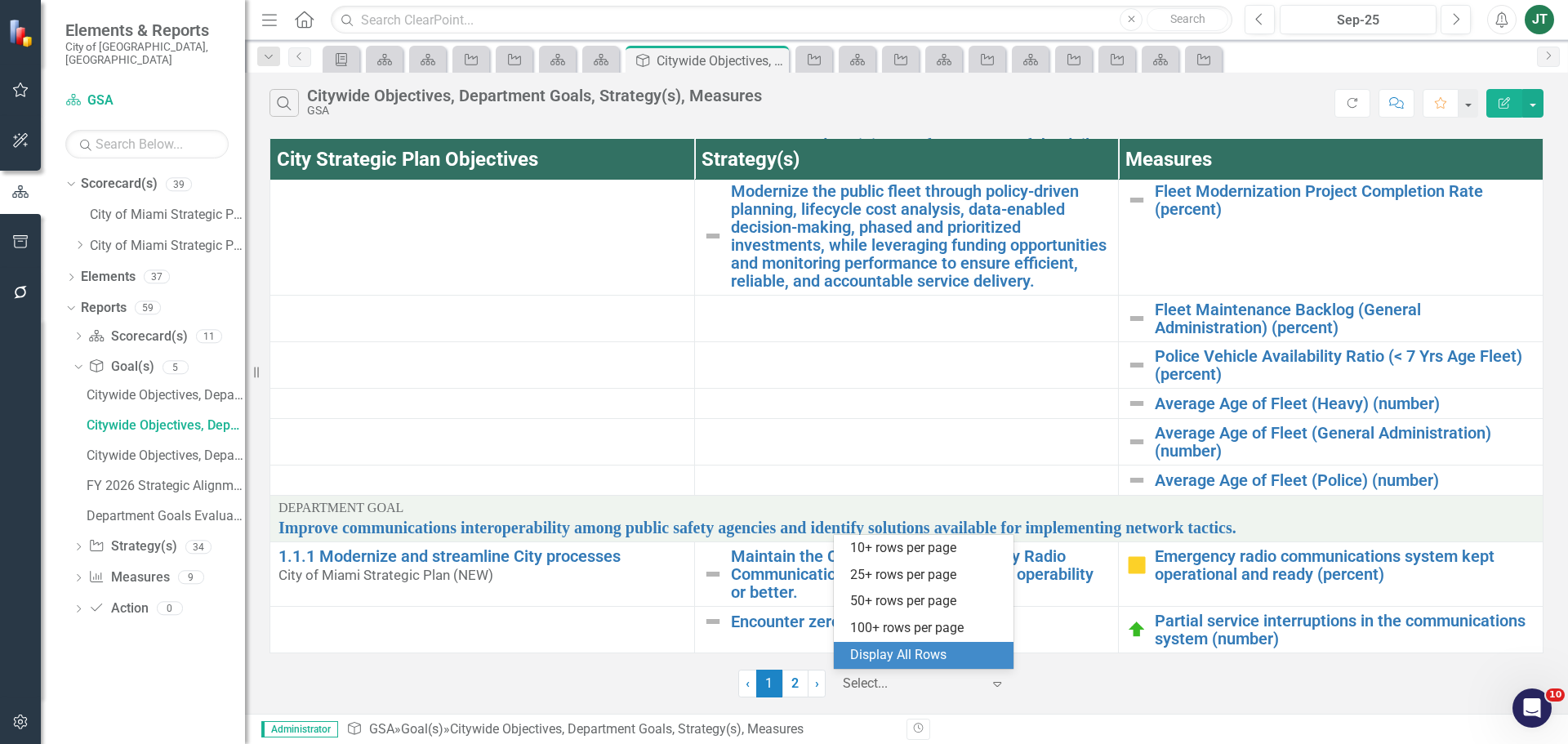
click at [890, 654] on div "Display All Rows" at bounding box center [927, 656] width 153 height 19
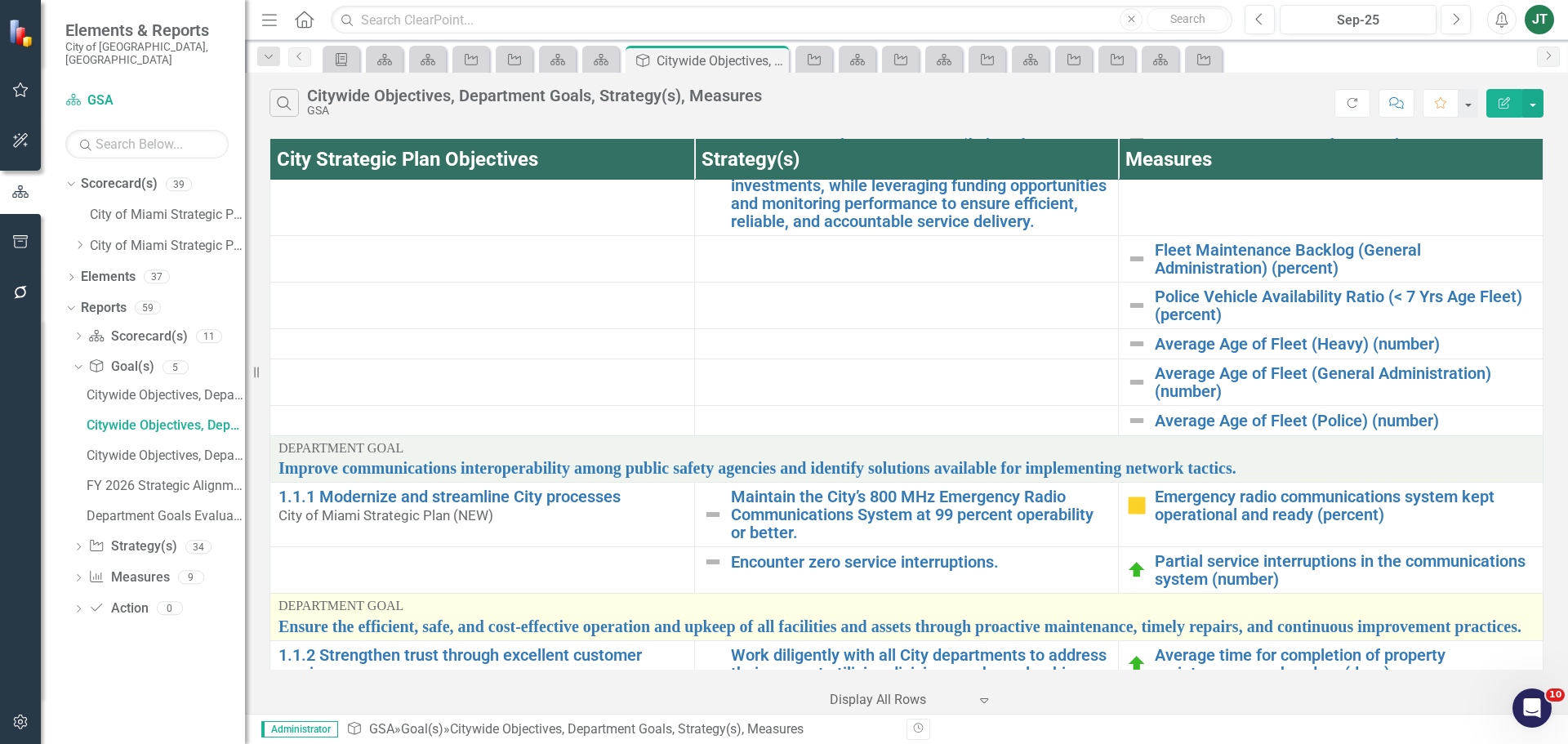
scroll to position [414, 0]
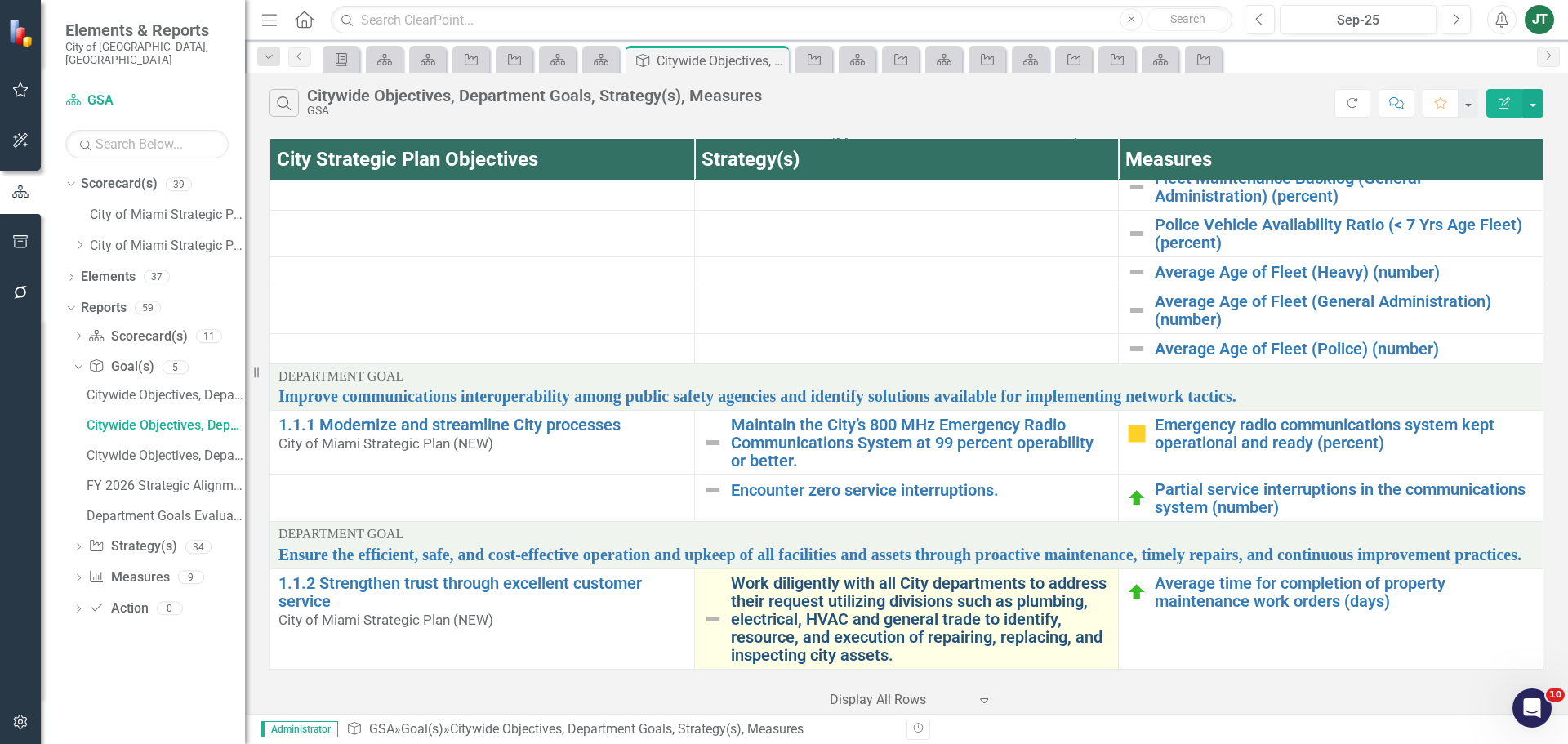
click at [977, 625] on link "Work diligently with all City departments to address their request utilizing di…" at bounding box center [920, 619] width 379 height 90
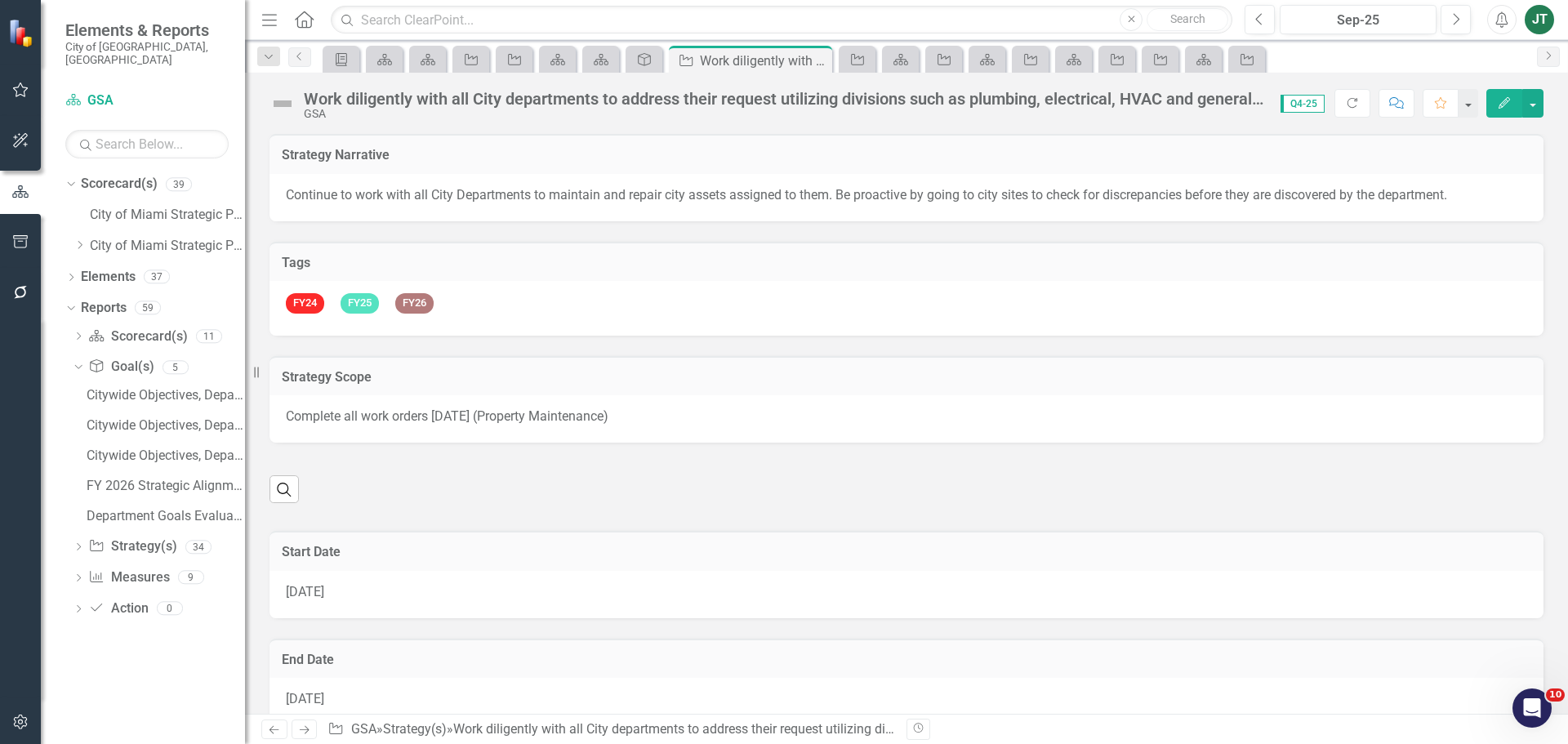
click at [397, 103] on div "Work diligently with all City departments to address their request utilizing di…" at bounding box center [784, 99] width 961 height 18
click at [415, 97] on div "Work diligently with all City departments to address their request utilizing di…" at bounding box center [784, 99] width 961 height 18
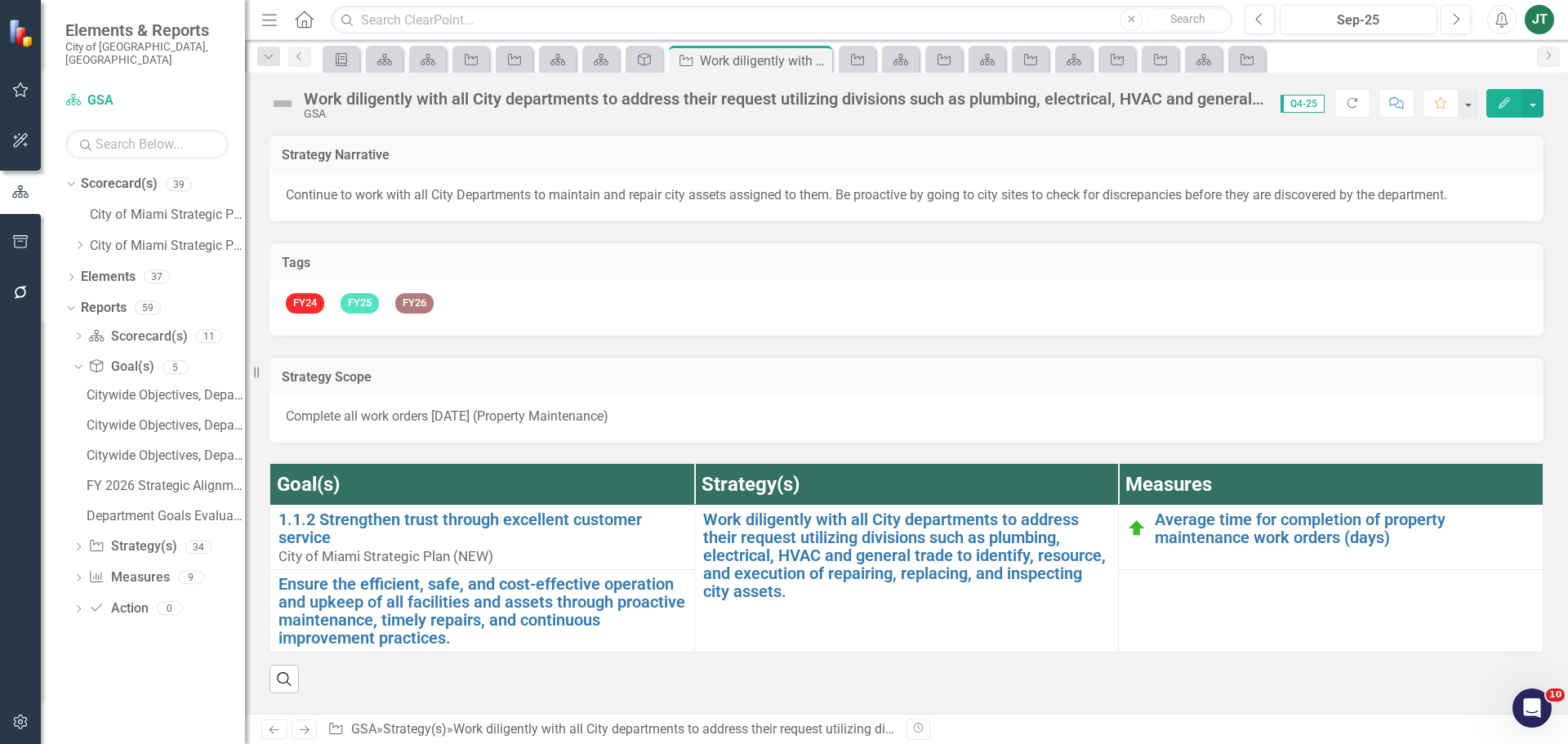
click at [415, 97] on div "Work diligently with all City departments to address their request utilizing di…" at bounding box center [784, 99] width 961 height 18
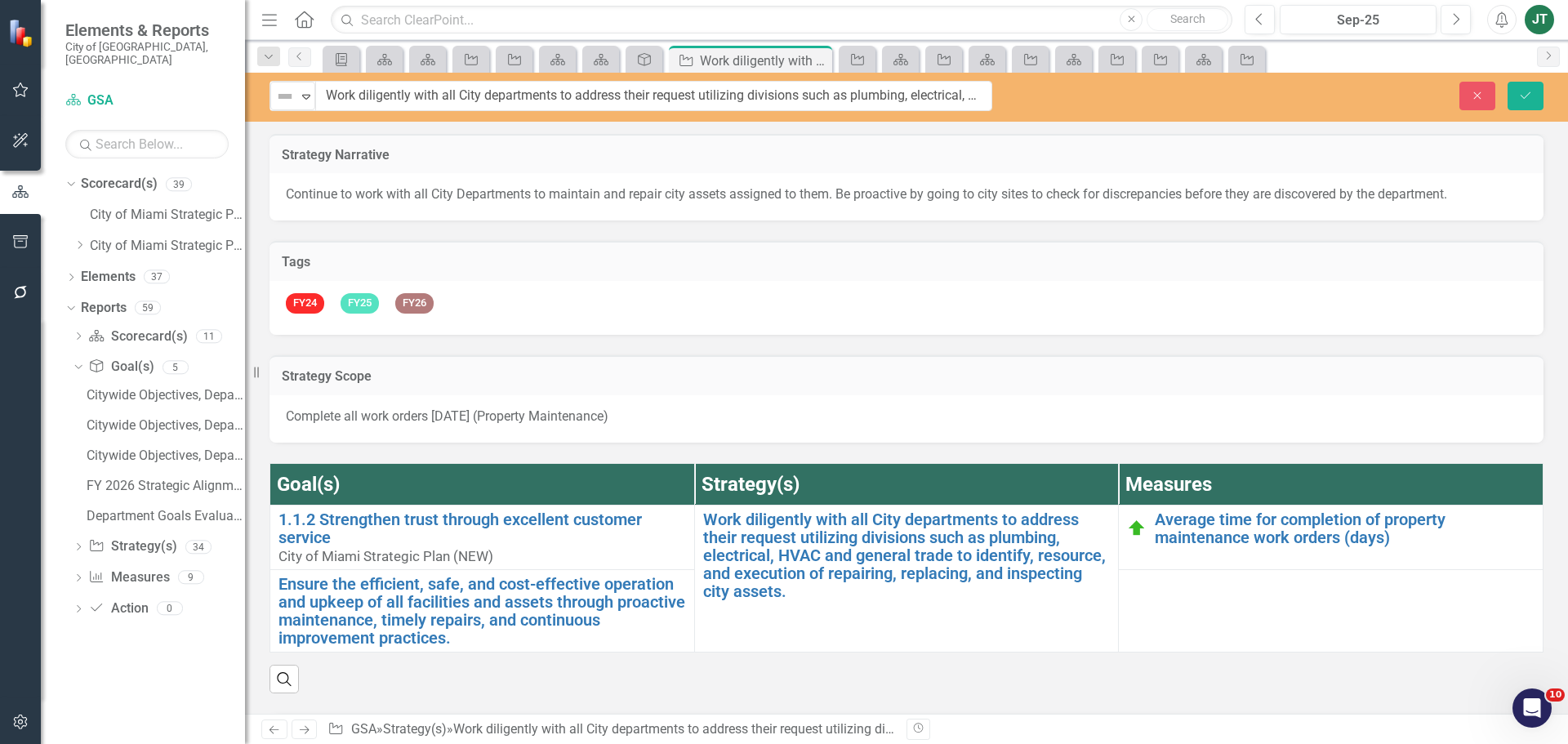
click at [415, 97] on input "Work diligently with all City departments to address their request utilizing di…" at bounding box center [654, 96] width 677 height 30
click at [1475, 90] on icon "Close" at bounding box center [1478, 96] width 15 height 12
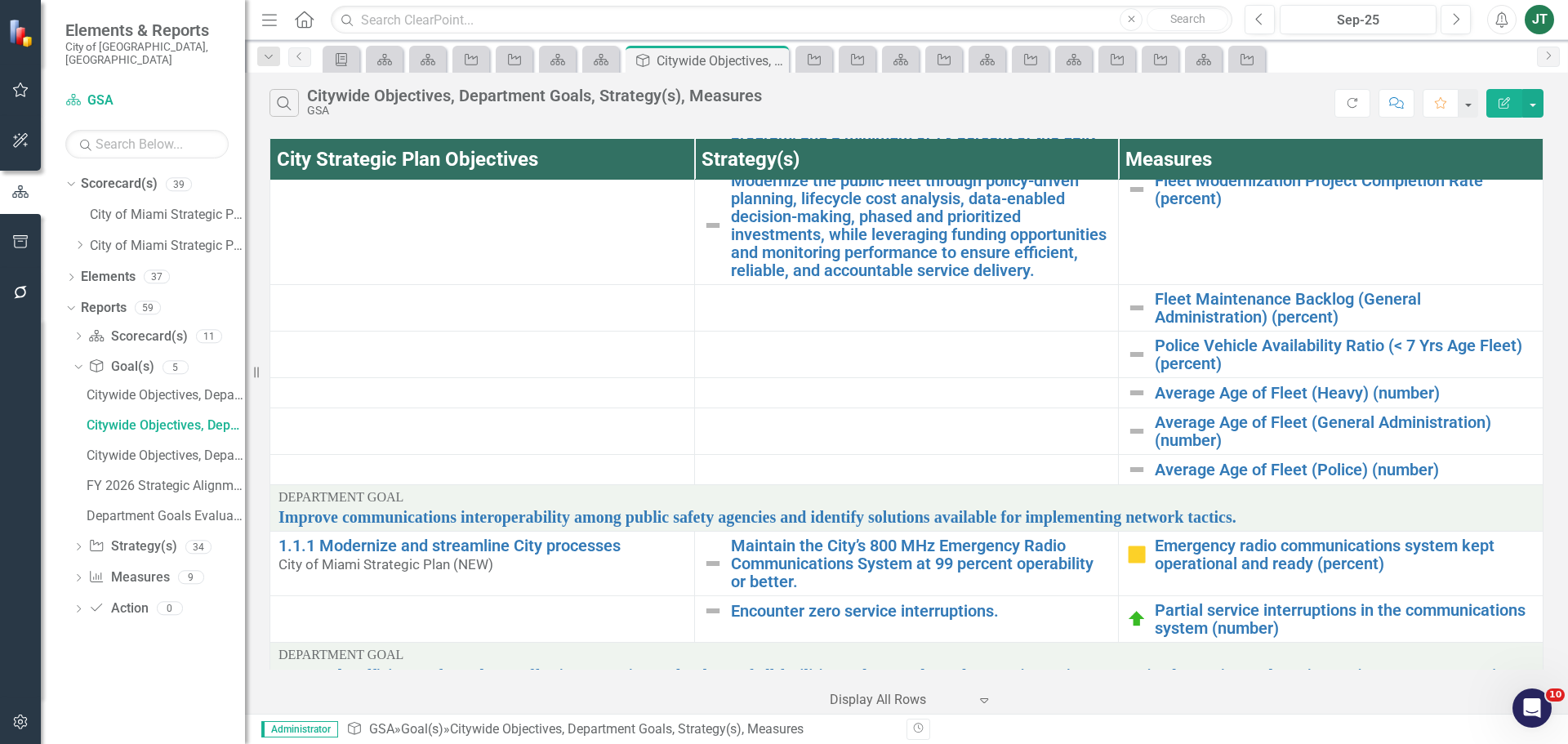
scroll to position [414, 0]
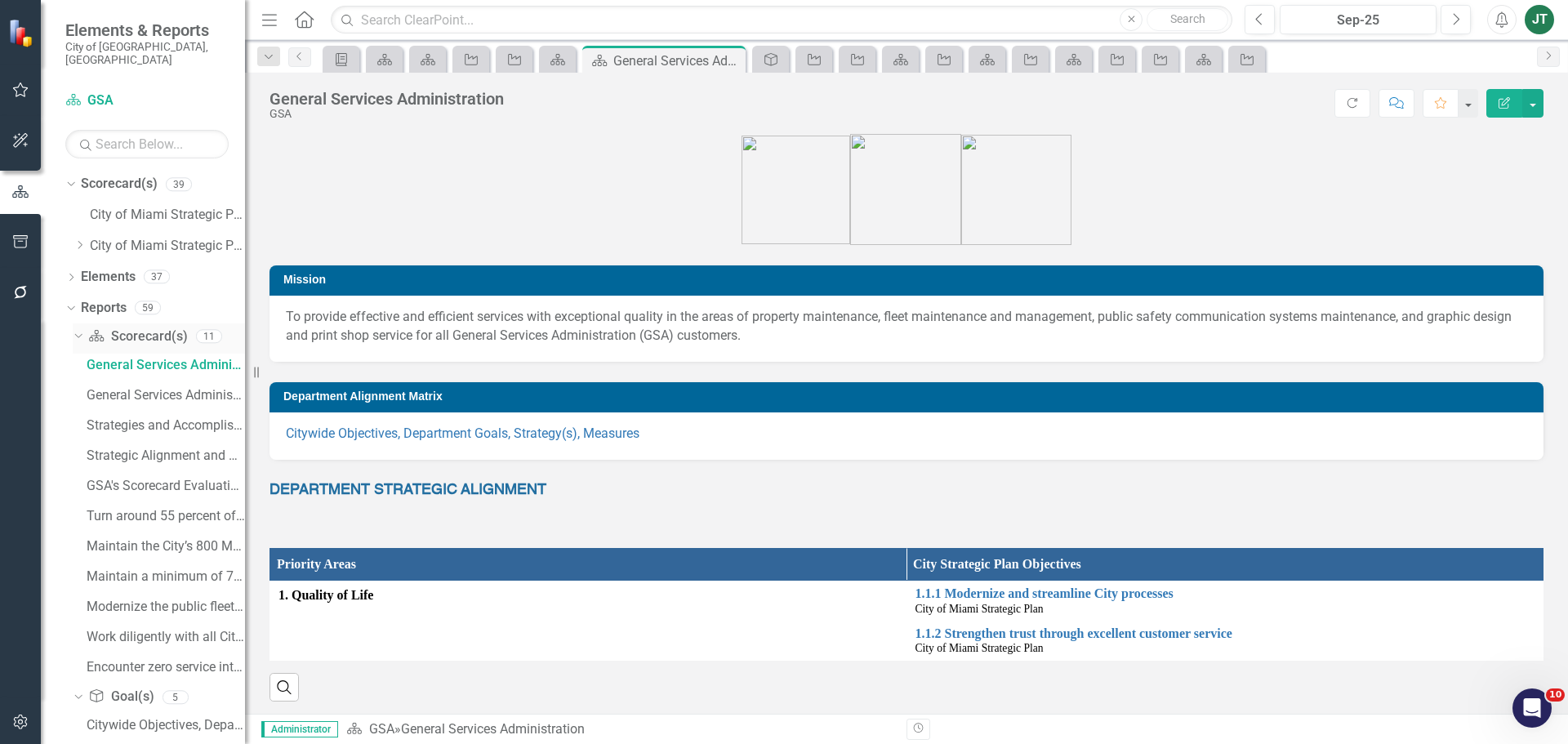
click at [81, 330] on icon "Dropdown" at bounding box center [76, 336] width 9 height 12
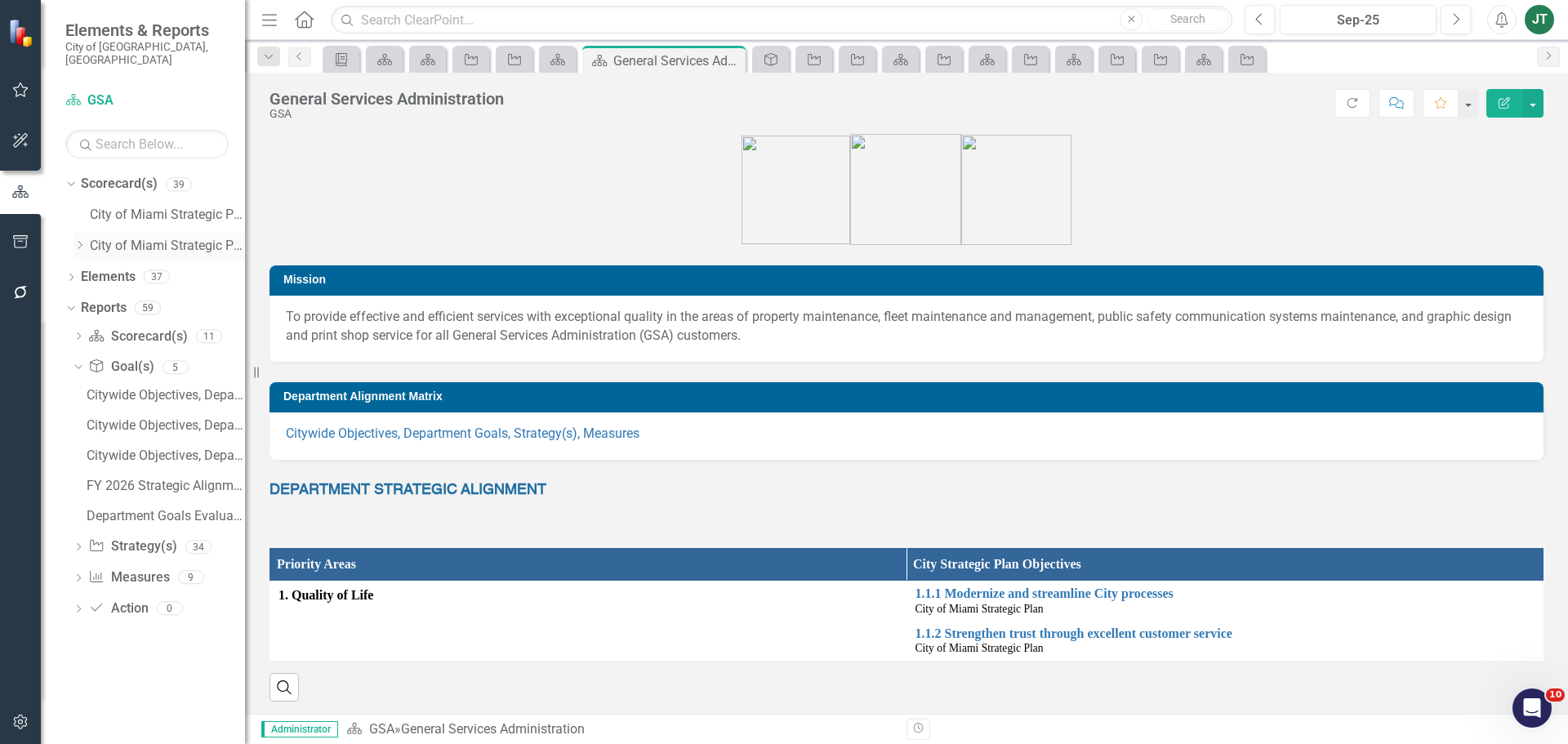
click at [81, 240] on icon "Dropdown" at bounding box center [79, 245] width 13 height 10
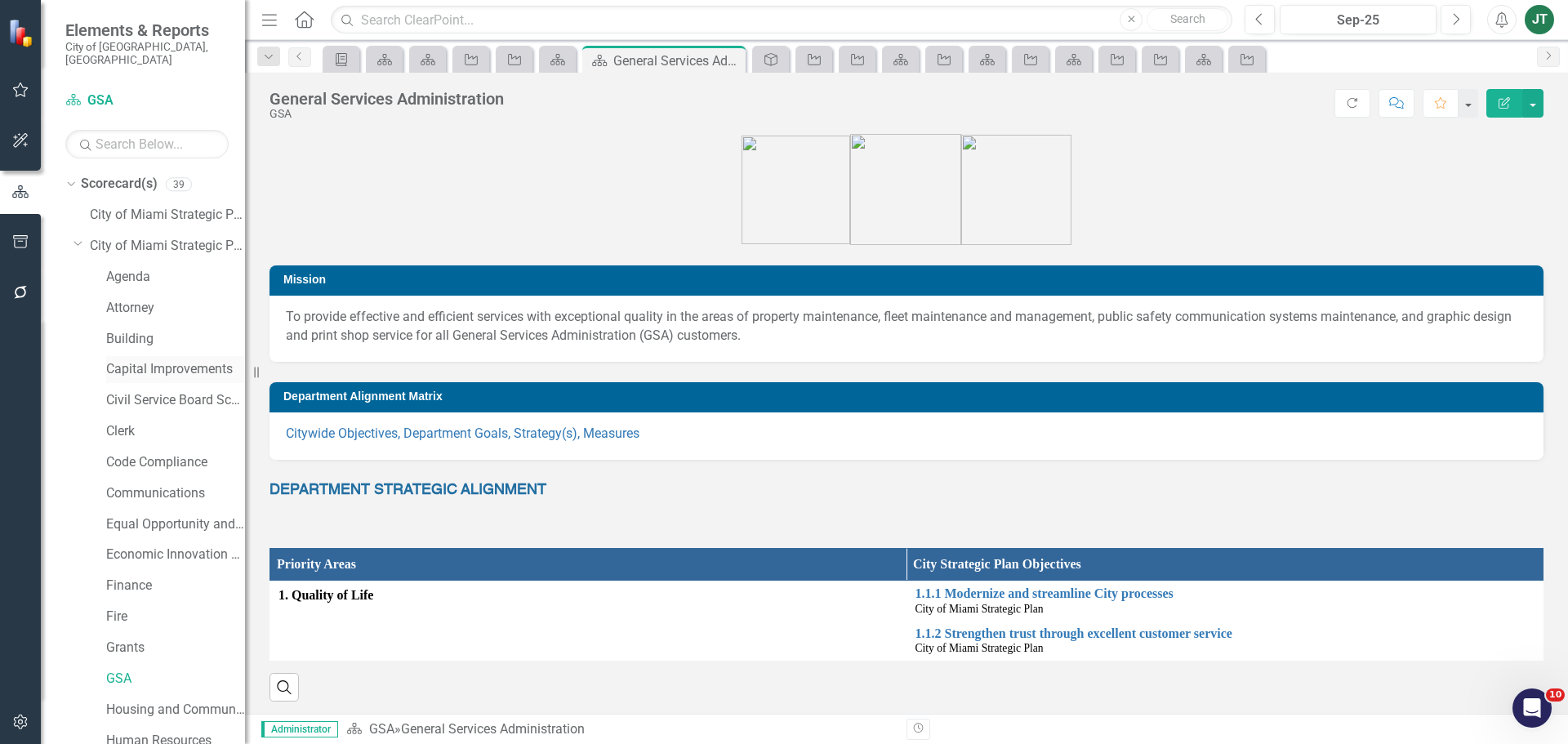
click at [178, 360] on link "Capital Improvements" at bounding box center [175, 369] width 138 height 19
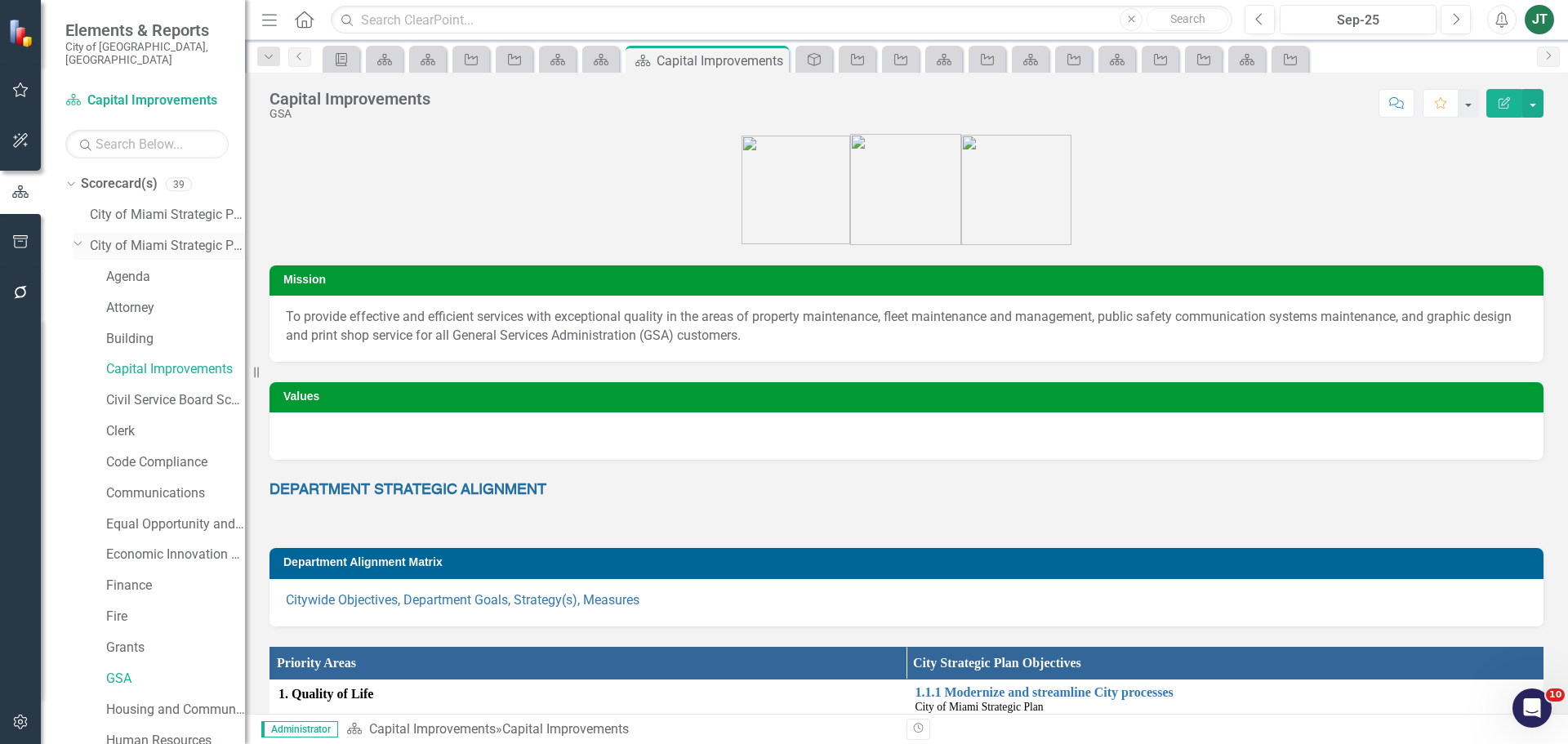
click at [77, 237] on icon "Dropdown" at bounding box center [78, 243] width 10 height 13
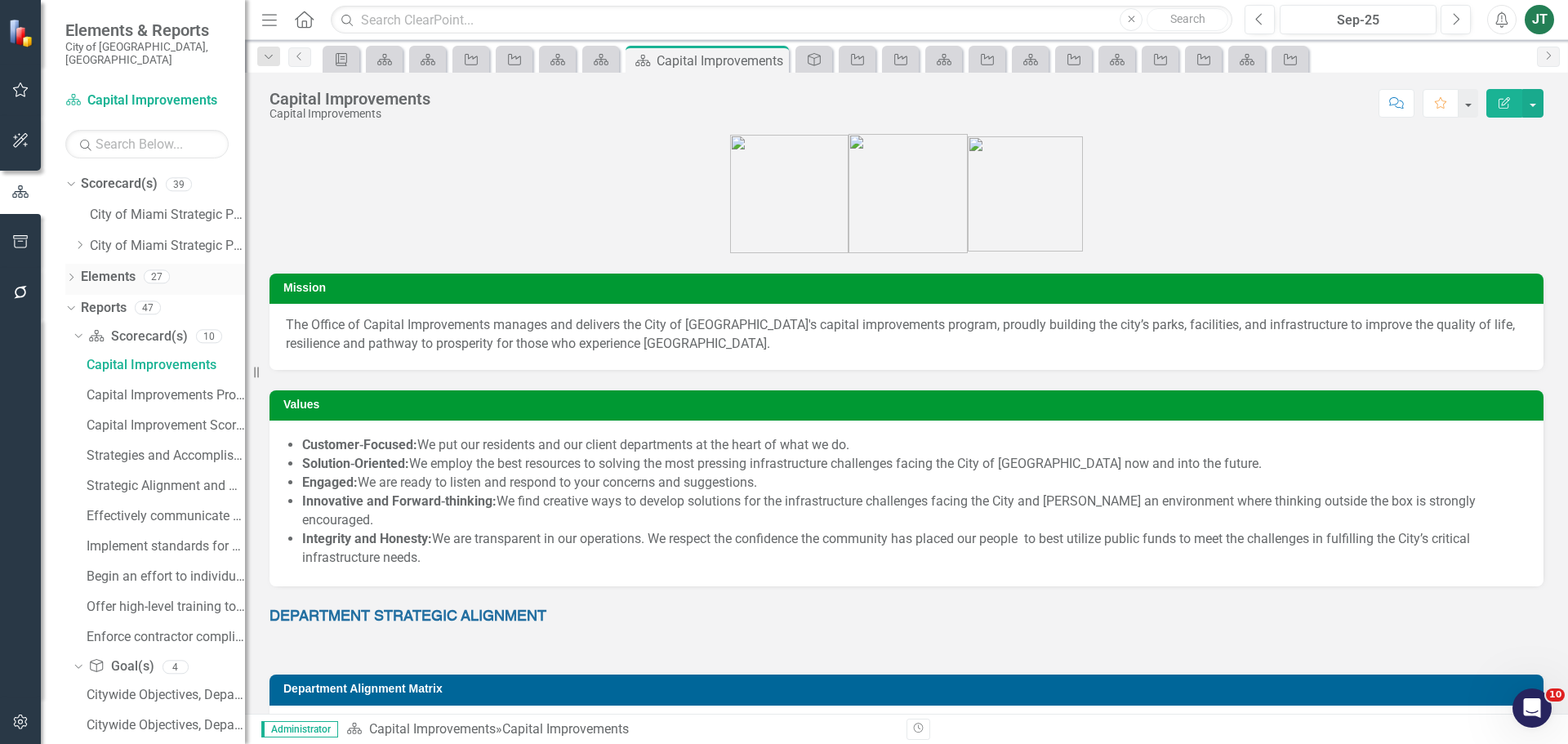
click at [99, 268] on link "Elements" at bounding box center [108, 277] width 55 height 19
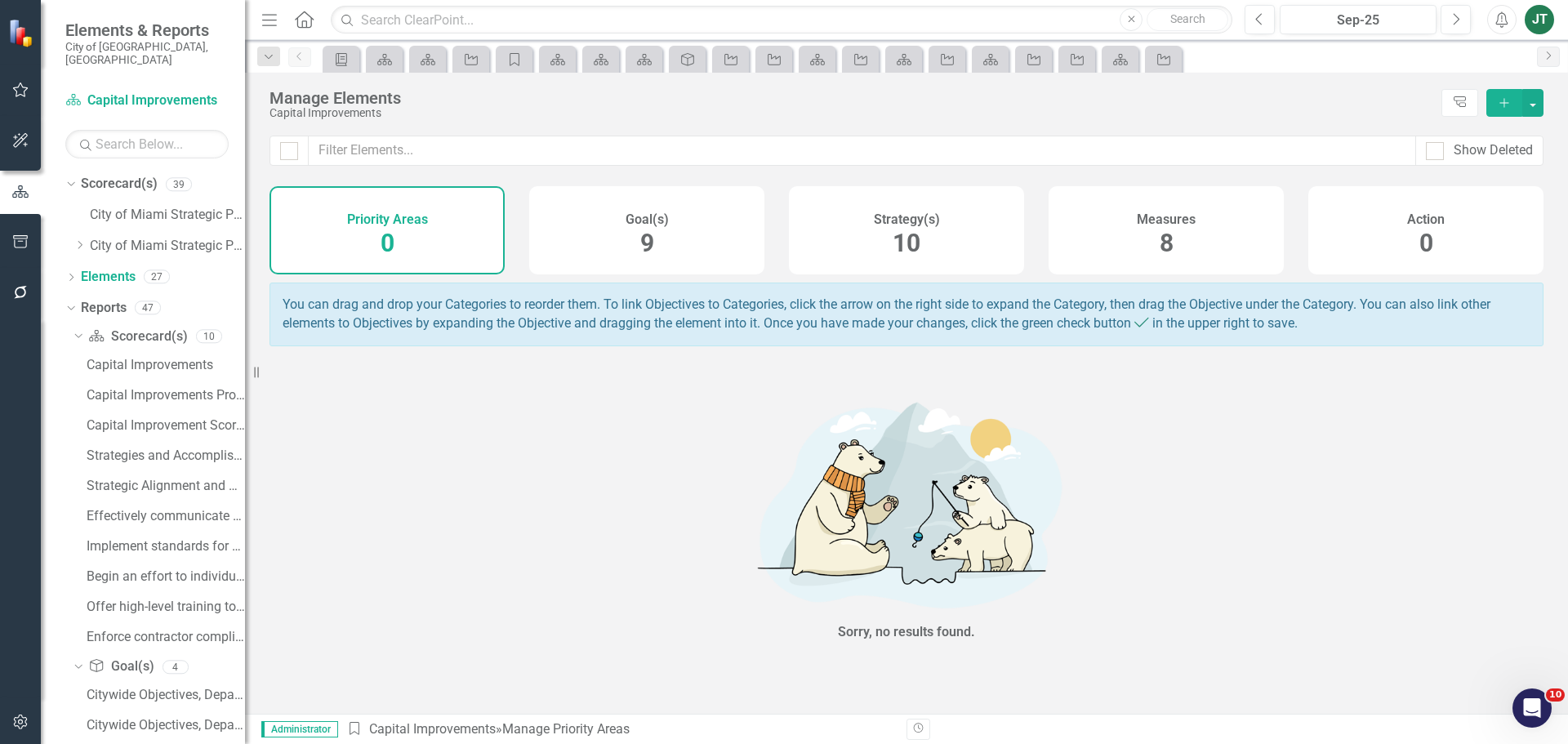
click at [954, 239] on div "Strategy(s) 10" at bounding box center [907, 230] width 235 height 88
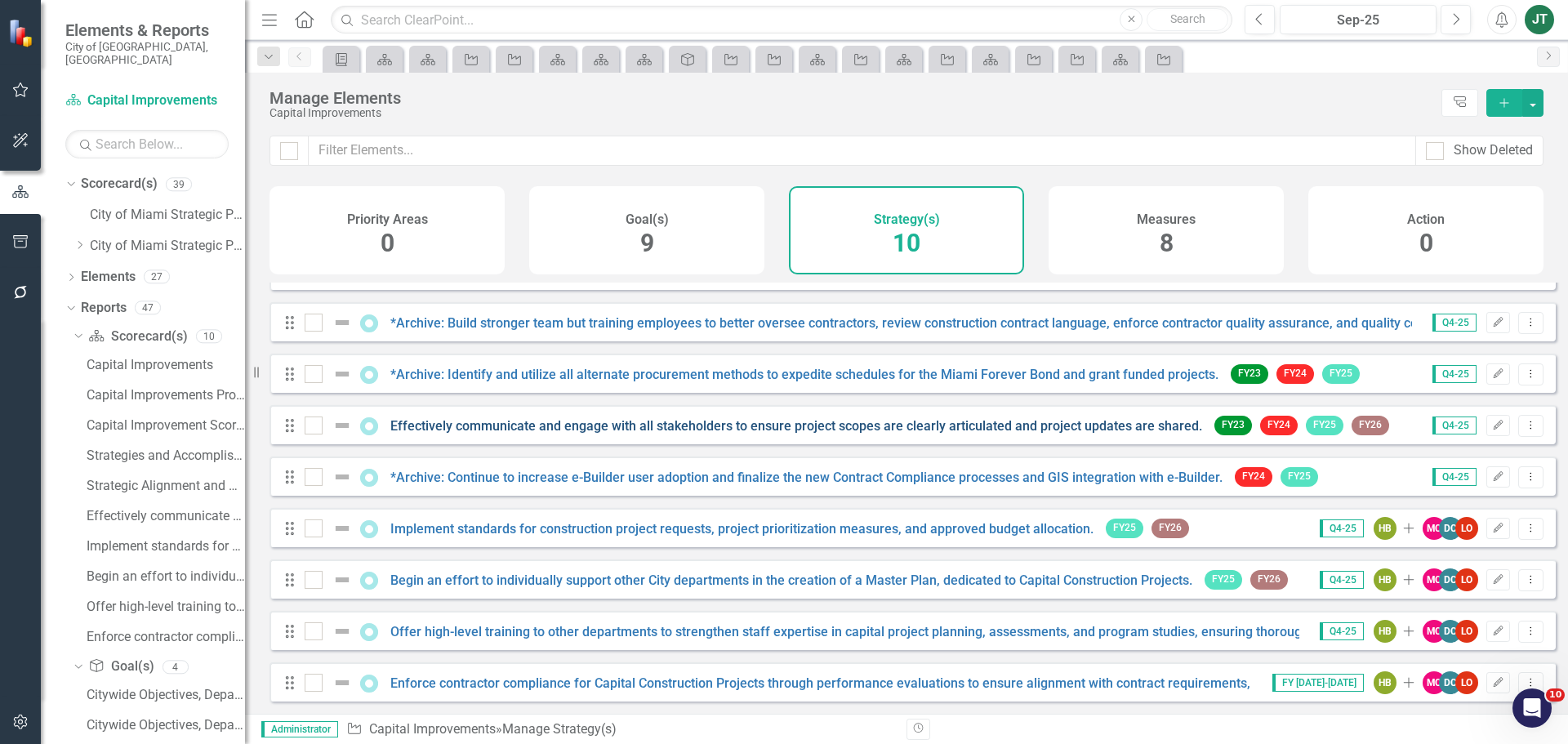
scroll to position [96, 0]
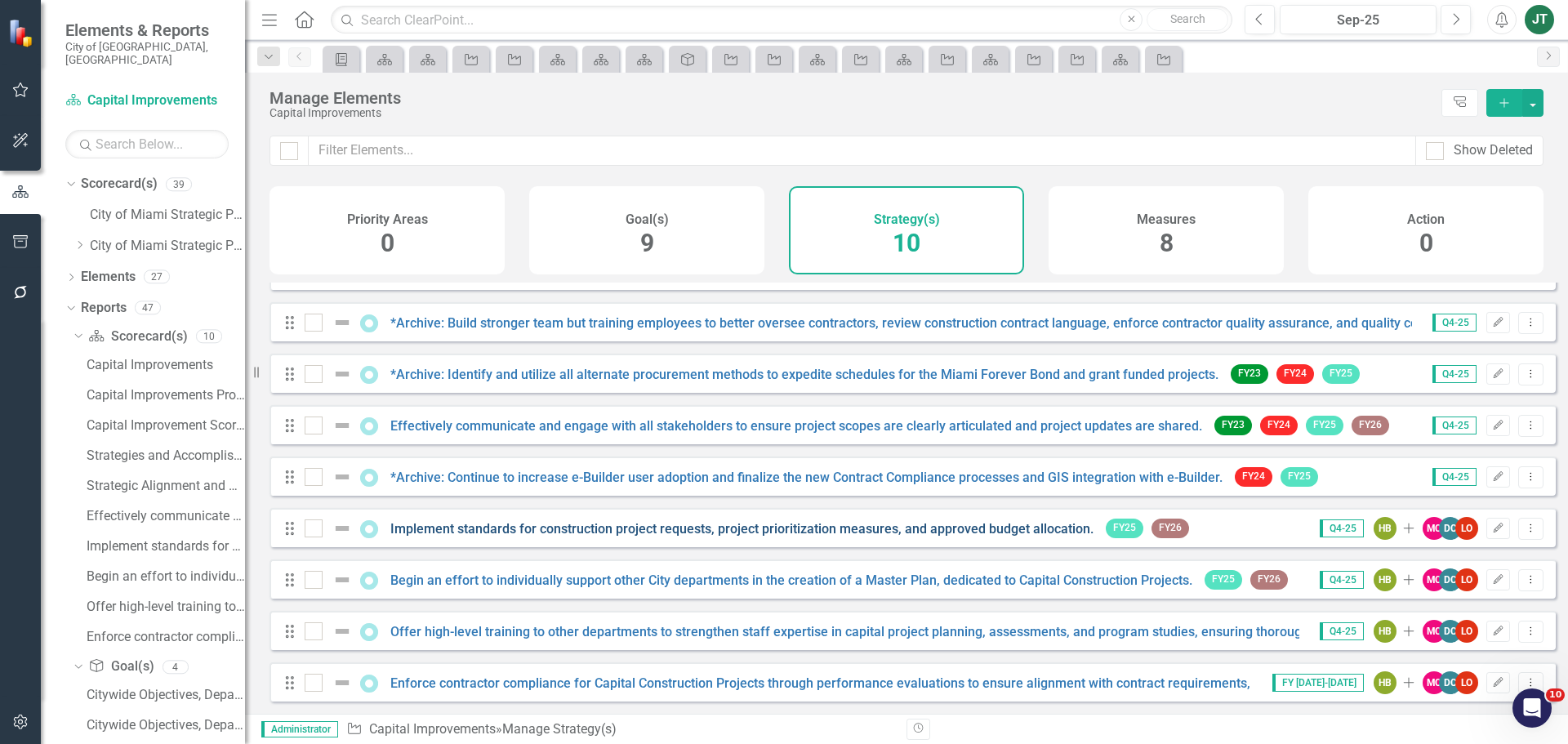
click at [714, 533] on link "Implement standards for construction project requests, project prioritization m…" at bounding box center [741, 529] width 703 height 16
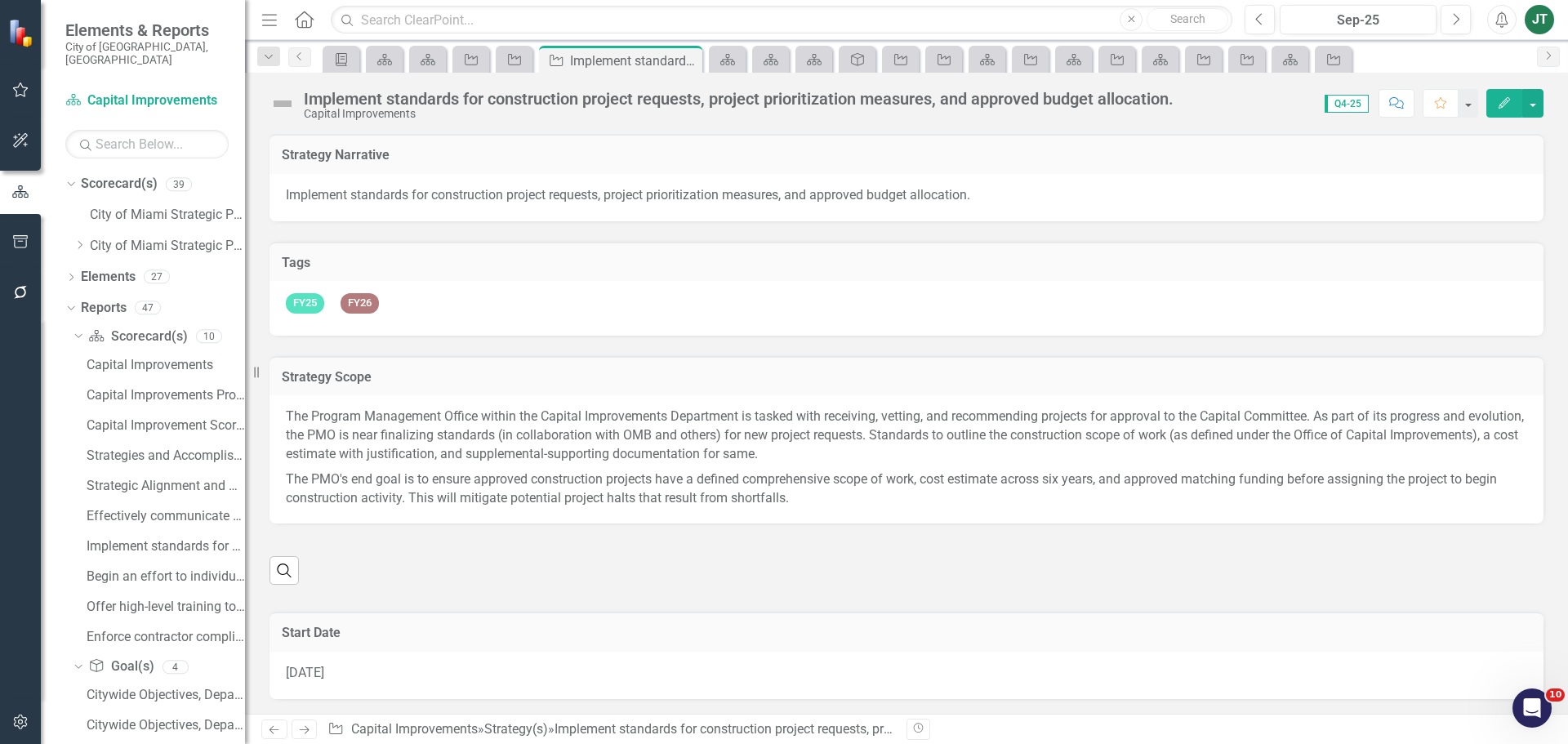
click at [441, 98] on div "Implement standards for construction project requests, project prioritization m…" at bounding box center [738, 99] width 870 height 18
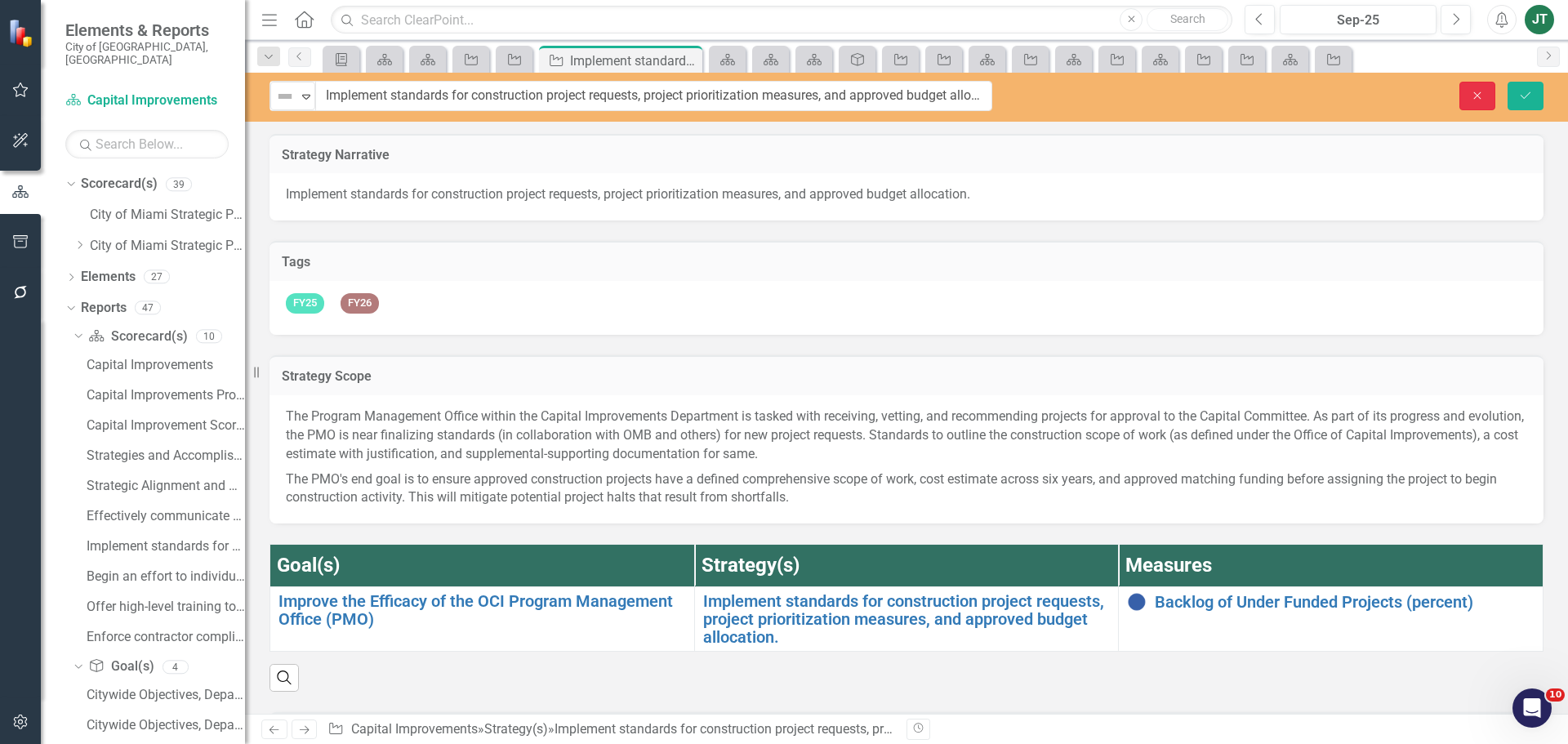
click at [1481, 93] on icon "Close" at bounding box center [1478, 96] width 15 height 12
